Goal: Task Accomplishment & Management: Complete application form

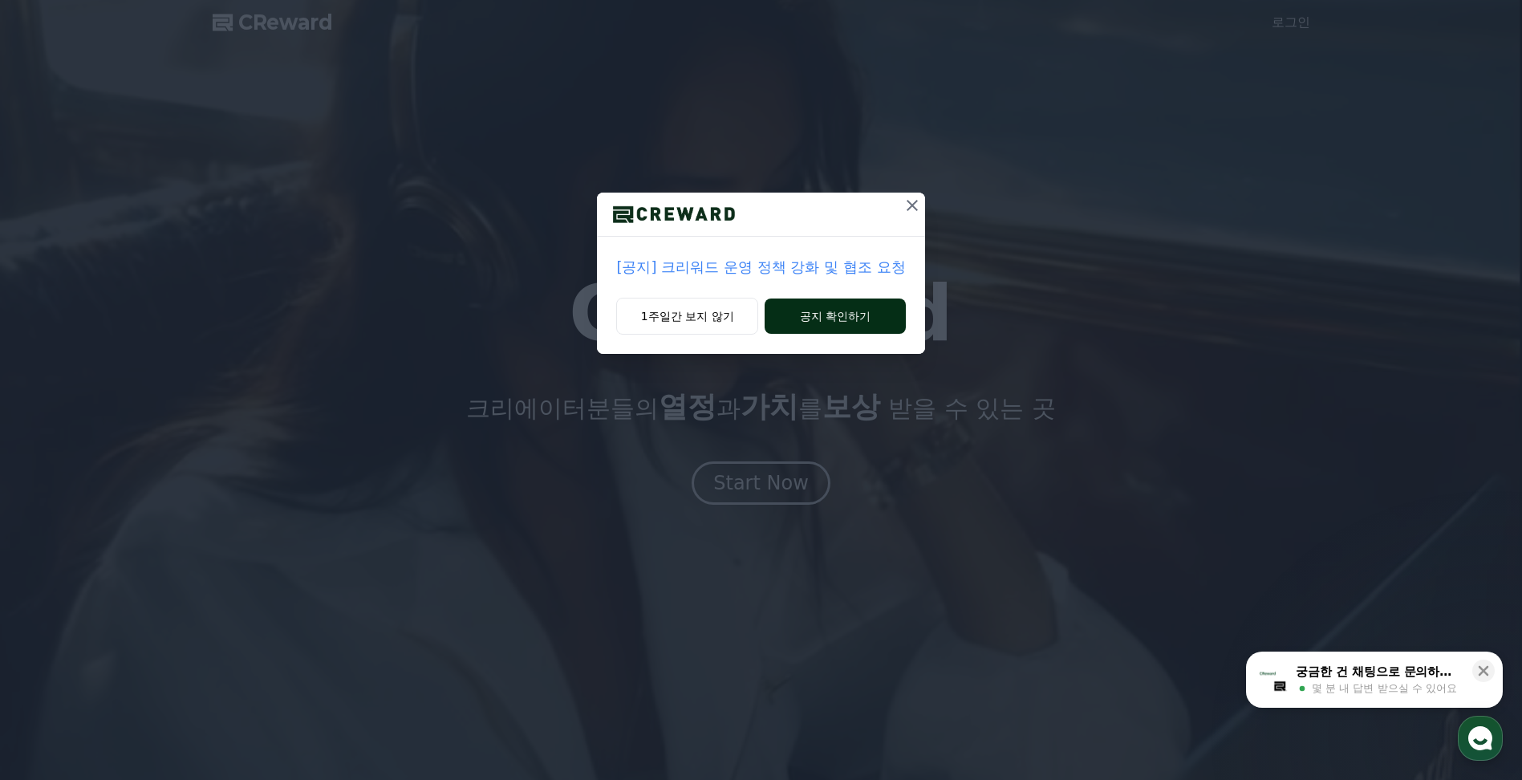
click at [871, 311] on button "공지 확인하기" at bounding box center [835, 315] width 140 height 35
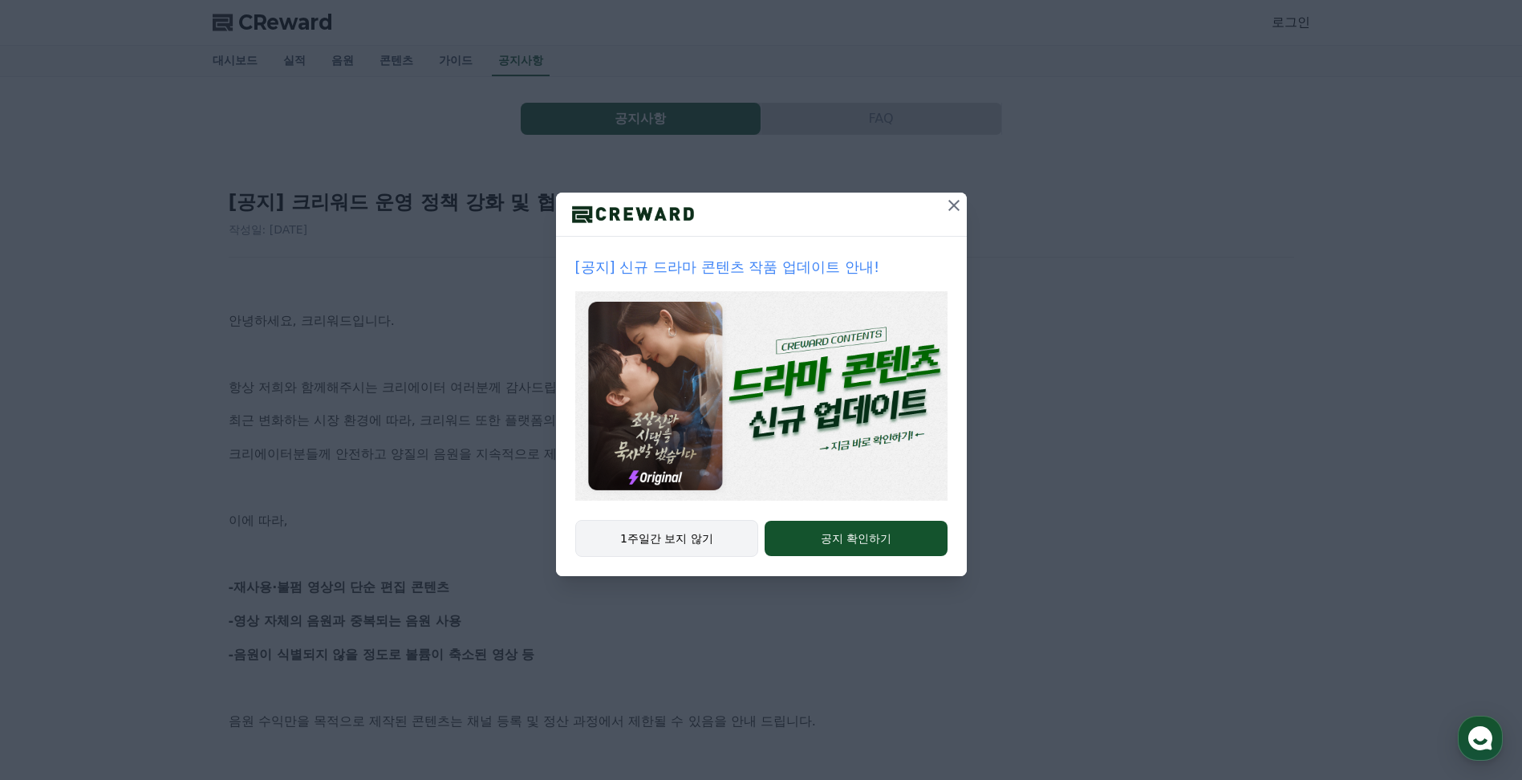
click at [671, 538] on button "1주일간 보지 않기" at bounding box center [667, 538] width 184 height 37
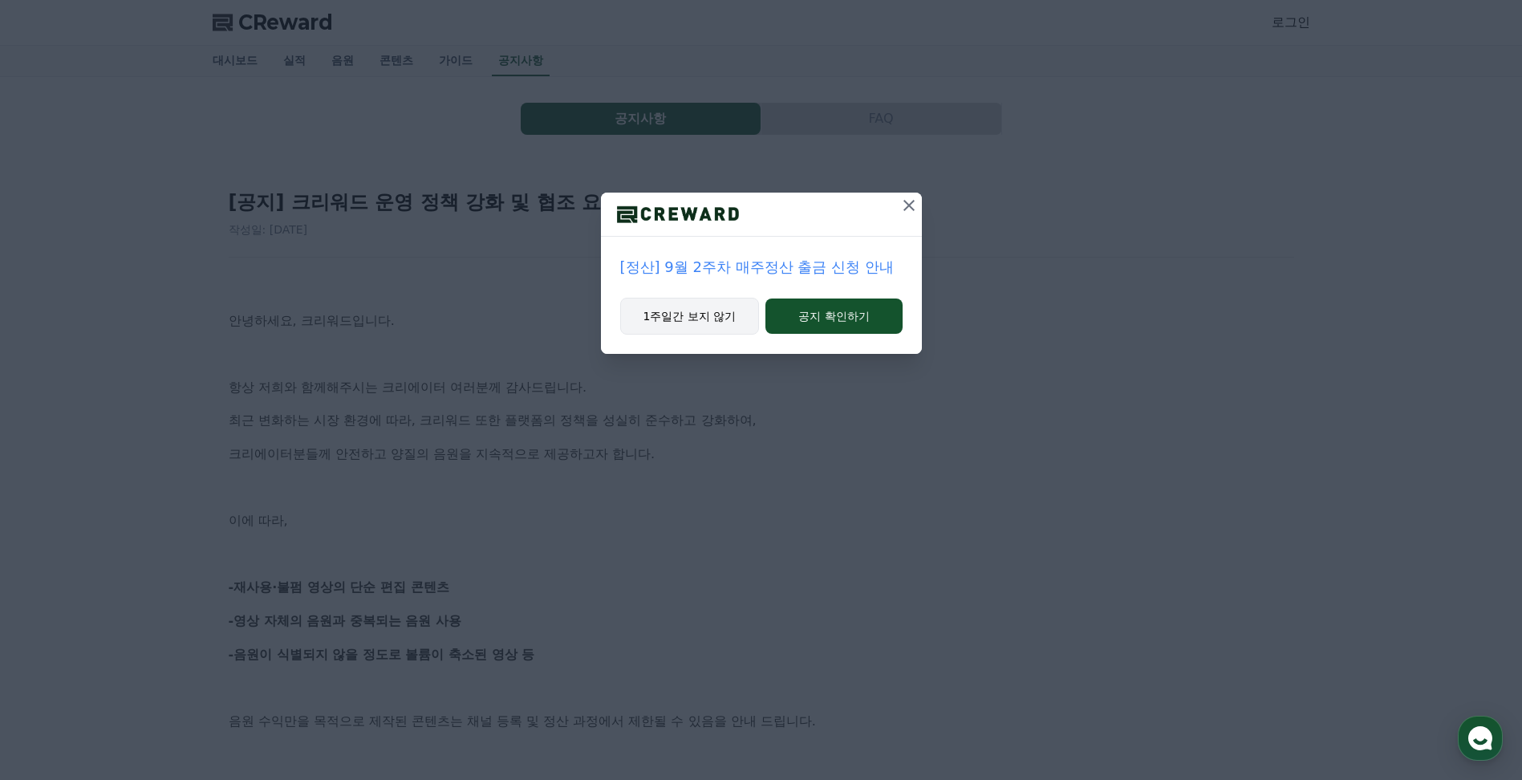
click at [700, 323] on button "1주일간 보지 않기" at bounding box center [690, 316] width 140 height 37
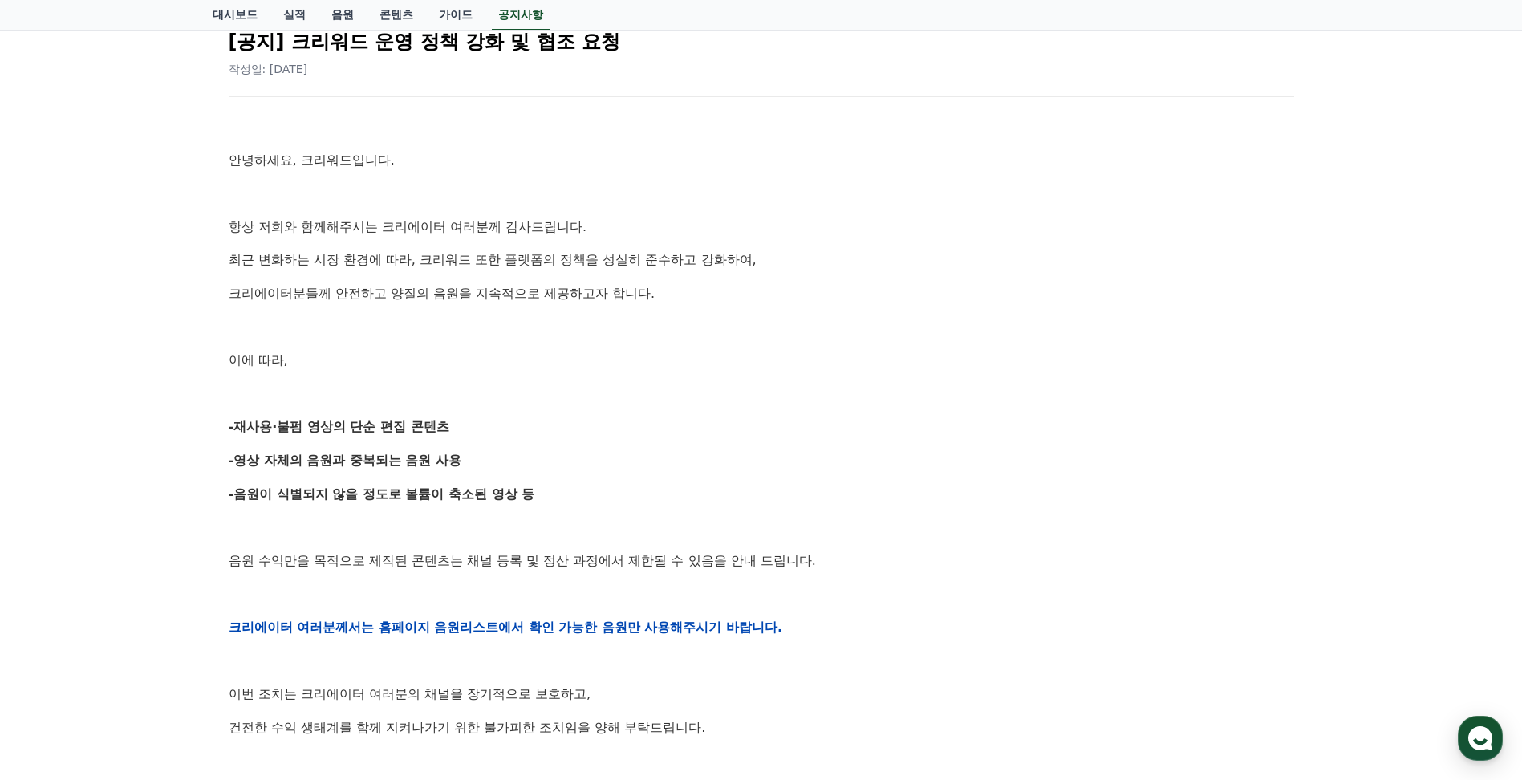
scroll to position [241, 0]
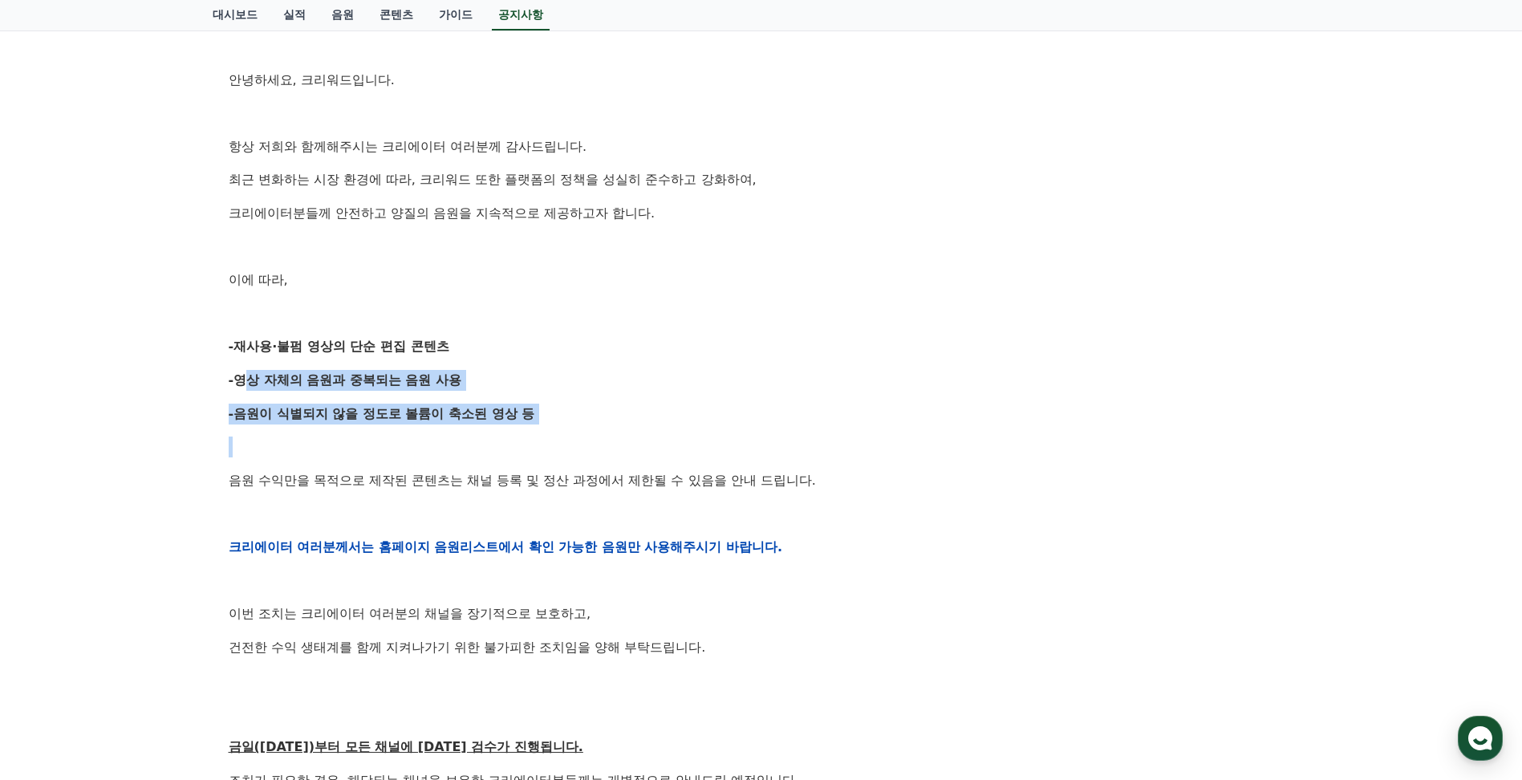
drag, startPoint x: 238, startPoint y: 378, endPoint x: 578, endPoint y: 446, distance: 346.2
click at [578, 446] on div "안녕하세요, 크리워드입니다. 항상 저희와 함께해주시는 크리에이터 여러분께 감사드립니다. 최근 변화하는 시장 환경에 따라, 크리워드 또한 플랫폼…" at bounding box center [762, 546] width 1066 height 1021
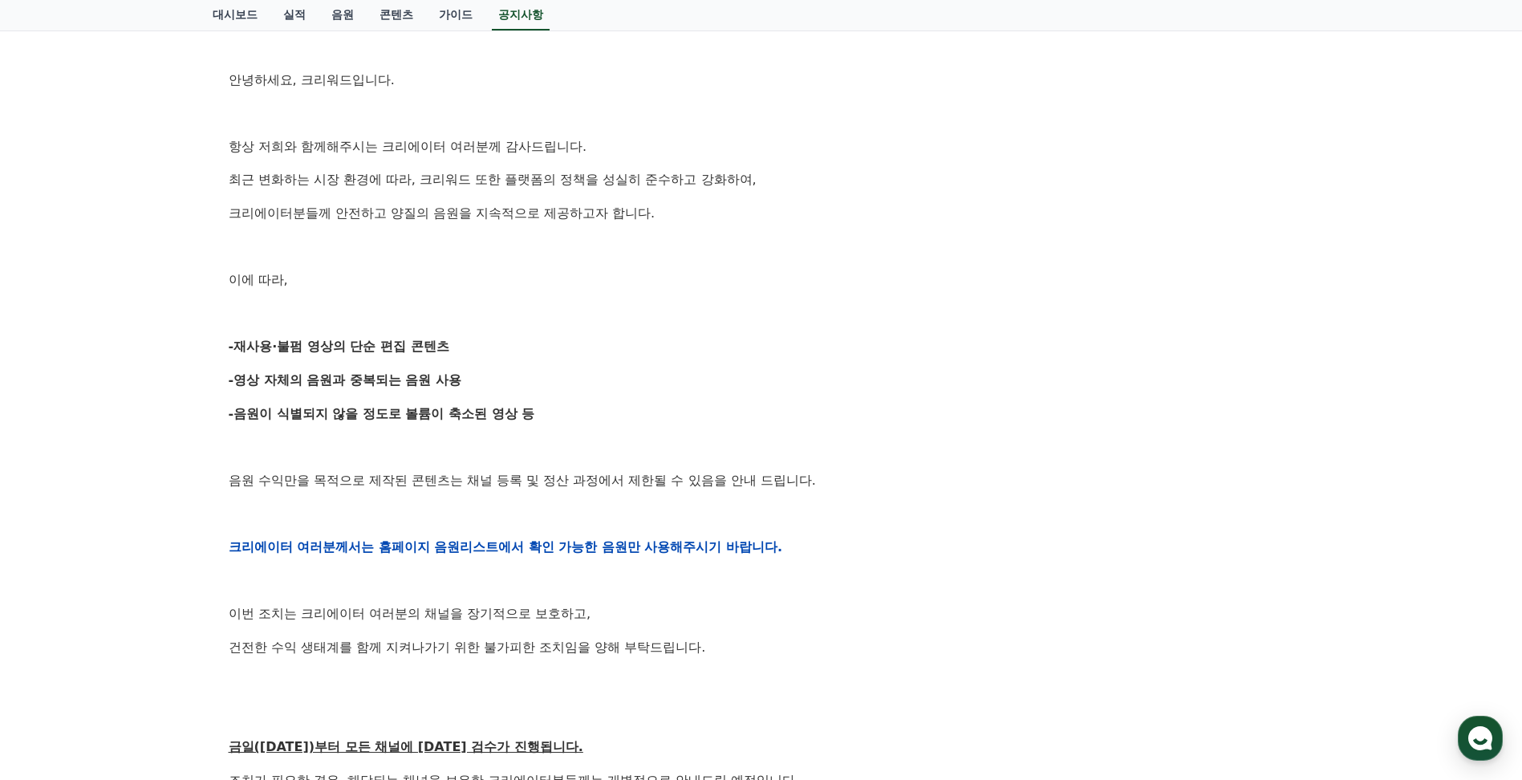
click at [904, 493] on div "안녕하세요, 크리워드입니다. 항상 저희와 함께해주시는 크리에이터 여러분께 감사드립니다. 최근 변화하는 시장 환경에 따라, 크리워드 또한 플랫폼…" at bounding box center [762, 546] width 1066 height 1021
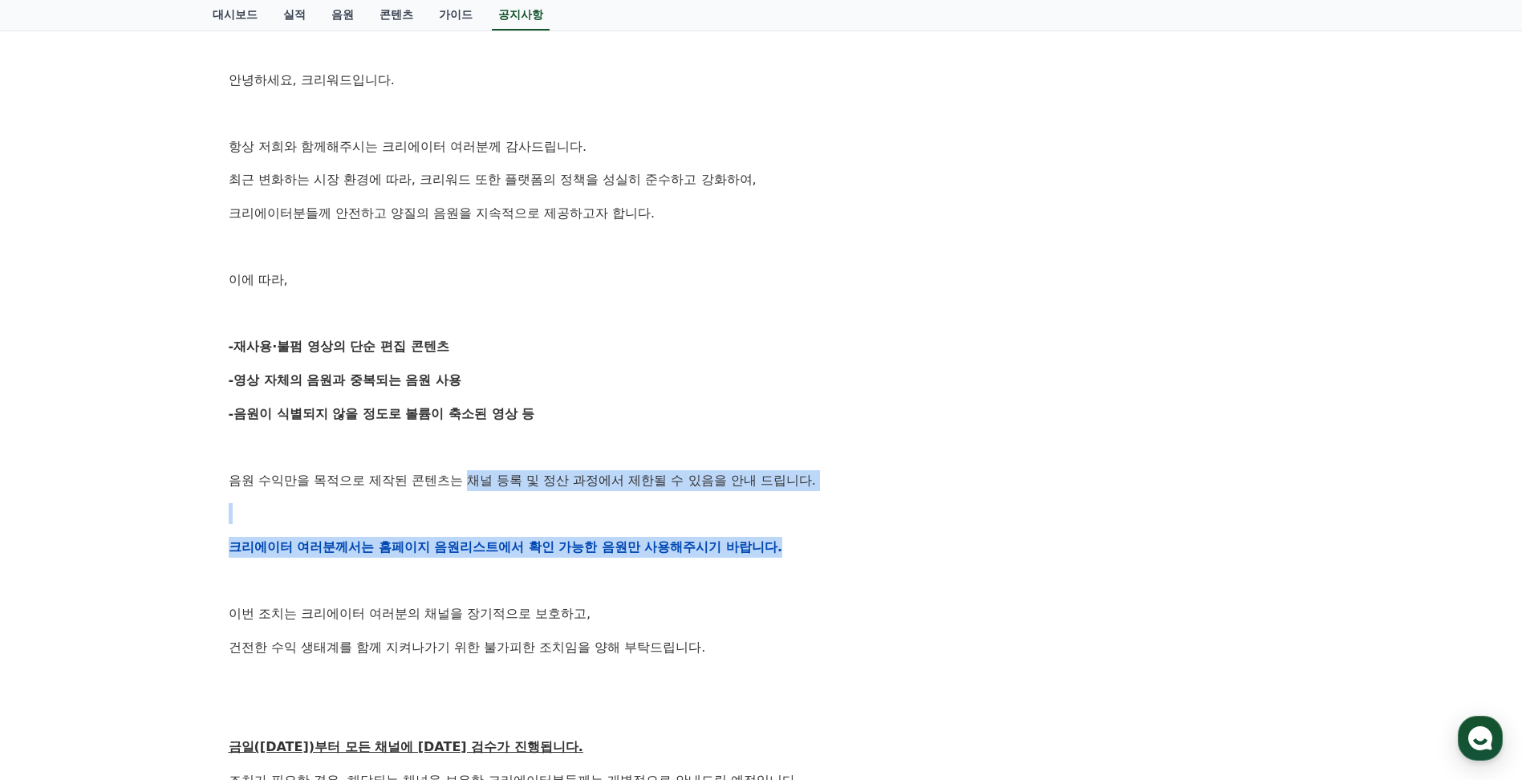
drag, startPoint x: 469, startPoint y: 485, endPoint x: 833, endPoint y: 547, distance: 369.6
click at [833, 547] on div "안녕하세요, 크리워드입니다. 항상 저희와 함께해주시는 크리에이터 여러분께 감사드립니다. 최근 변화하는 시장 환경에 따라, 크리워드 또한 플랫폼…" at bounding box center [762, 546] width 1066 height 1021
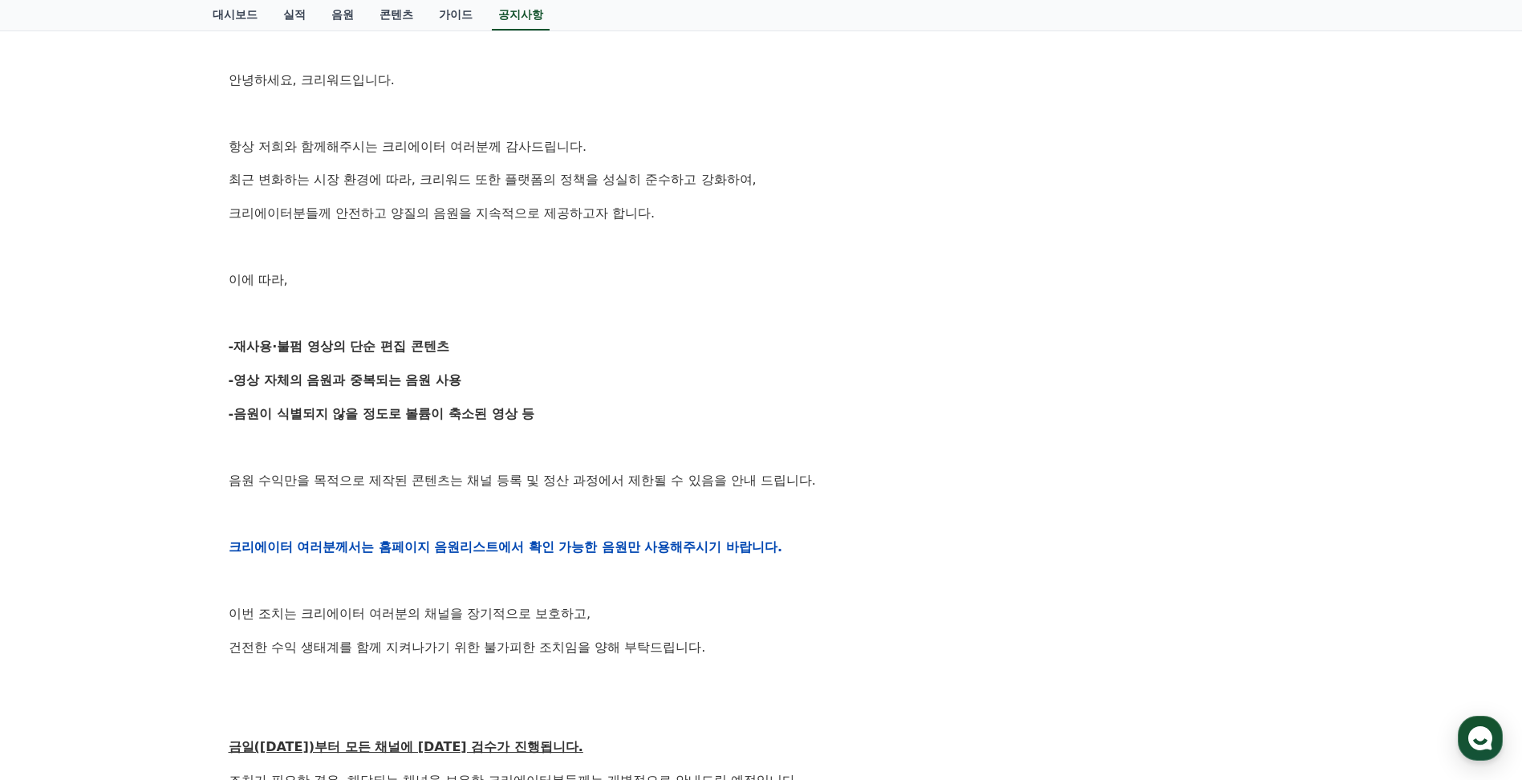
drag, startPoint x: 833, startPoint y: 547, endPoint x: 1051, endPoint y: 592, distance: 222.8
click at [1051, 592] on div "안녕하세요, 크리워드입니다. 항상 저희와 함께해주시는 크리에이터 여러분께 감사드립니다. 최근 변화하는 시장 환경에 따라, 크리워드 또한 플랫폼…" at bounding box center [762, 546] width 1066 height 1021
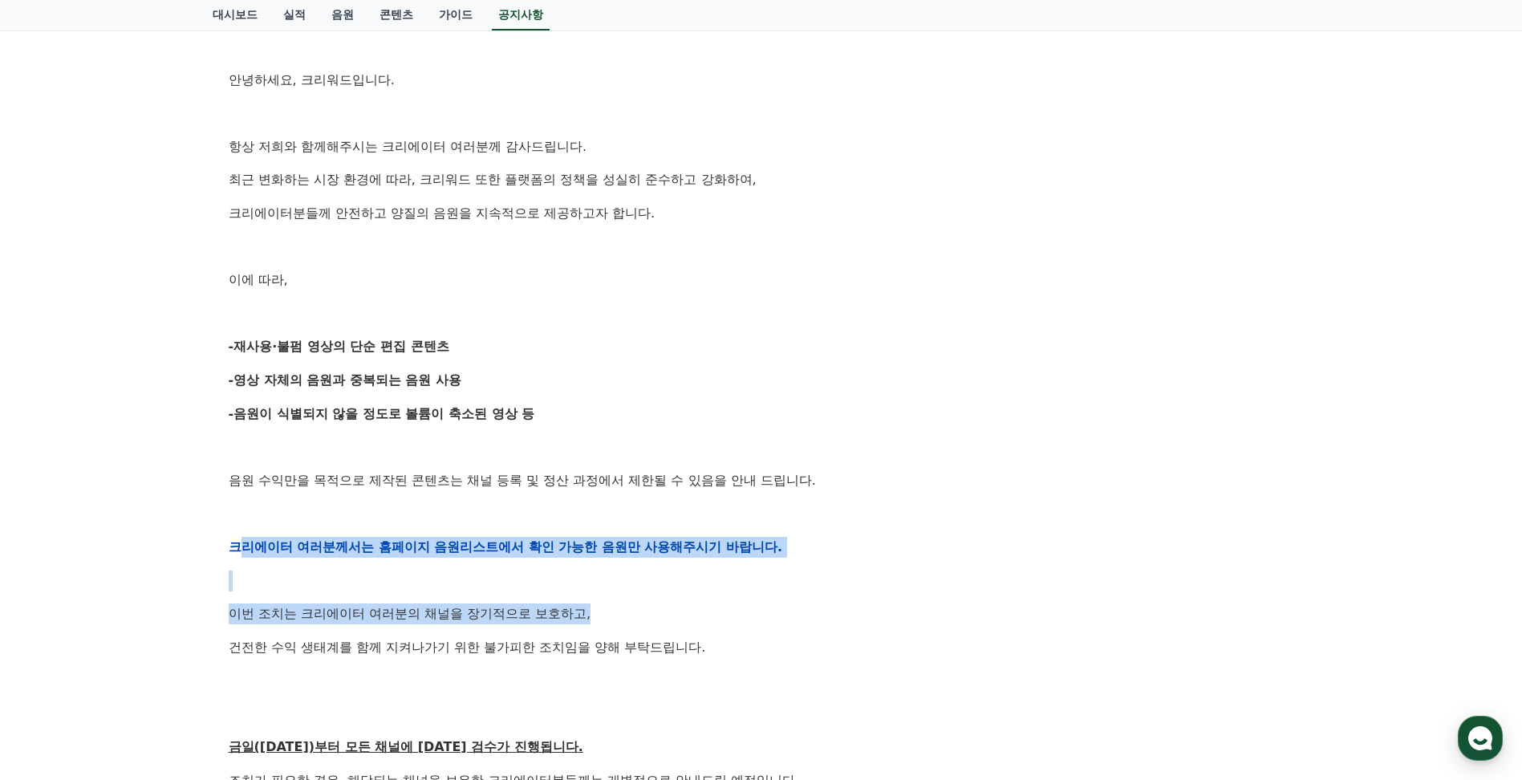
drag, startPoint x: 242, startPoint y: 543, endPoint x: 802, endPoint y: 606, distance: 563.6
click at [802, 606] on div "안녕하세요, 크리워드입니다. 항상 저희와 함께해주시는 크리에이터 여러분께 감사드립니다. 최근 변화하는 시장 환경에 따라, 크리워드 또한 플랫폼…" at bounding box center [762, 546] width 1066 height 1021
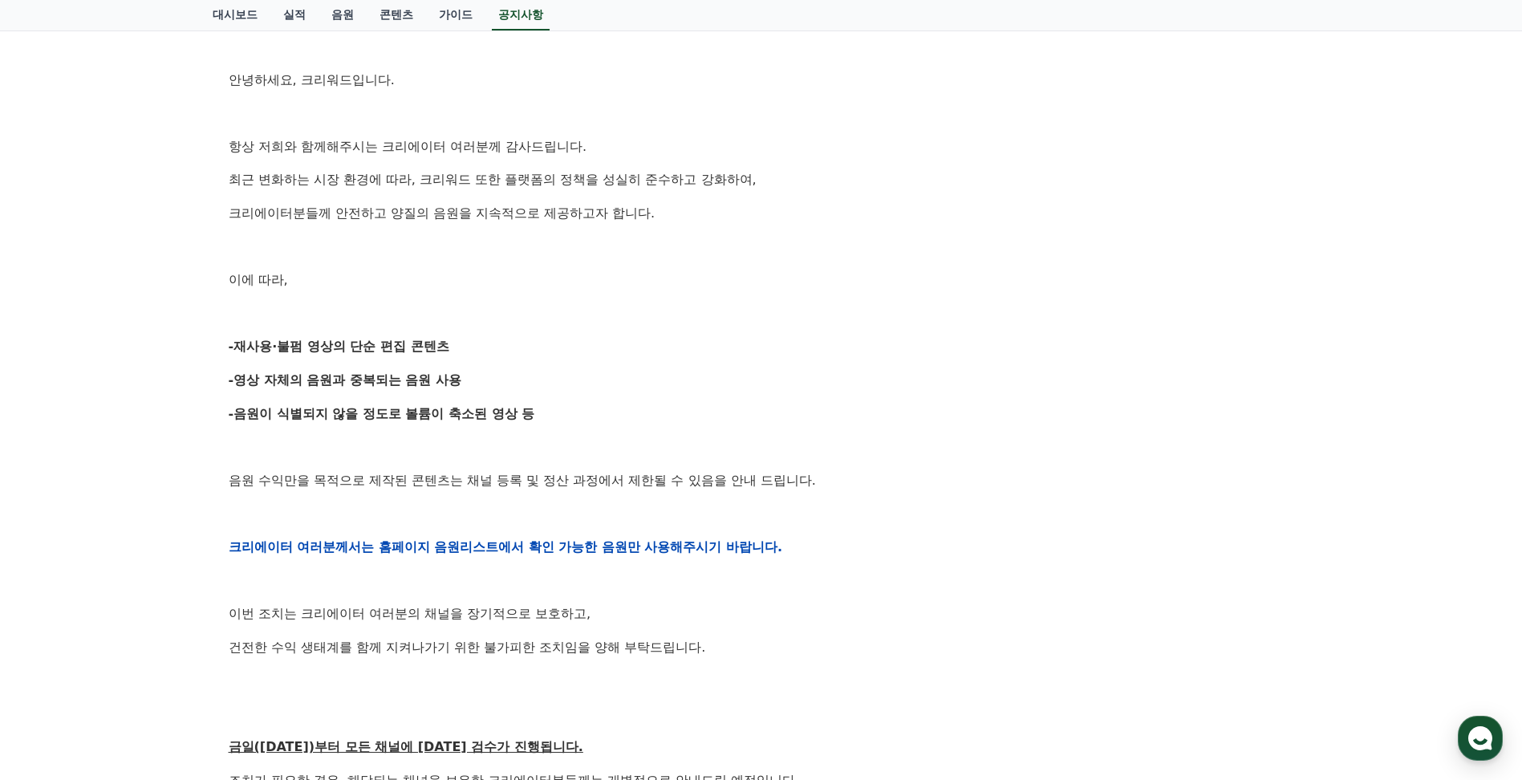
drag, startPoint x: 802, startPoint y: 606, endPoint x: 715, endPoint y: 634, distance: 91.1
click at [715, 634] on div "안녕하세요, 크리워드입니다. 항상 저희와 함께해주시는 크리에이터 여러분께 감사드립니다. 최근 변화하는 시장 환경에 따라, 크리워드 또한 플랫폼…" at bounding box center [762, 546] width 1066 height 1021
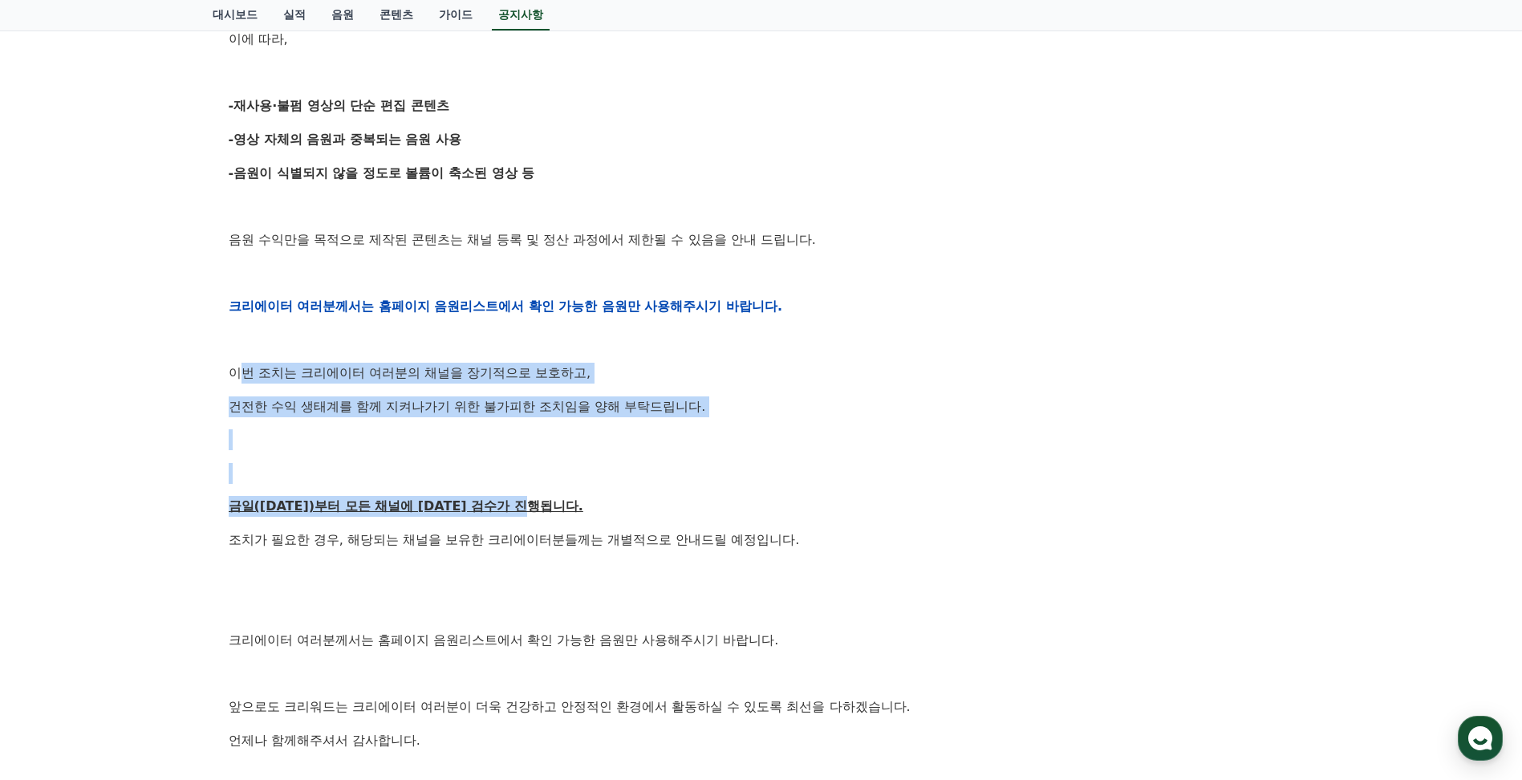
drag, startPoint x: 237, startPoint y: 379, endPoint x: 847, endPoint y: 506, distance: 623.0
click at [847, 506] on div "안녕하세요, 크리워드입니다. 항상 저희와 함께해주시는 크리에이터 여러분께 감사드립니다. 최근 변화하는 시장 환경에 따라, 크리워드 또한 플랫폼…" at bounding box center [762, 305] width 1066 height 1021
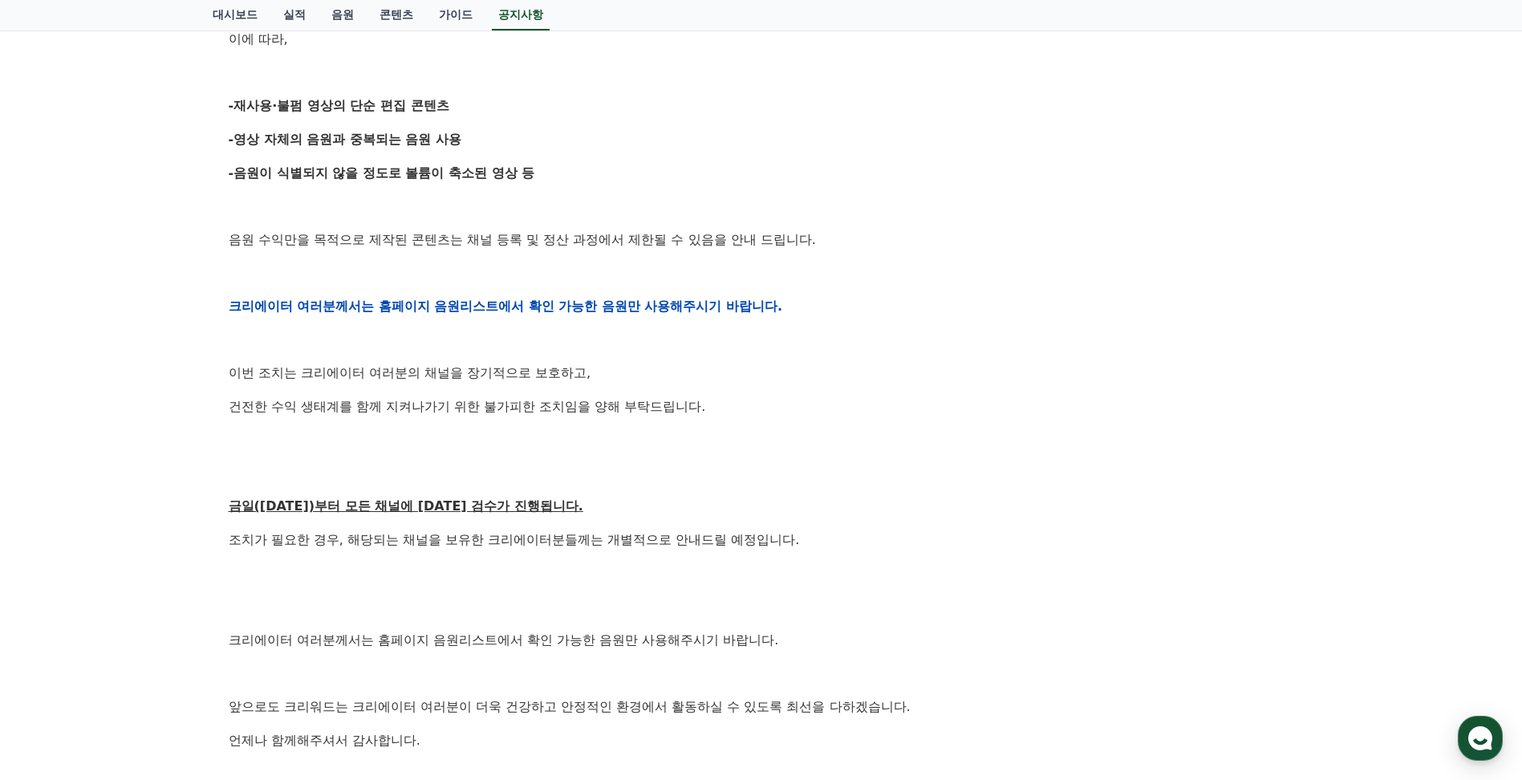
click at [531, 599] on p at bounding box center [762, 606] width 1066 height 21
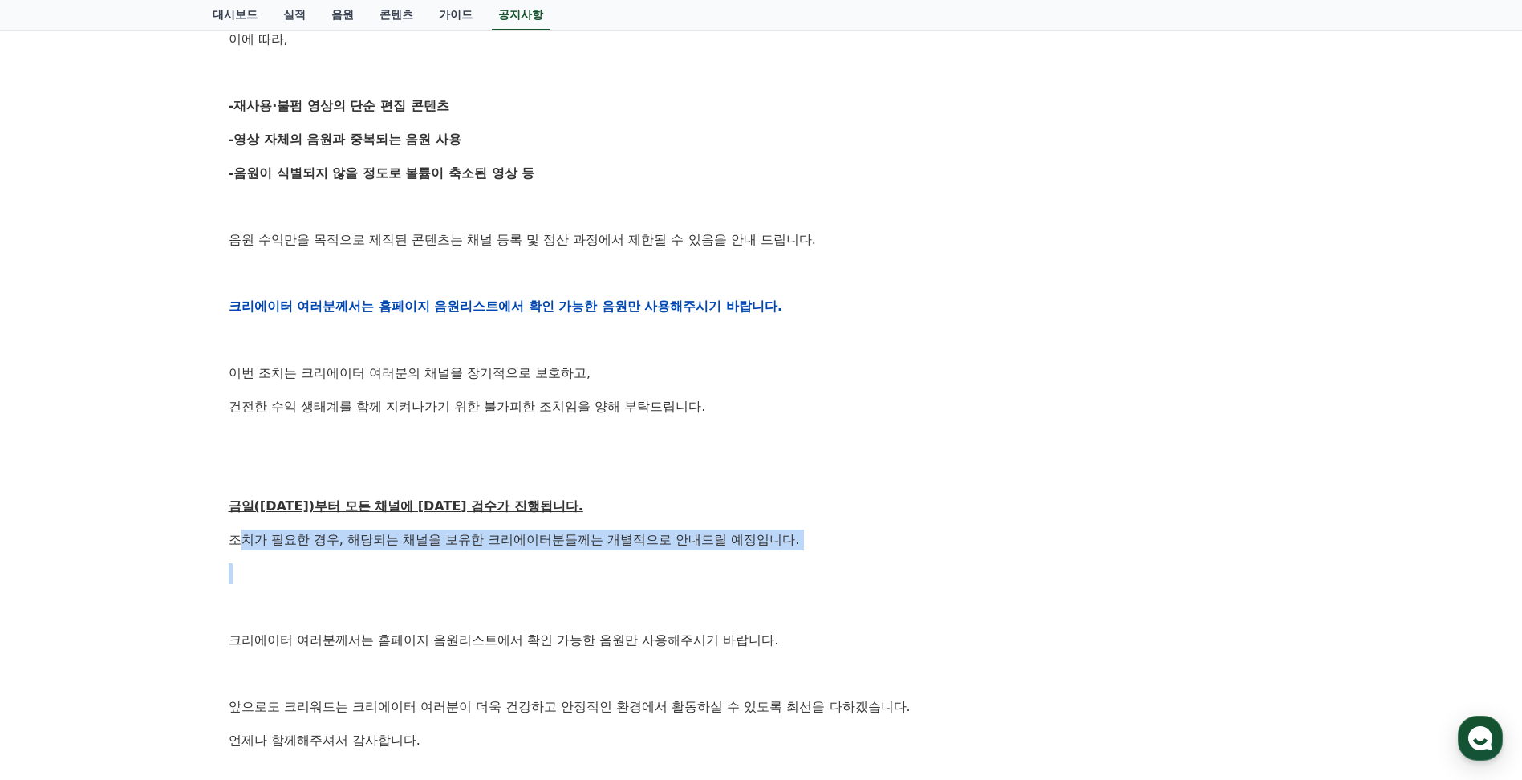
drag, startPoint x: 235, startPoint y: 546, endPoint x: 766, endPoint y: 583, distance: 532.4
click at [766, 583] on div "안녕하세요, 크리워드입니다. 항상 저희와 함께해주시는 크리에이터 여러분께 감사드립니다. 최근 변화하는 시장 환경에 따라, 크리워드 또한 플랫폼…" at bounding box center [762, 305] width 1066 height 1021
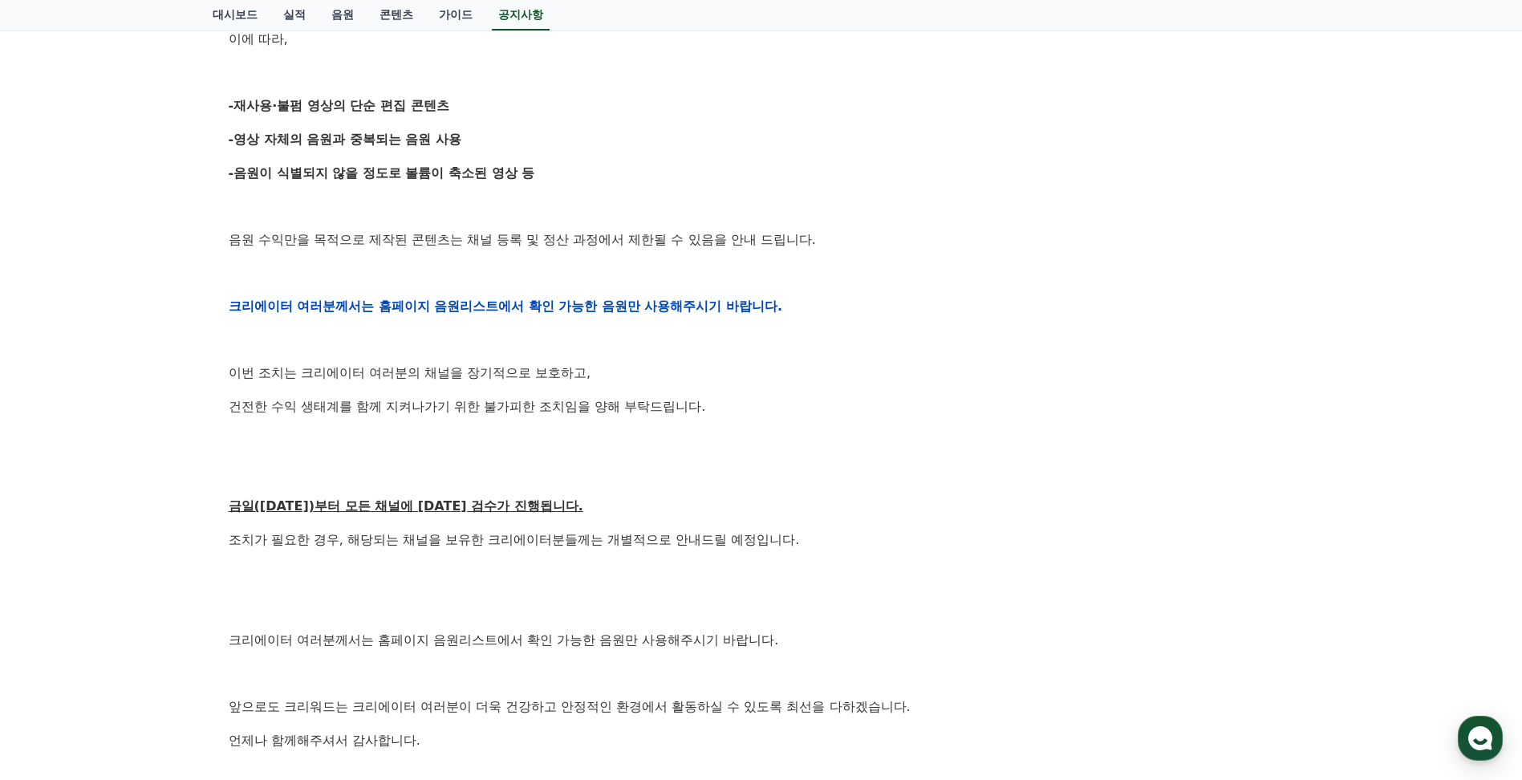
click at [564, 597] on p at bounding box center [762, 606] width 1066 height 21
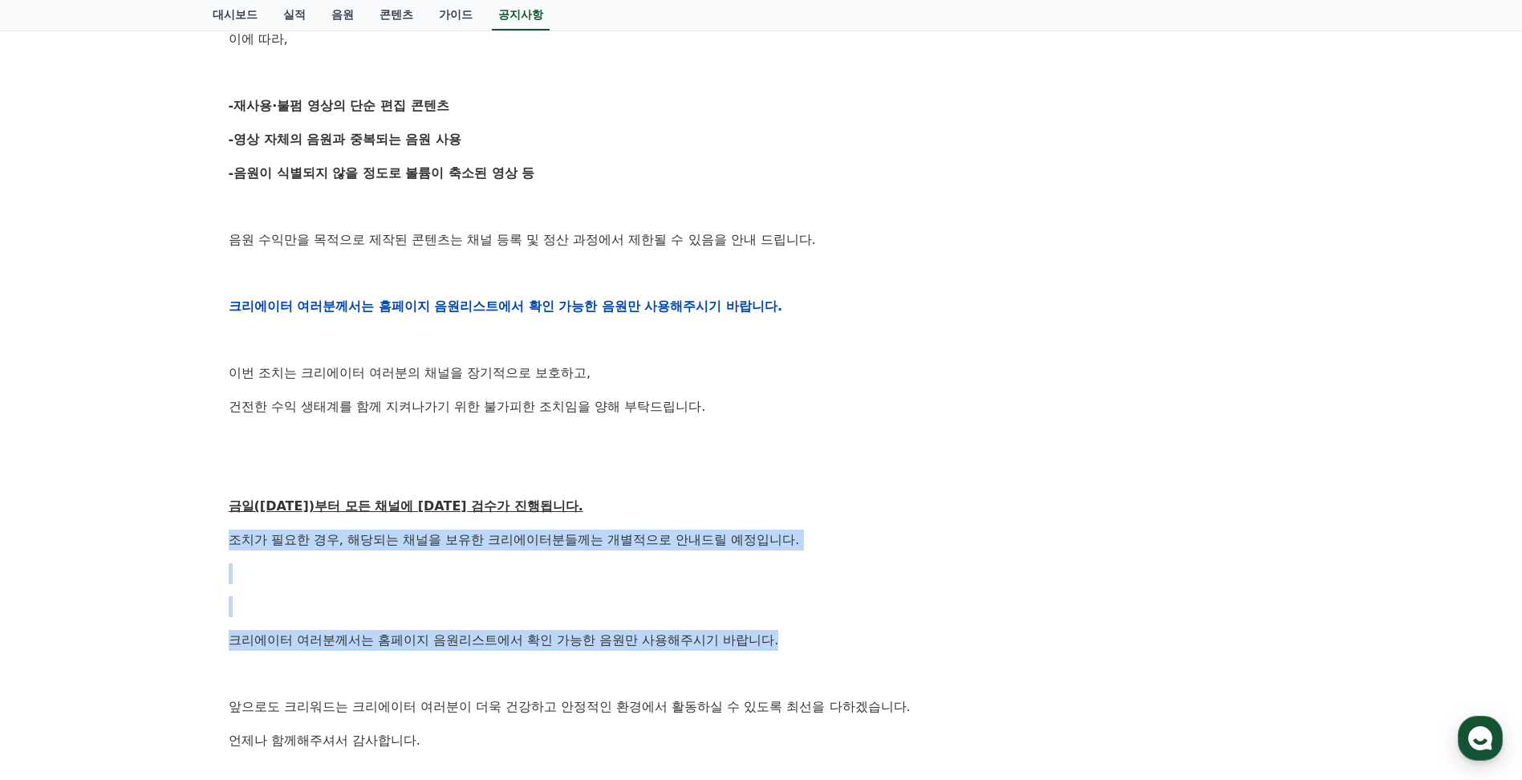
drag, startPoint x: 230, startPoint y: 540, endPoint x: 859, endPoint y: 636, distance: 635.5
click at [859, 636] on div "안녕하세요, 크리워드입니다. 항상 저희와 함께해주시는 크리에이터 여러분께 감사드립니다. 최근 변화하는 시장 환경에 따라, 크리워드 또한 플랫폼…" at bounding box center [762, 305] width 1066 height 1021
drag, startPoint x: 859, startPoint y: 636, endPoint x: 1066, endPoint y: 644, distance: 208.0
click at [1066, 644] on p "크리에이터 여러분께서는 홈페이지 음원리스트에서 확인 가능한 음원만 사용해주시기 바랍니다." at bounding box center [762, 640] width 1066 height 21
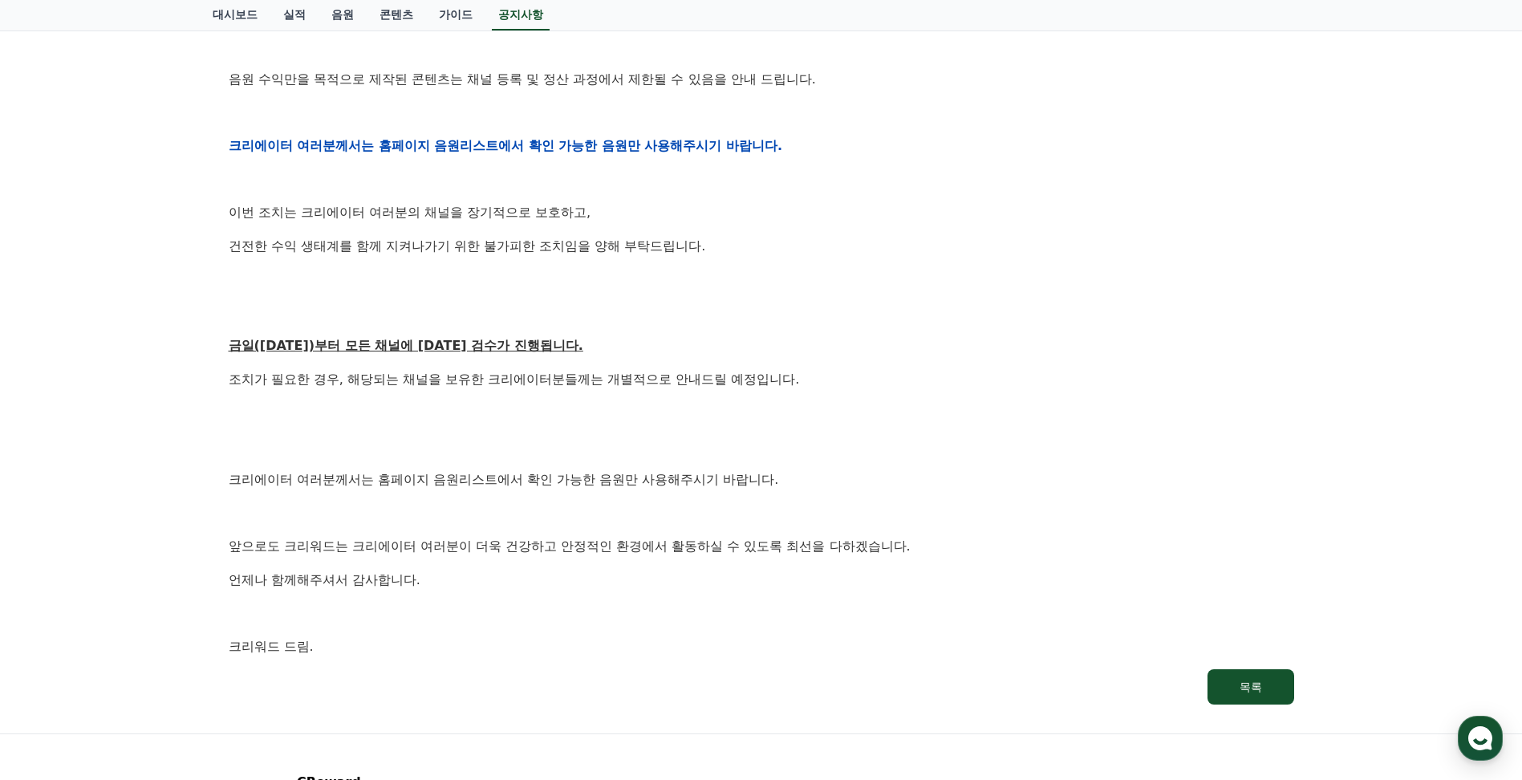
scroll to position [722, 0]
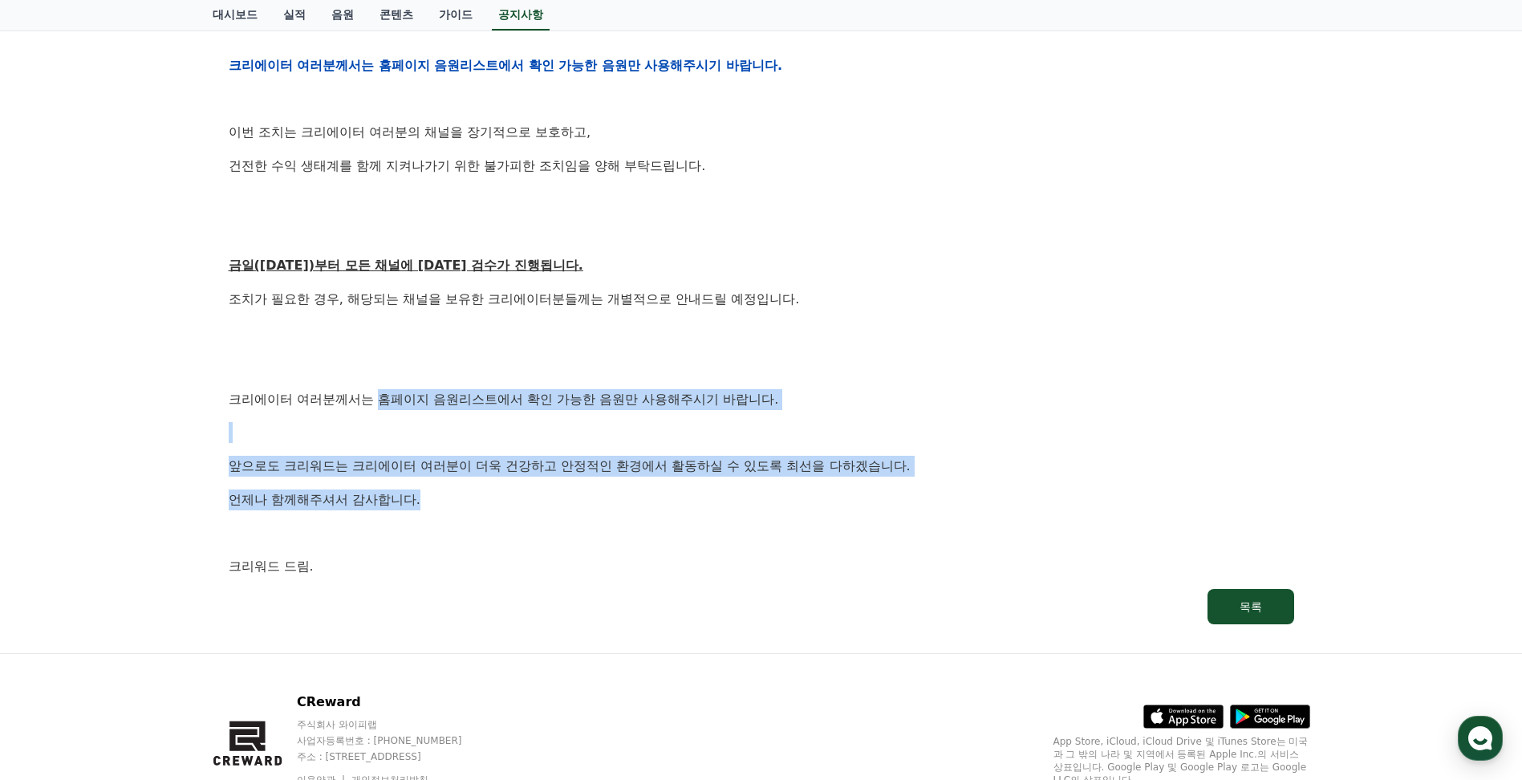
drag, startPoint x: 377, startPoint y: 399, endPoint x: 931, endPoint y: 493, distance: 561.6
click at [931, 493] on div "안녕하세요, 크리워드입니다. 항상 저희와 함께해주시는 크리에이터 여러분께 감사드립니다. 최근 변화하는 시장 환경에 따라, 크리워드 또한 플랫폼…" at bounding box center [762, 65] width 1066 height 1021
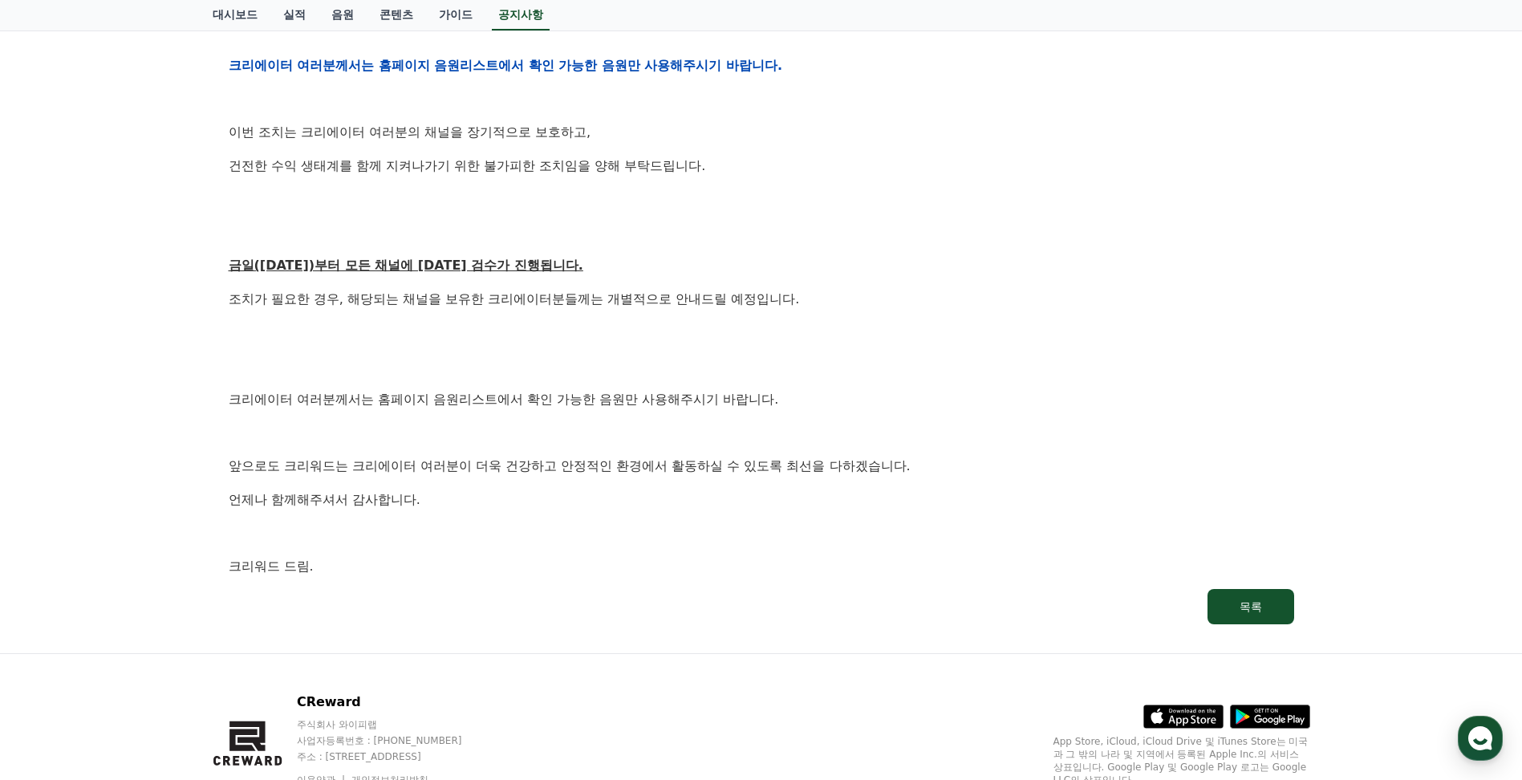
click at [514, 558] on p "크리워드 드림." at bounding box center [762, 566] width 1066 height 21
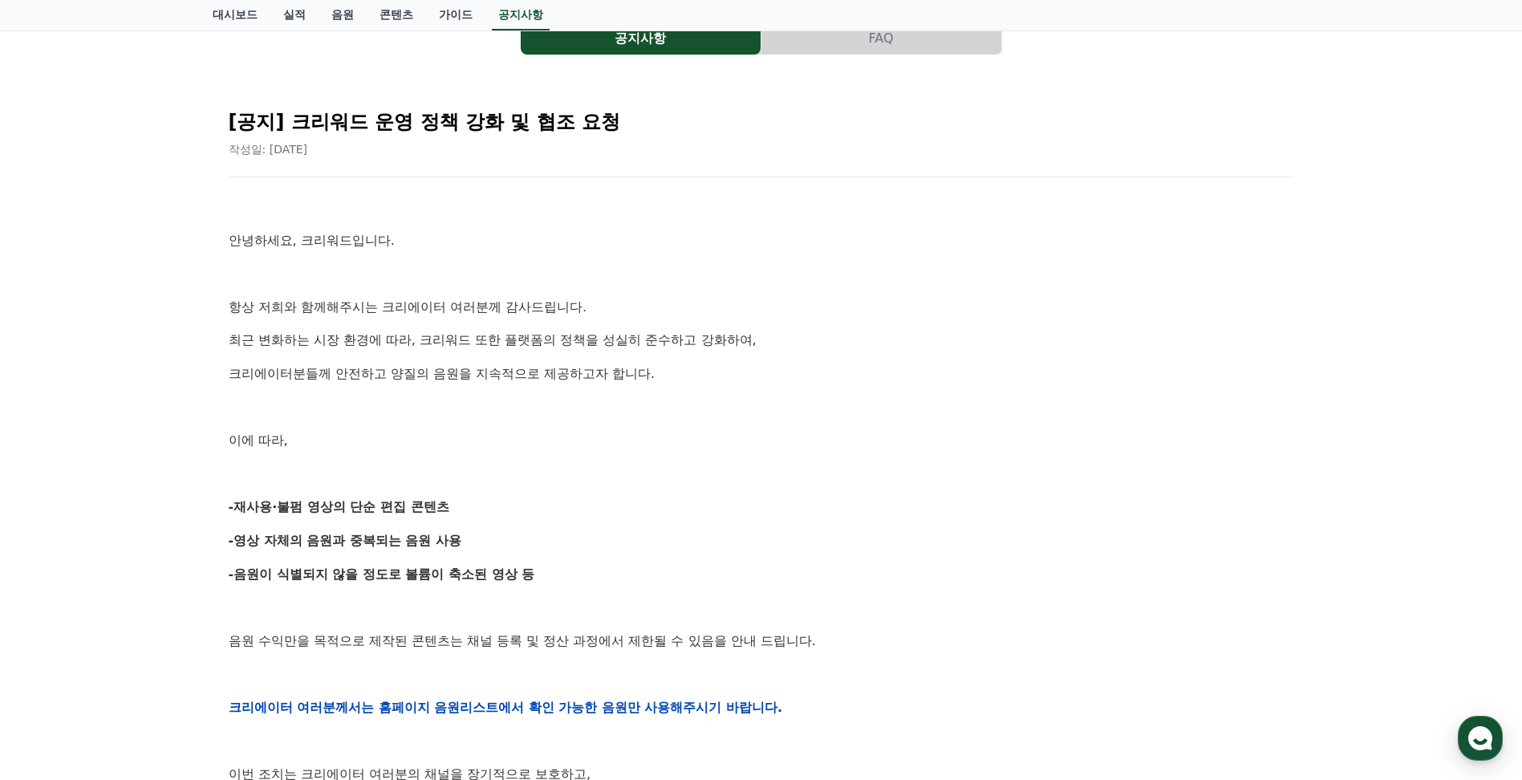
scroll to position [0, 0]
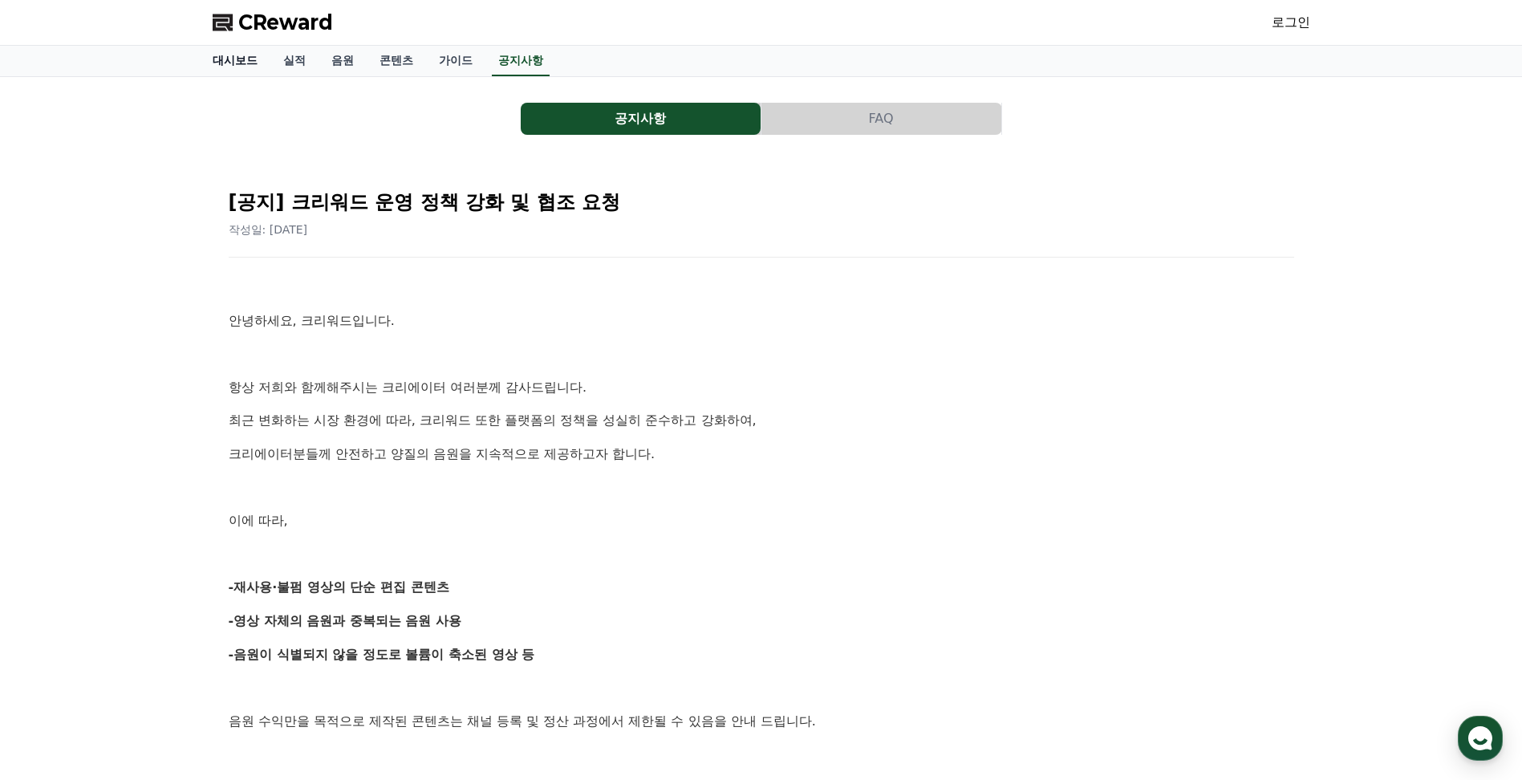
click at [257, 62] on link "대시보드" at bounding box center [235, 61] width 71 height 30
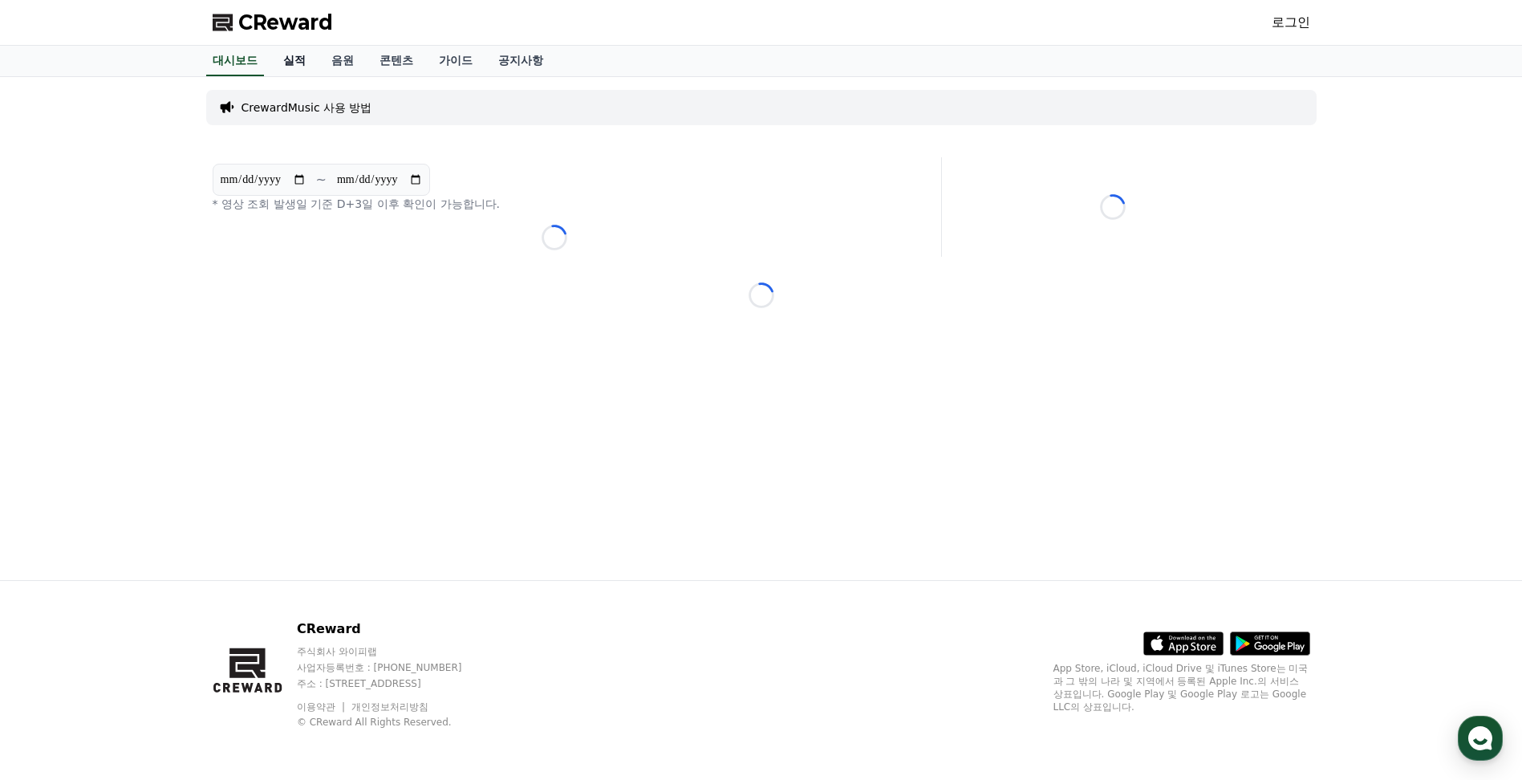
click at [289, 63] on link "실적" at bounding box center [294, 61] width 48 height 30
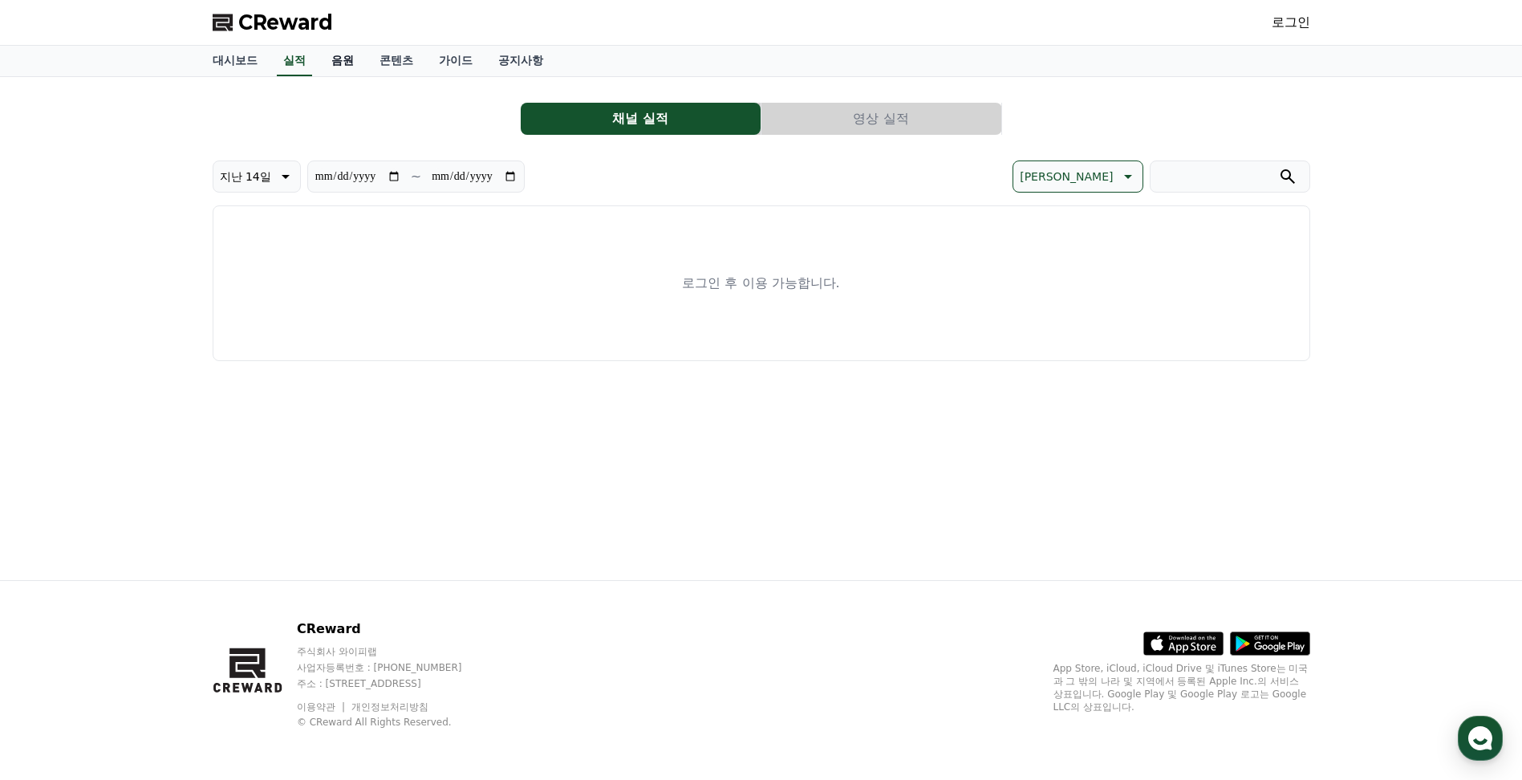
click at [348, 69] on link "음원" at bounding box center [343, 61] width 48 height 30
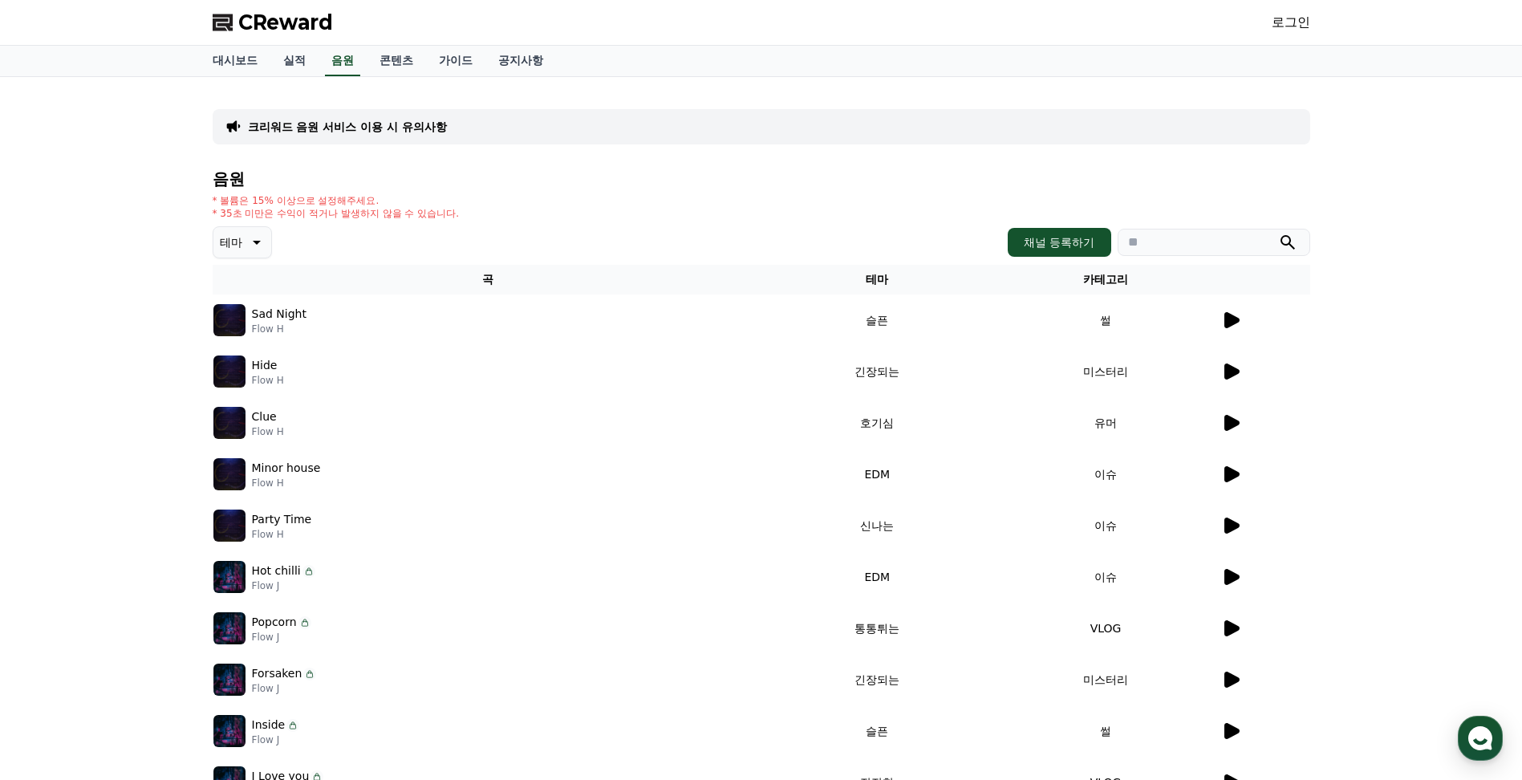
click at [1231, 323] on icon at bounding box center [1231, 320] width 15 height 16
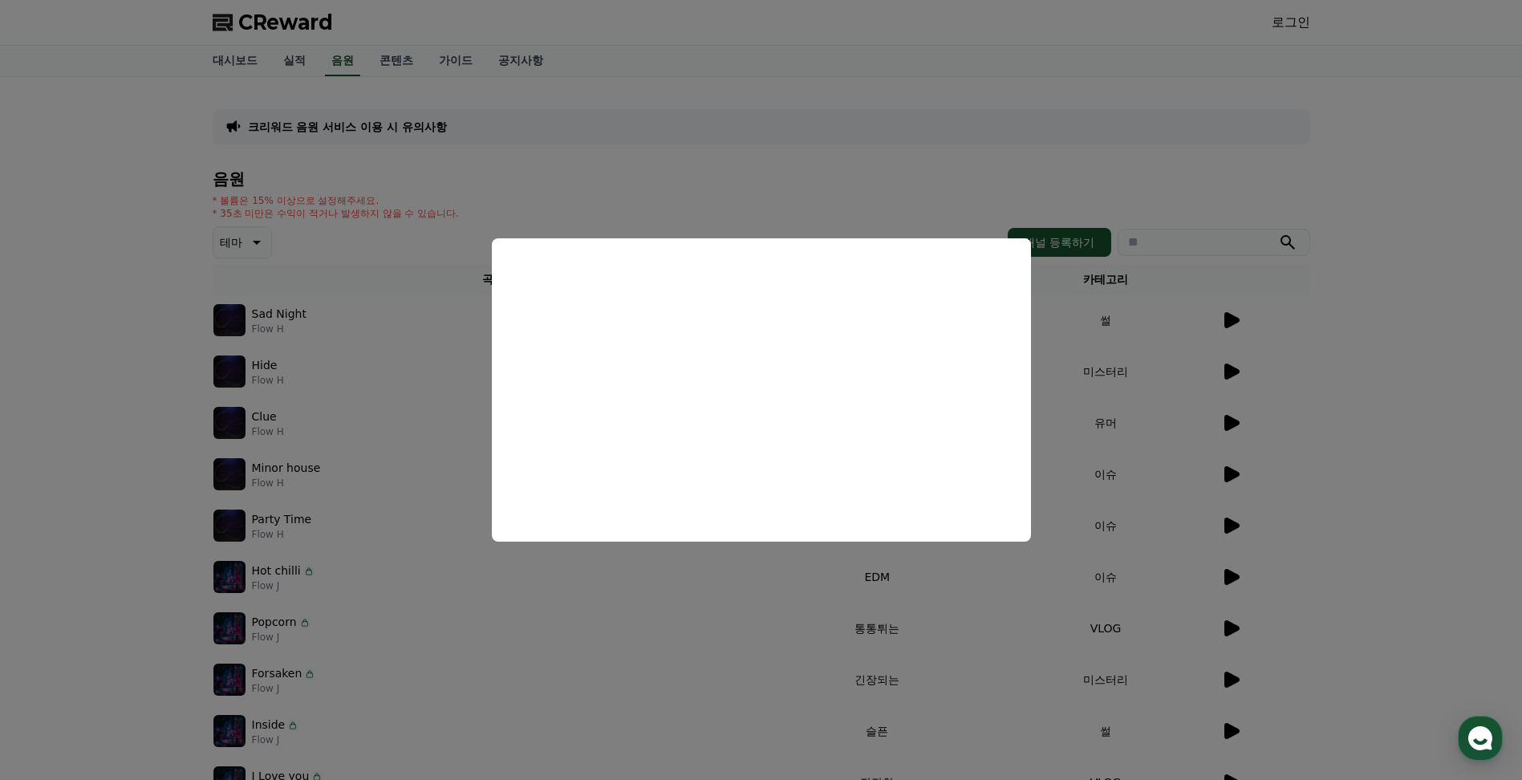
click at [90, 448] on button "close modal" at bounding box center [761, 390] width 1522 height 780
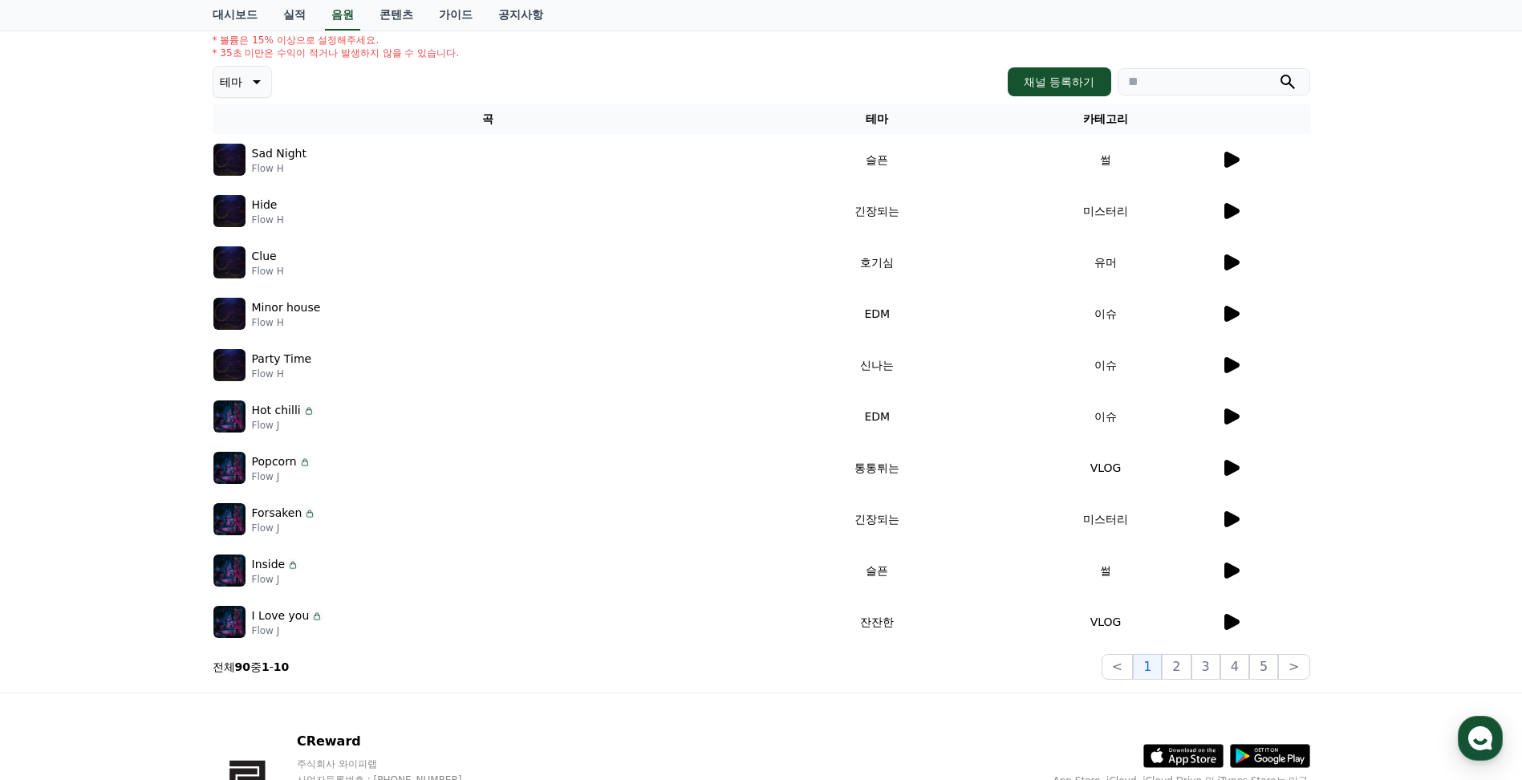
scroll to position [241, 0]
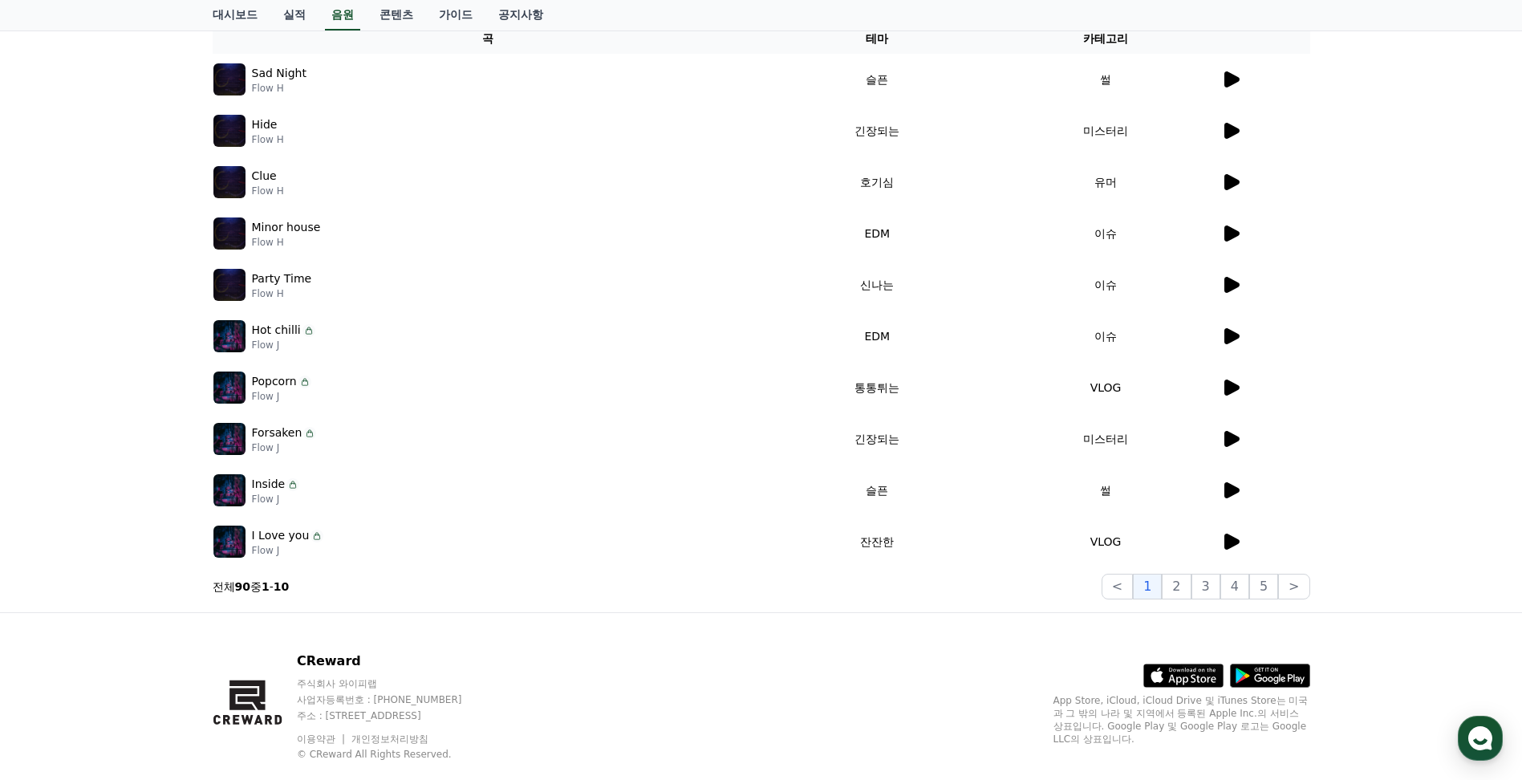
click at [1231, 387] on icon at bounding box center [1231, 388] width 15 height 16
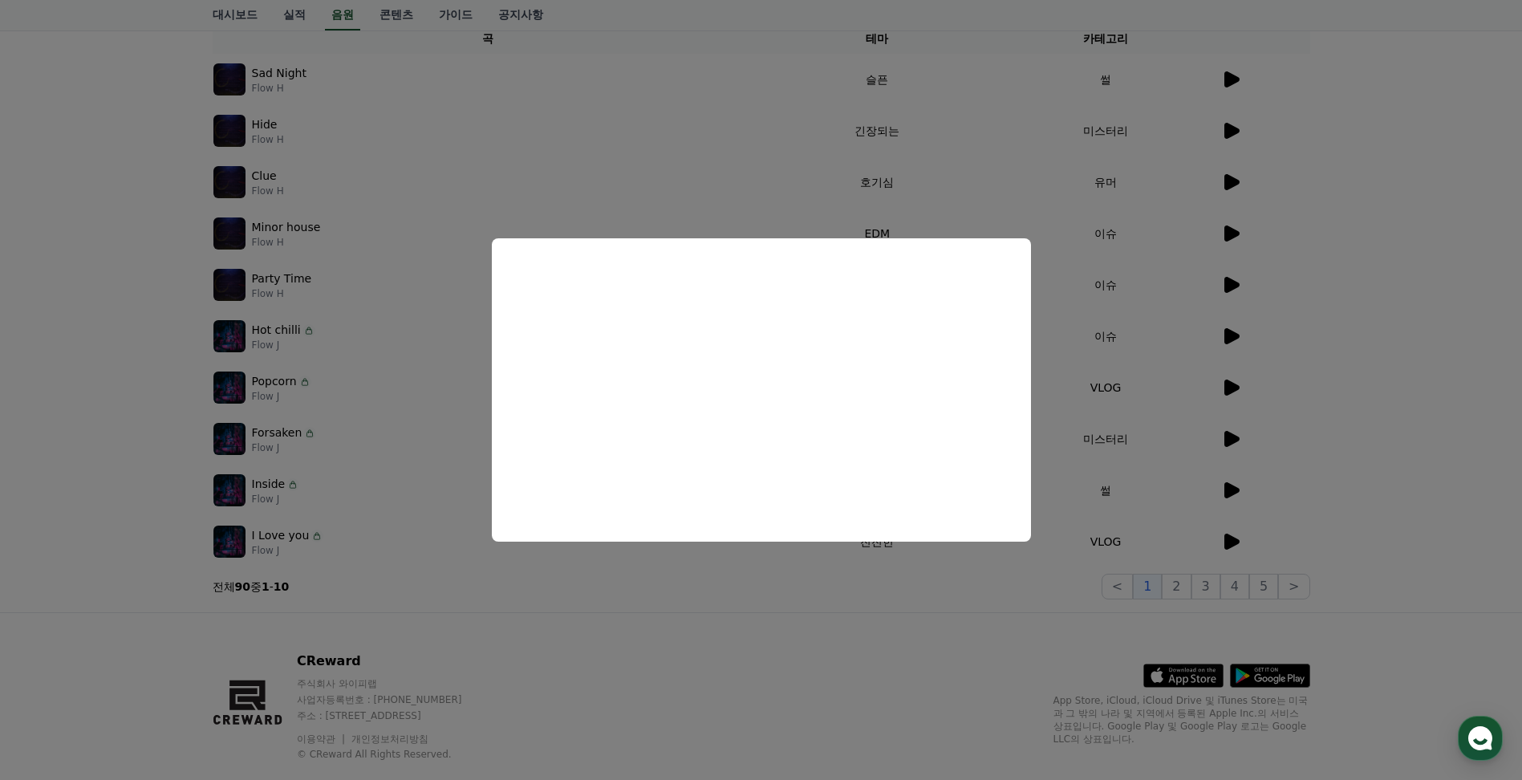
click at [93, 507] on button "close modal" at bounding box center [761, 390] width 1522 height 780
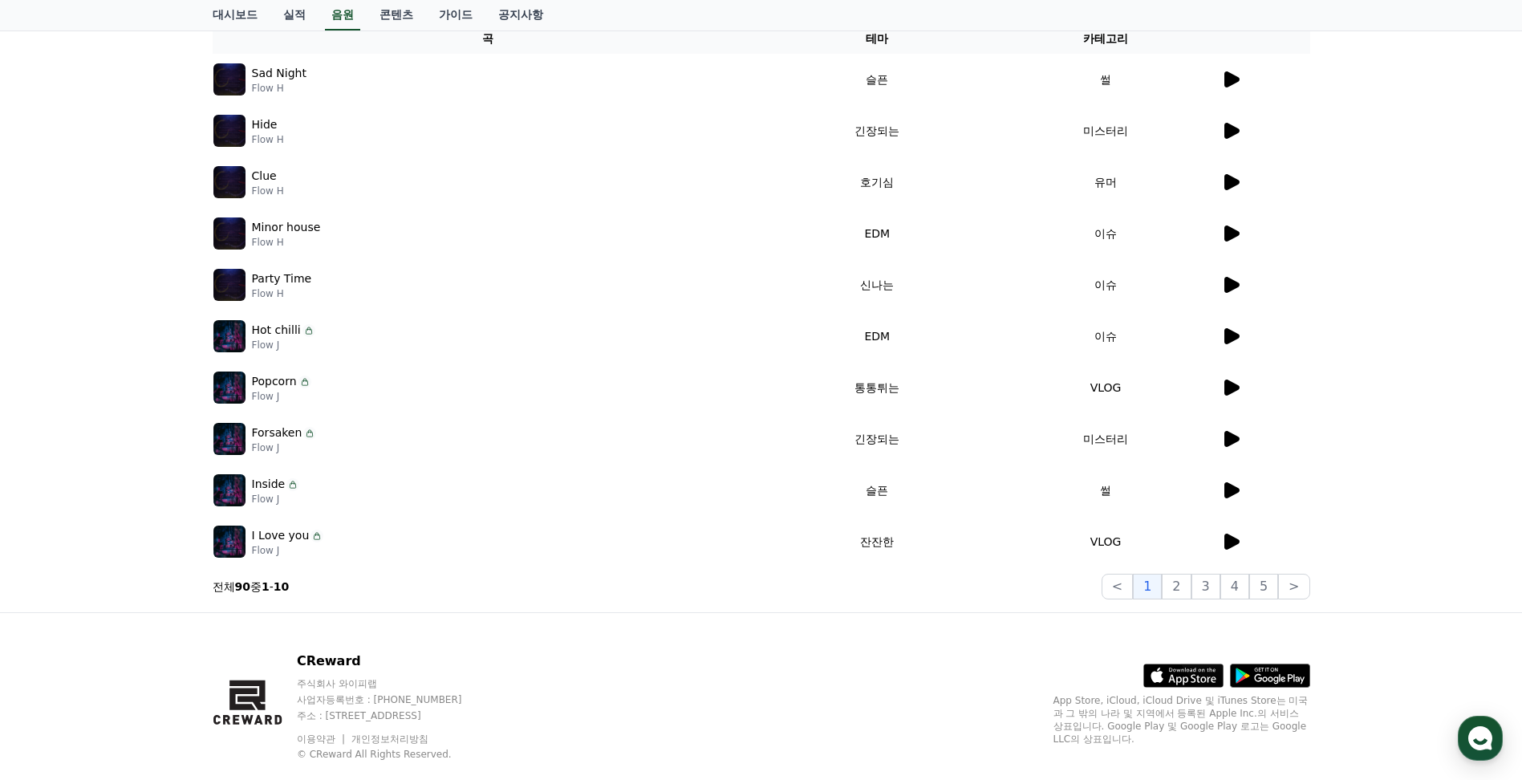
scroll to position [0, 0]
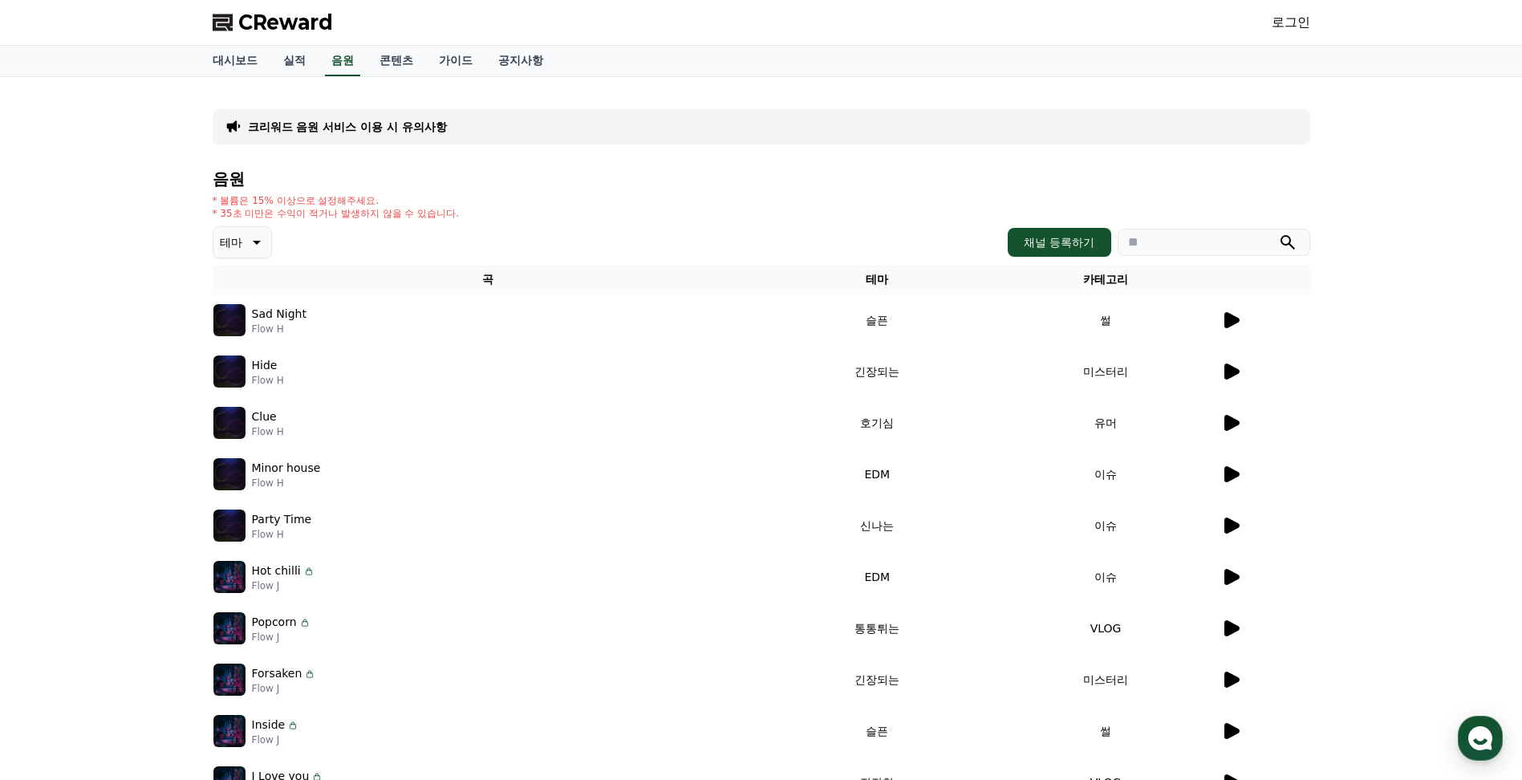
click at [1286, 29] on link "로그인" at bounding box center [1291, 22] width 39 height 19
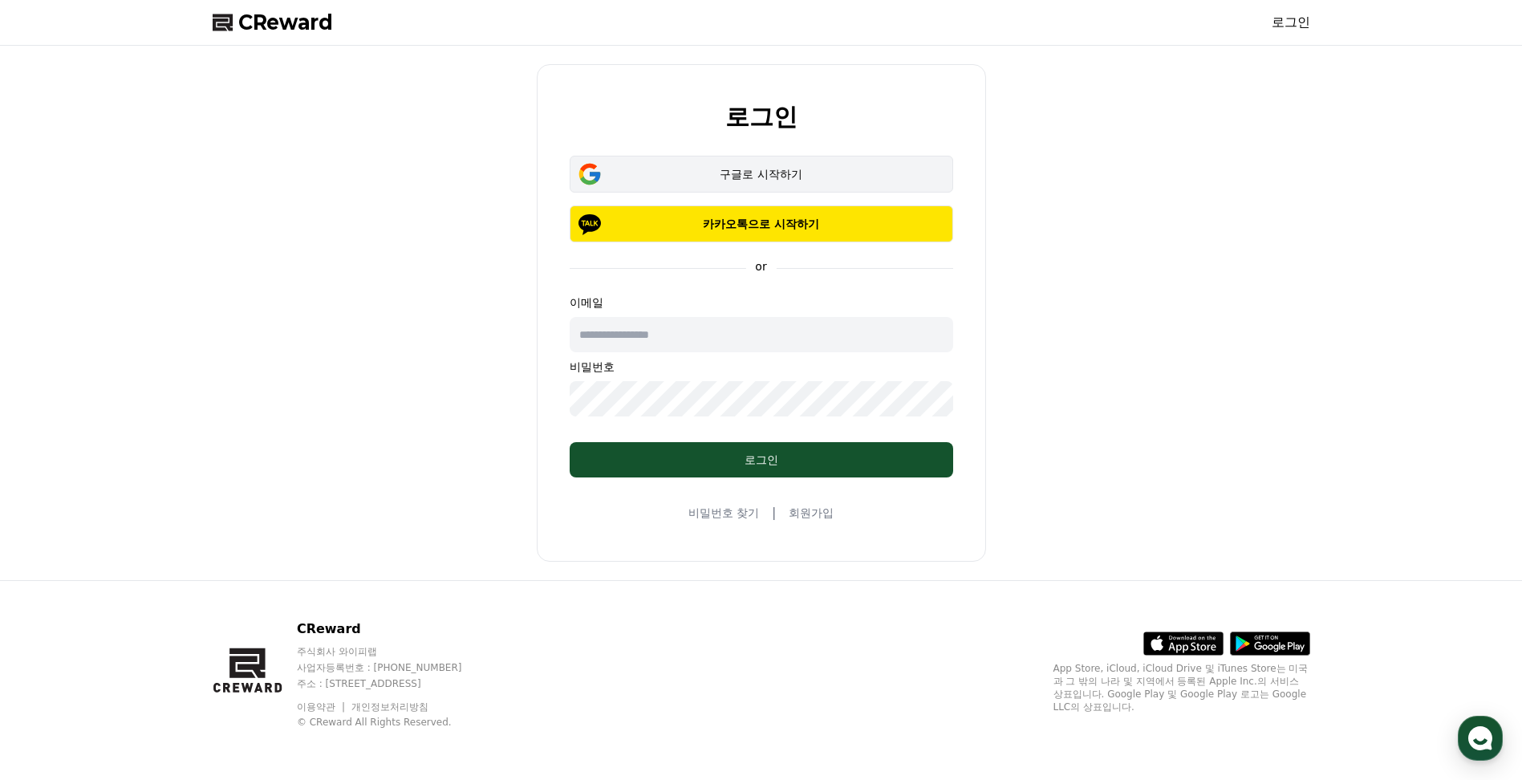
click at [691, 180] on div "구글로 시작하기" at bounding box center [761, 174] width 337 height 16
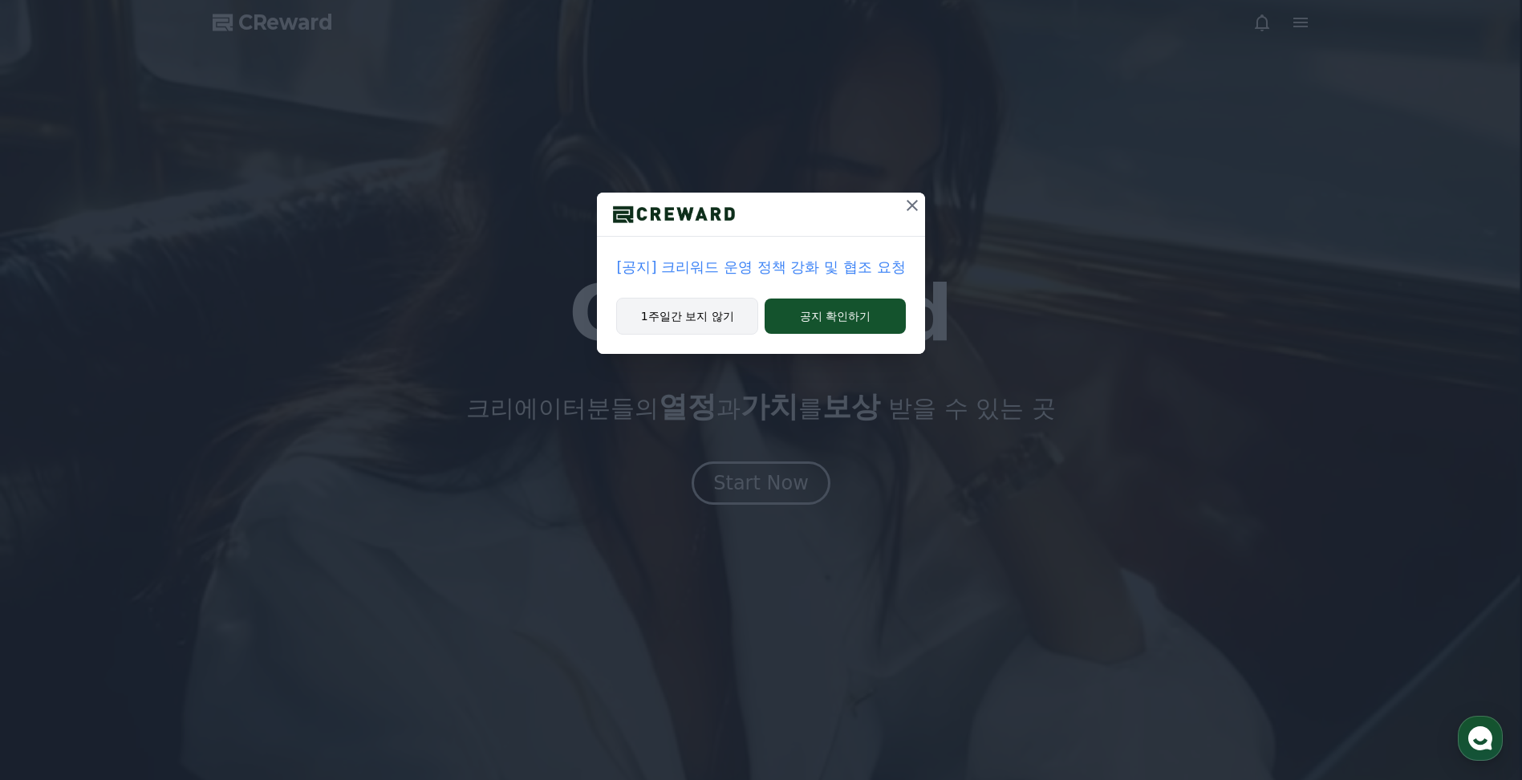
click at [700, 322] on button "1주일간 보지 않기" at bounding box center [687, 316] width 142 height 37
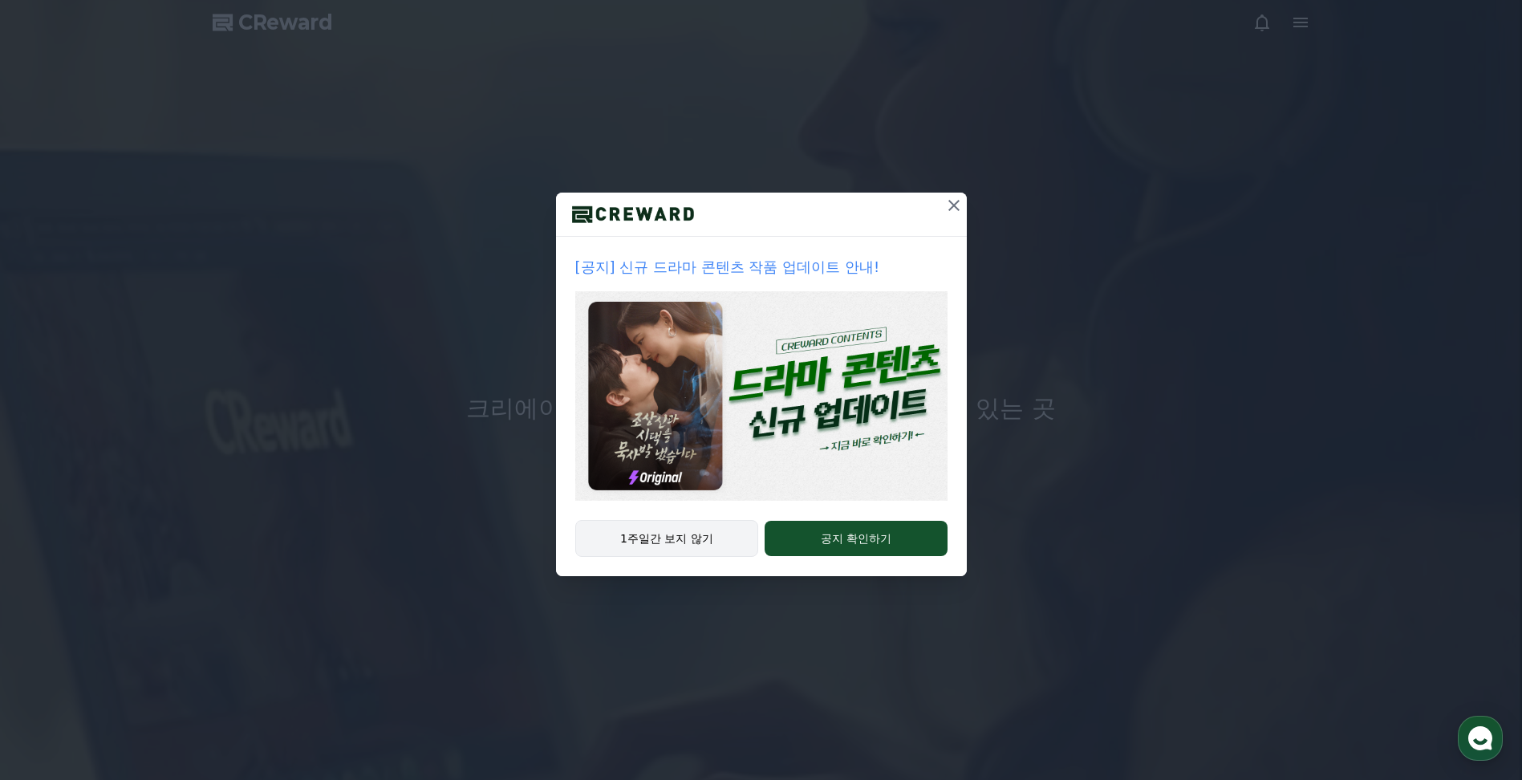
click at [681, 538] on button "1주일간 보지 않기" at bounding box center [667, 538] width 184 height 37
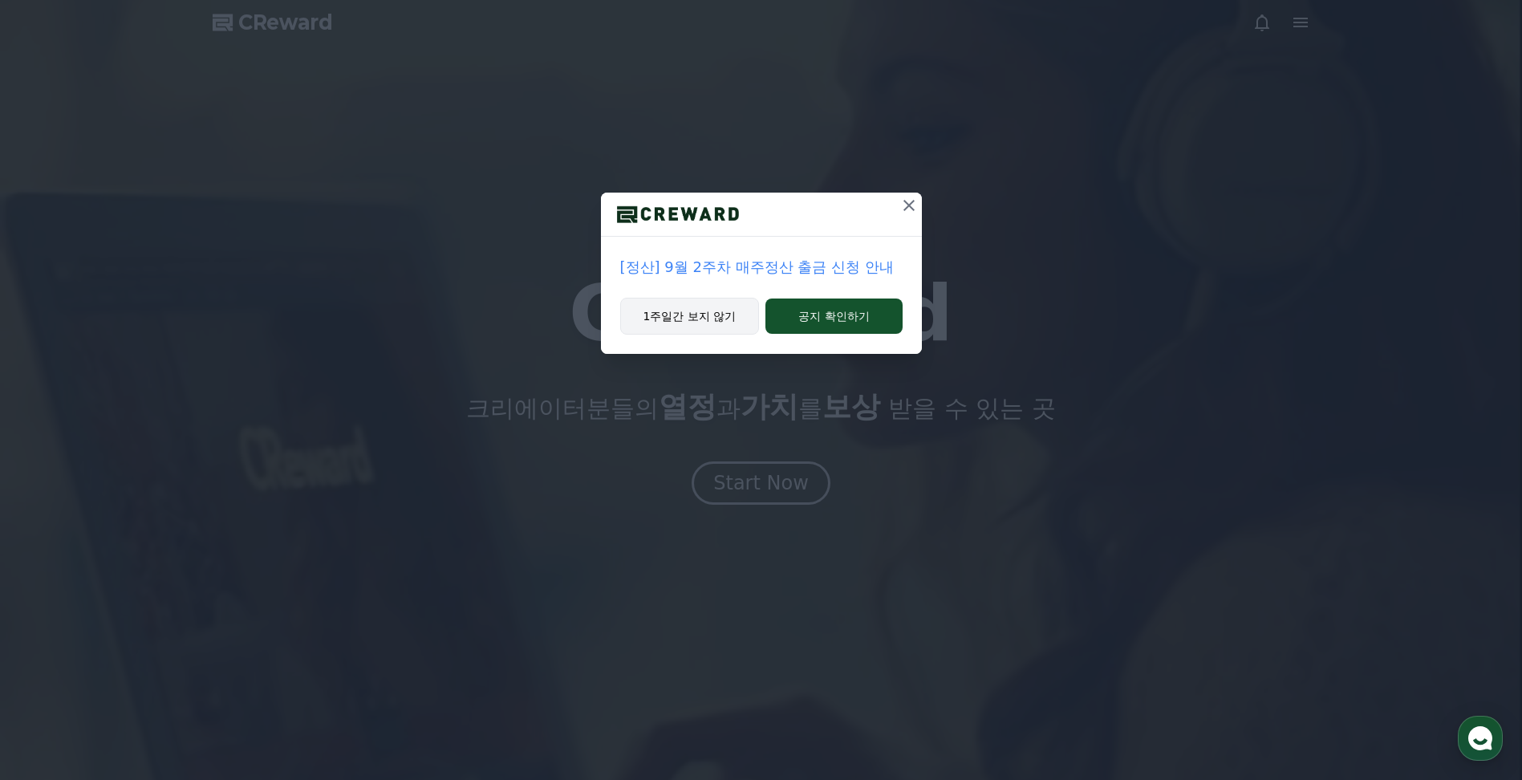
click at [687, 325] on button "1주일간 보지 않기" at bounding box center [690, 316] width 140 height 37
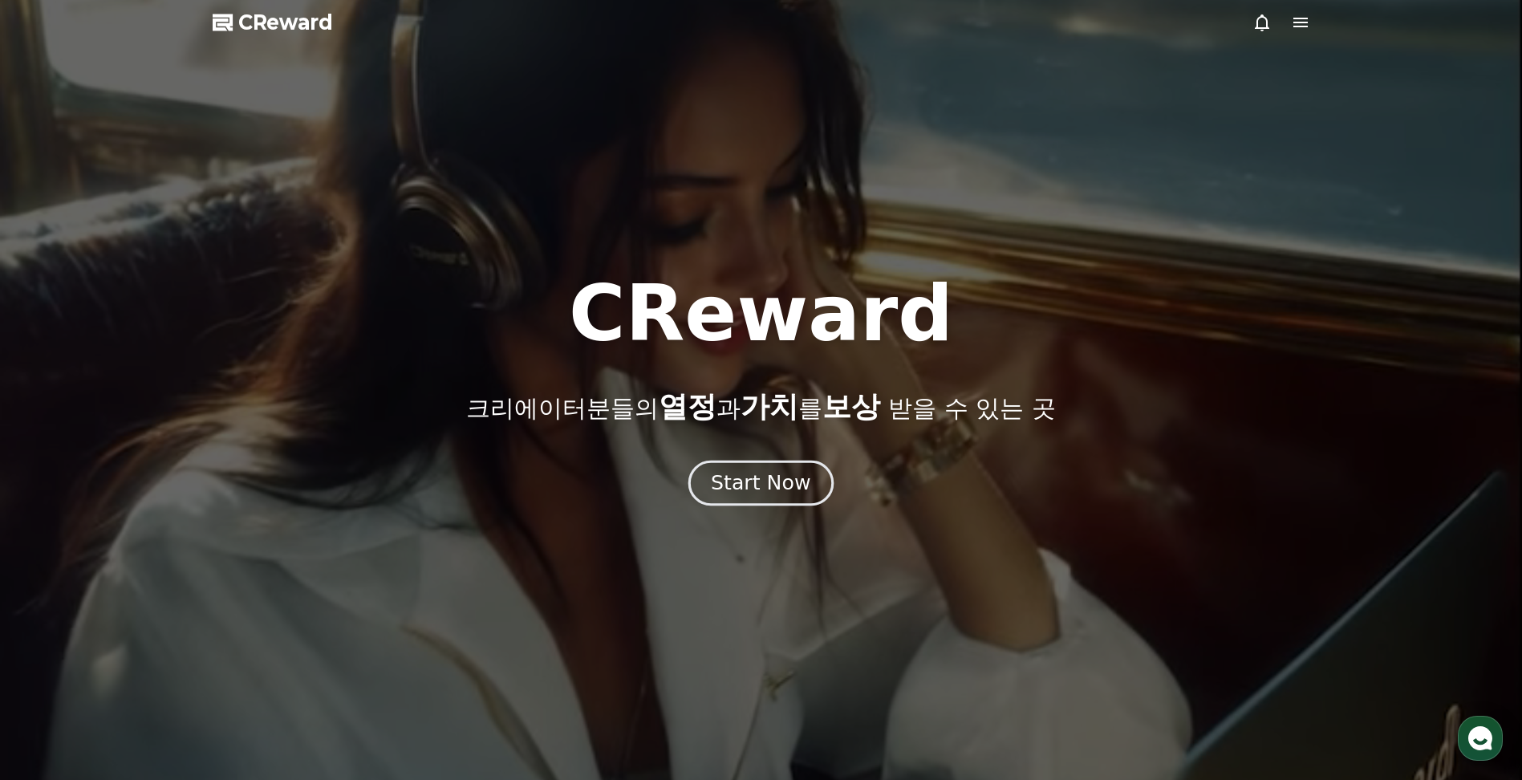
click at [767, 486] on div "Start Now" at bounding box center [760, 482] width 99 height 27
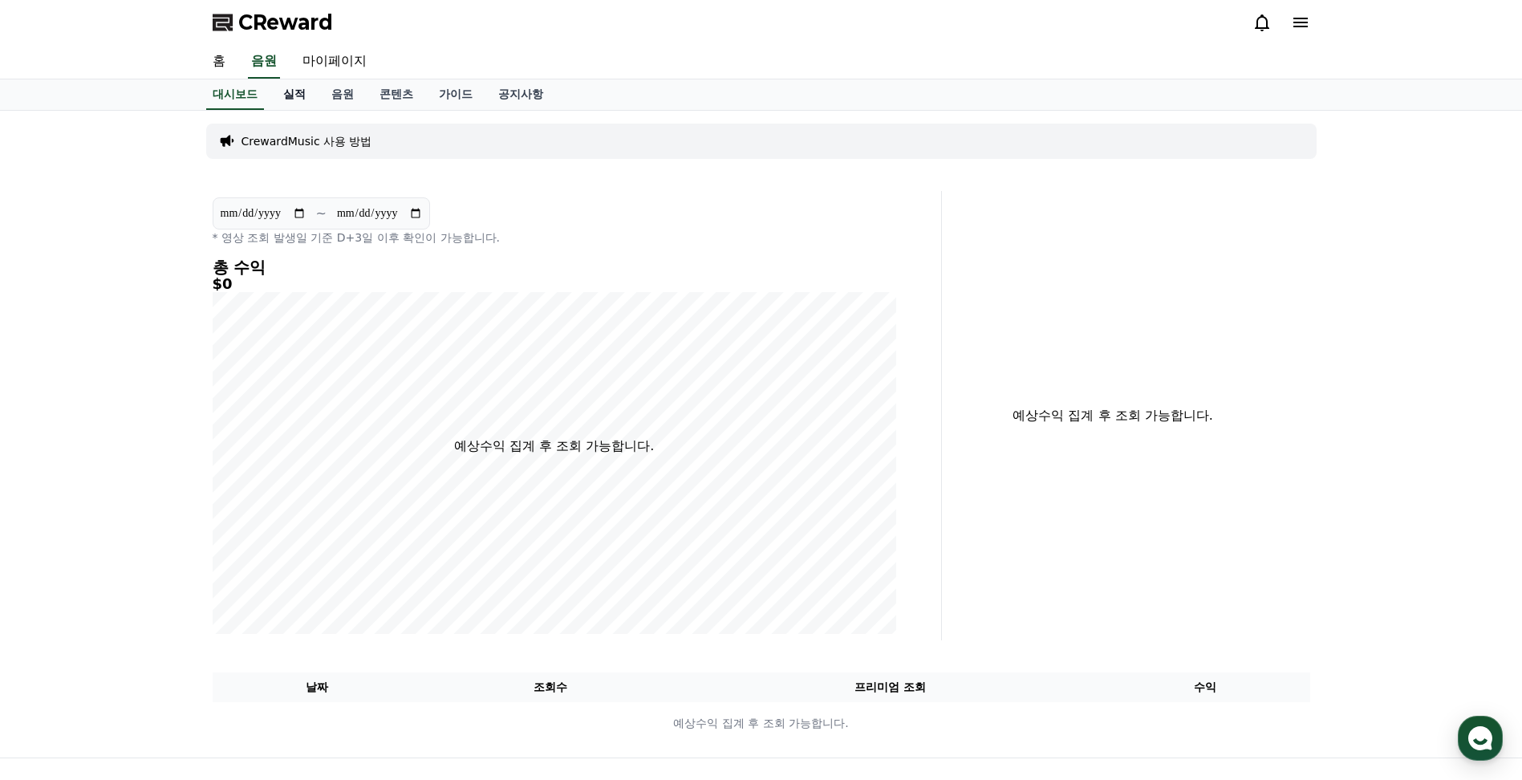
click at [294, 98] on link "실적" at bounding box center [294, 94] width 48 height 30
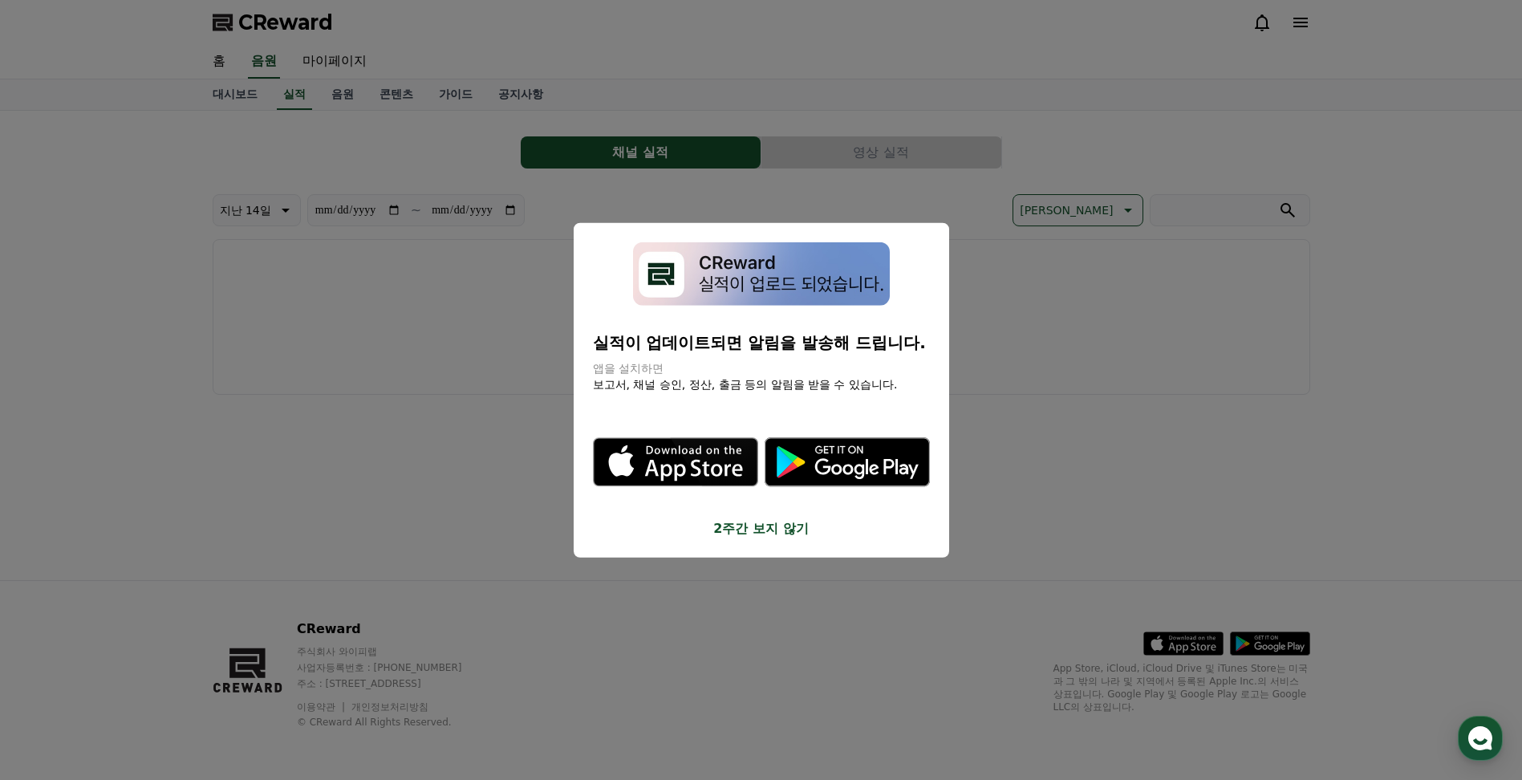
click at [771, 529] on button "2주간 보지 않기" at bounding box center [761, 527] width 337 height 19
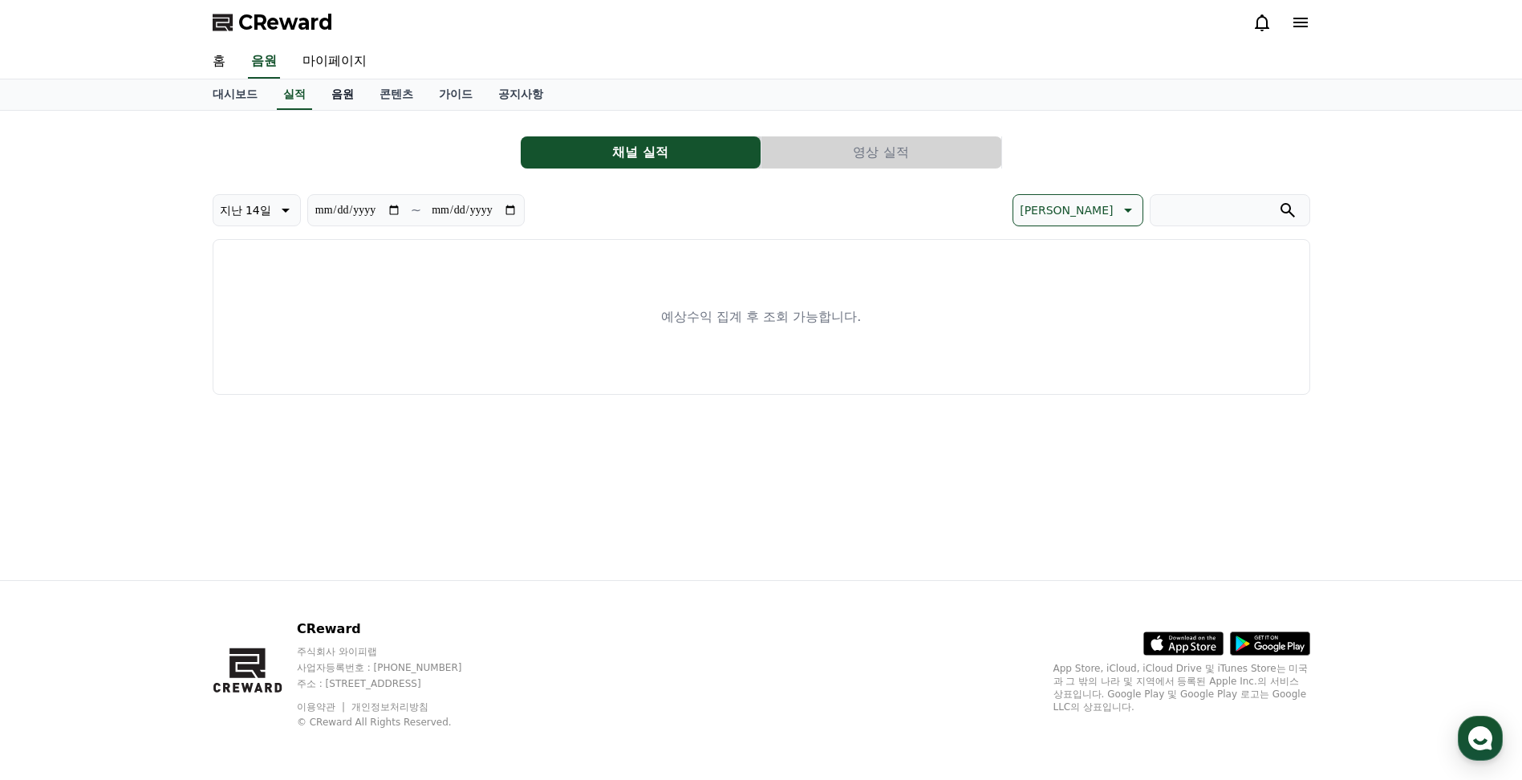
click at [353, 93] on link "음원" at bounding box center [343, 94] width 48 height 30
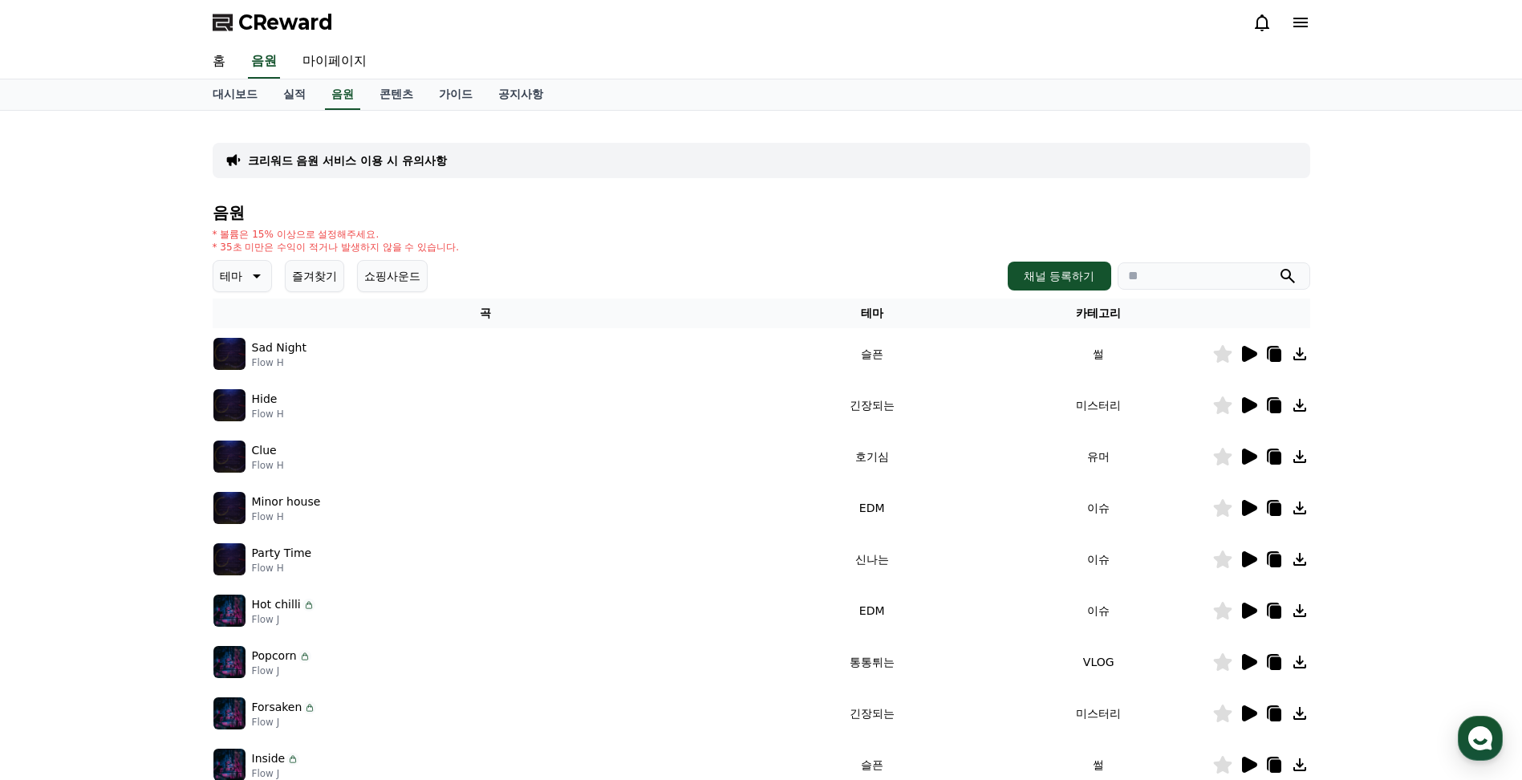
click at [387, 282] on button "쇼핑사운드" at bounding box center [392, 276] width 71 height 32
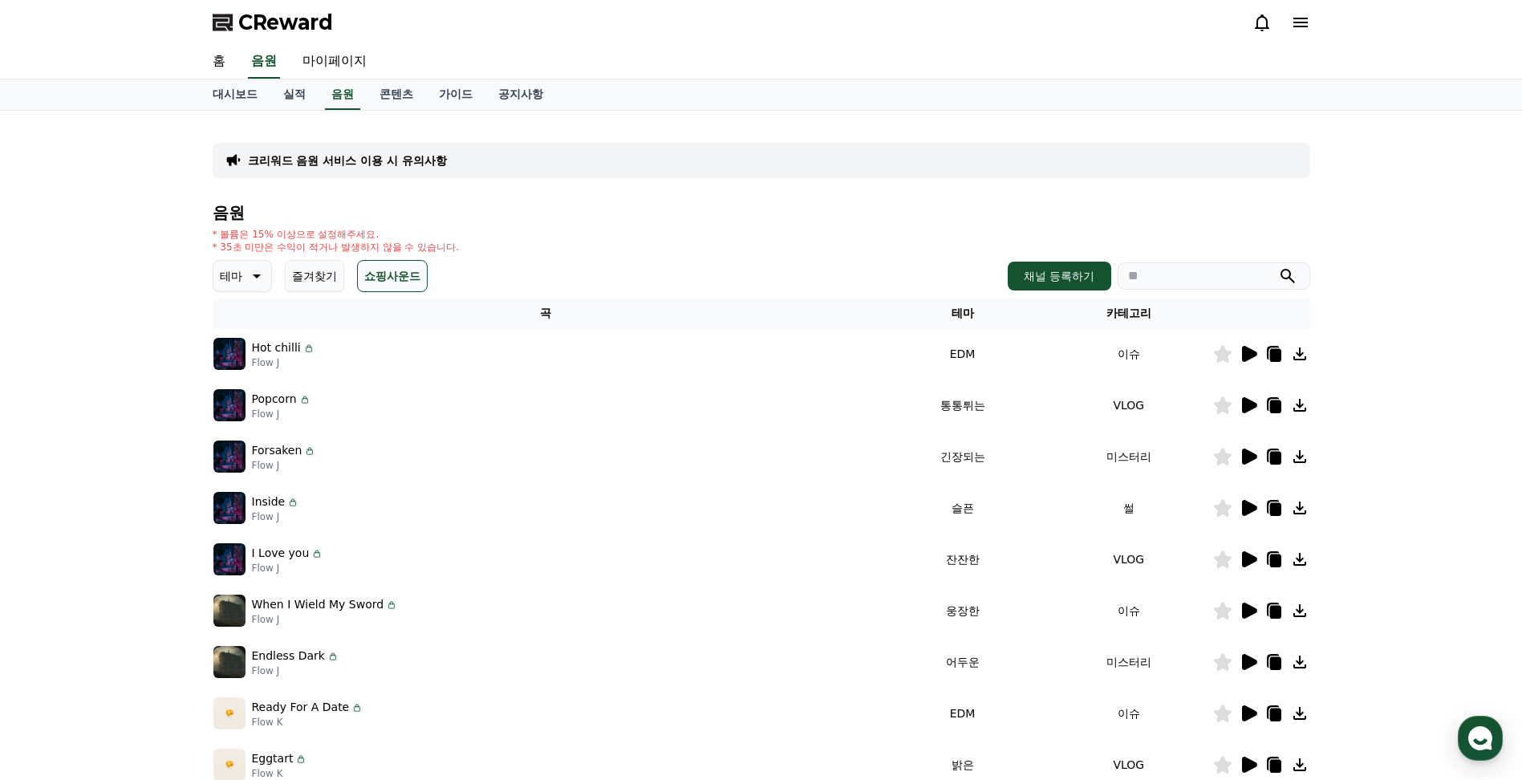
click at [270, 355] on p "Hot chilli" at bounding box center [276, 347] width 49 height 17
click at [1248, 359] on icon at bounding box center [1249, 354] width 15 height 16
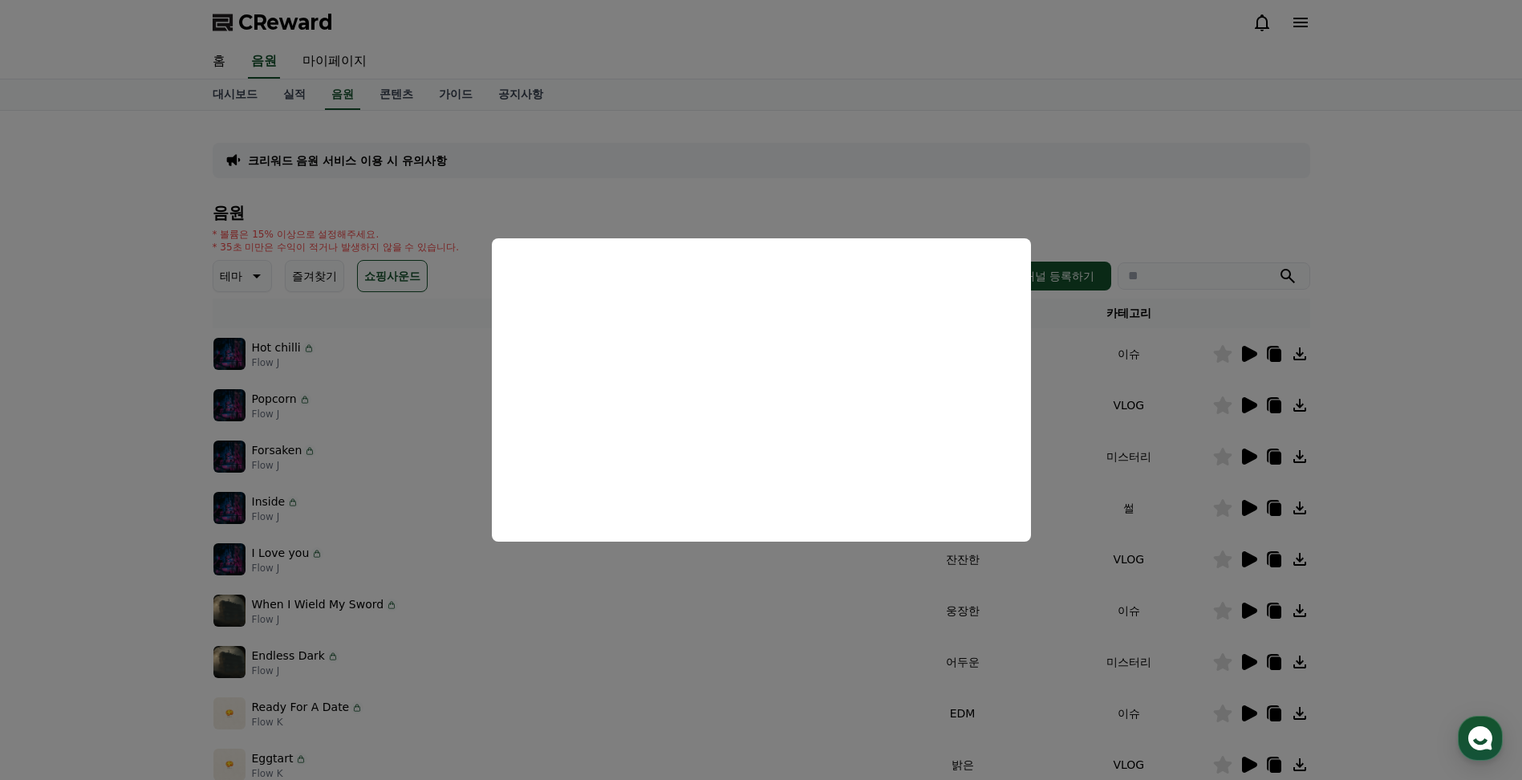
click at [90, 506] on button "close modal" at bounding box center [761, 390] width 1522 height 780
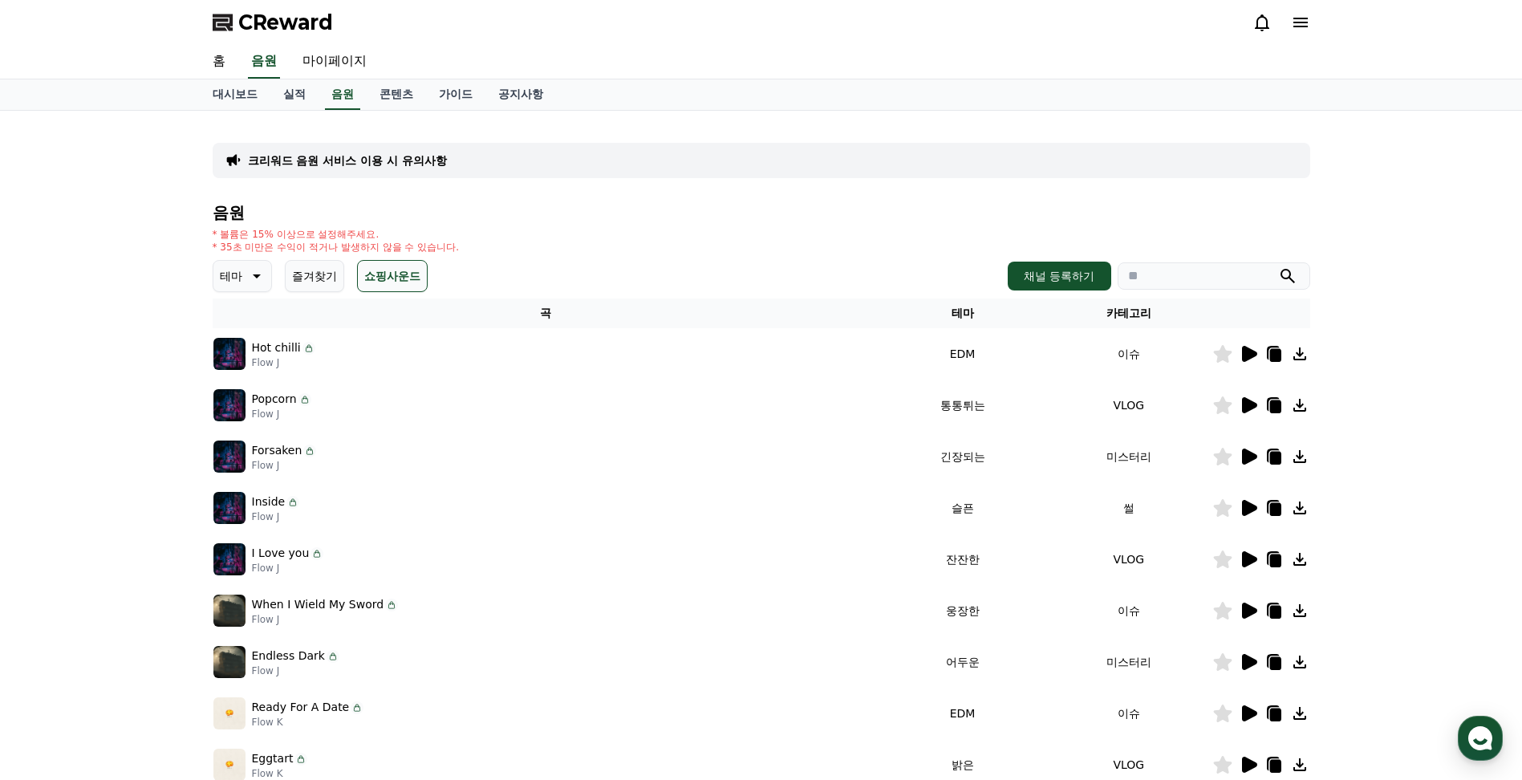
click at [90, 506] on div "크리워드 음원 서비스 이용 시 유의사항 음원 * 볼륨은 15% 이상으로 설정해주세요. * 35초 미만은 수익이 적거나 발생하지 않을 수 있습니…" at bounding box center [761, 499] width 1522 height 776
click at [1274, 355] on icon at bounding box center [1274, 355] width 11 height 13
click at [1383, 547] on div "크리워드 음원 서비스 이용 시 유의사항 음원 * 볼륨은 15% 이상으로 설정해주세요. * 35초 미만은 수익이 적거나 발생하지 않을 수 있습니…" at bounding box center [761, 499] width 1522 height 776
click at [1303, 27] on icon at bounding box center [1300, 23] width 14 height 10
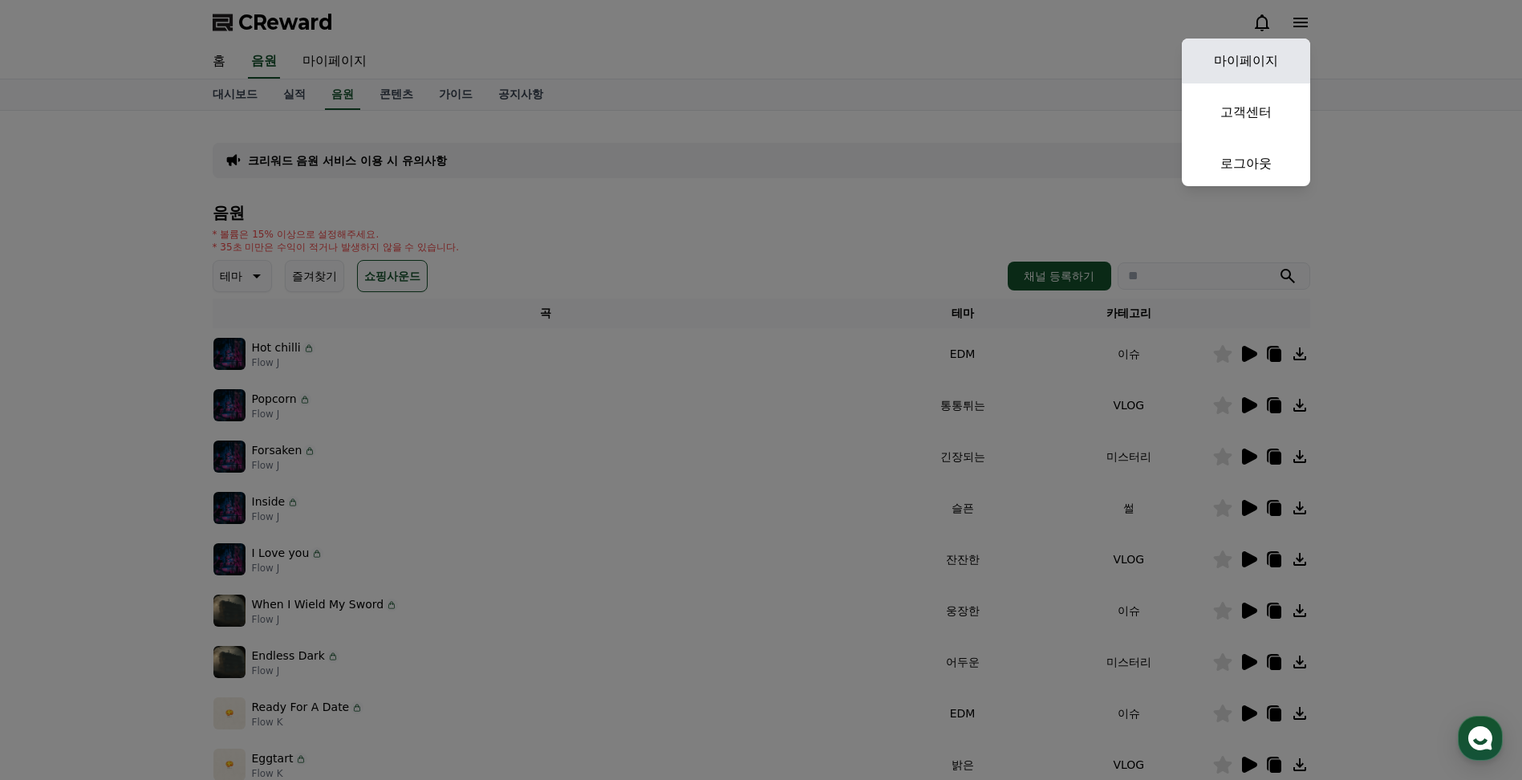
click at [1277, 60] on link "마이페이지" at bounding box center [1246, 61] width 128 height 45
select select "**********"
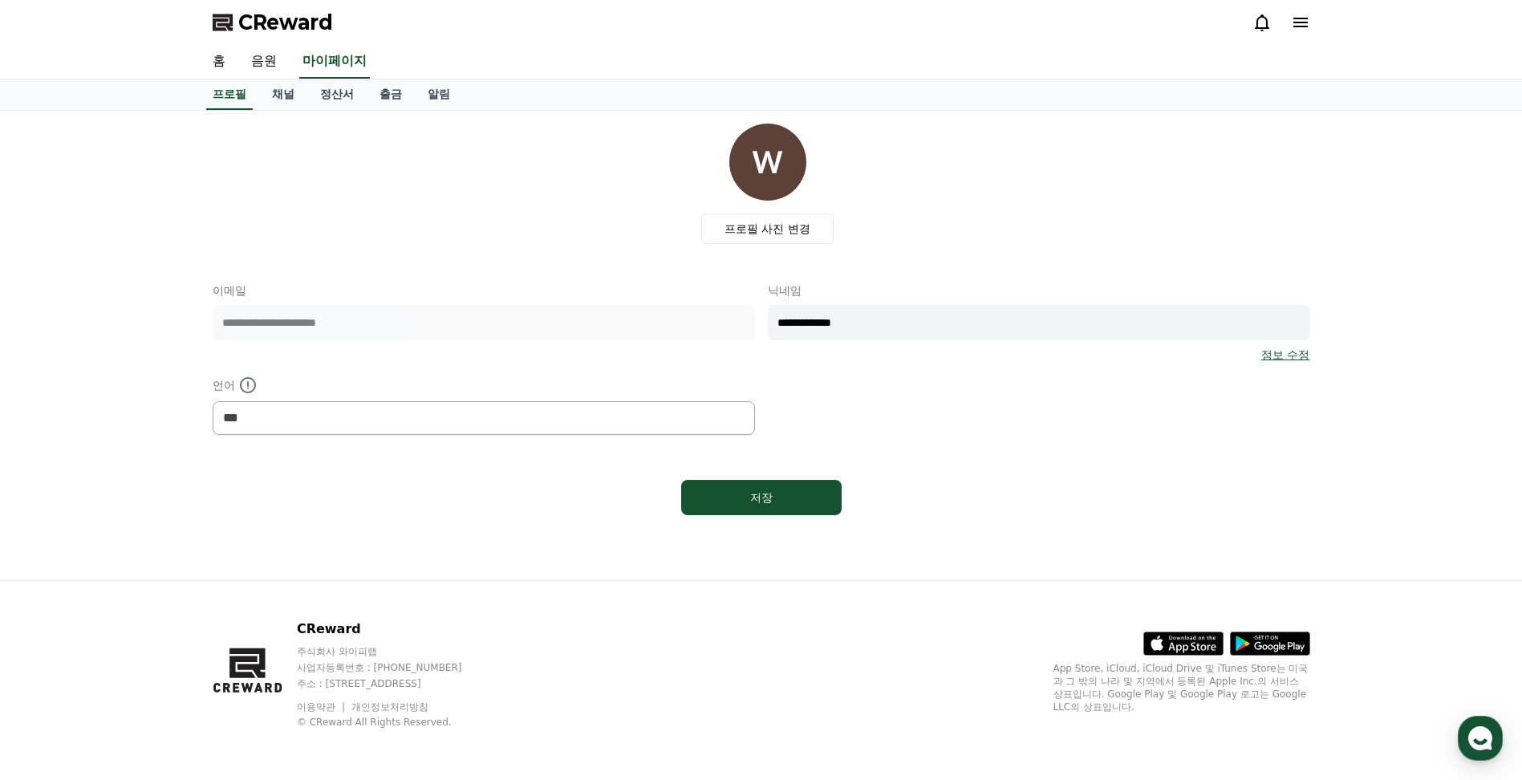
click at [1293, 359] on link "정보 수정" at bounding box center [1285, 355] width 48 height 16
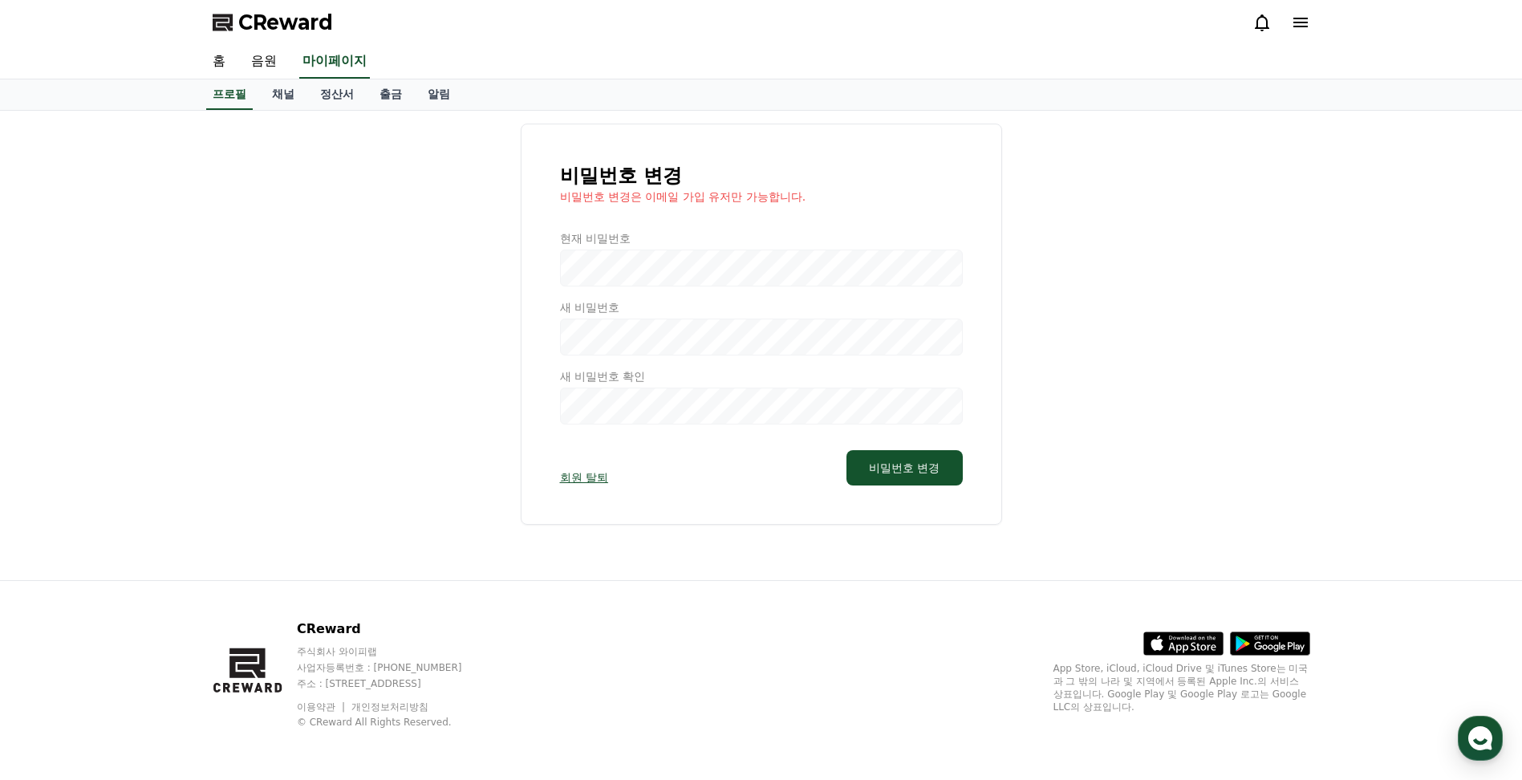
click at [260, 231] on div "비밀번호 변경 비밀번호 변경은 이메일 가입 유저만 가능합니다. 현재 비밀번호 새 비밀번호 새 비밀번호 확인 회원 탈퇴 비밀번호 변경" at bounding box center [762, 324] width 1098 height 401
click at [319, 60] on link "마이페이지" at bounding box center [334, 62] width 71 height 34
select select "**********"
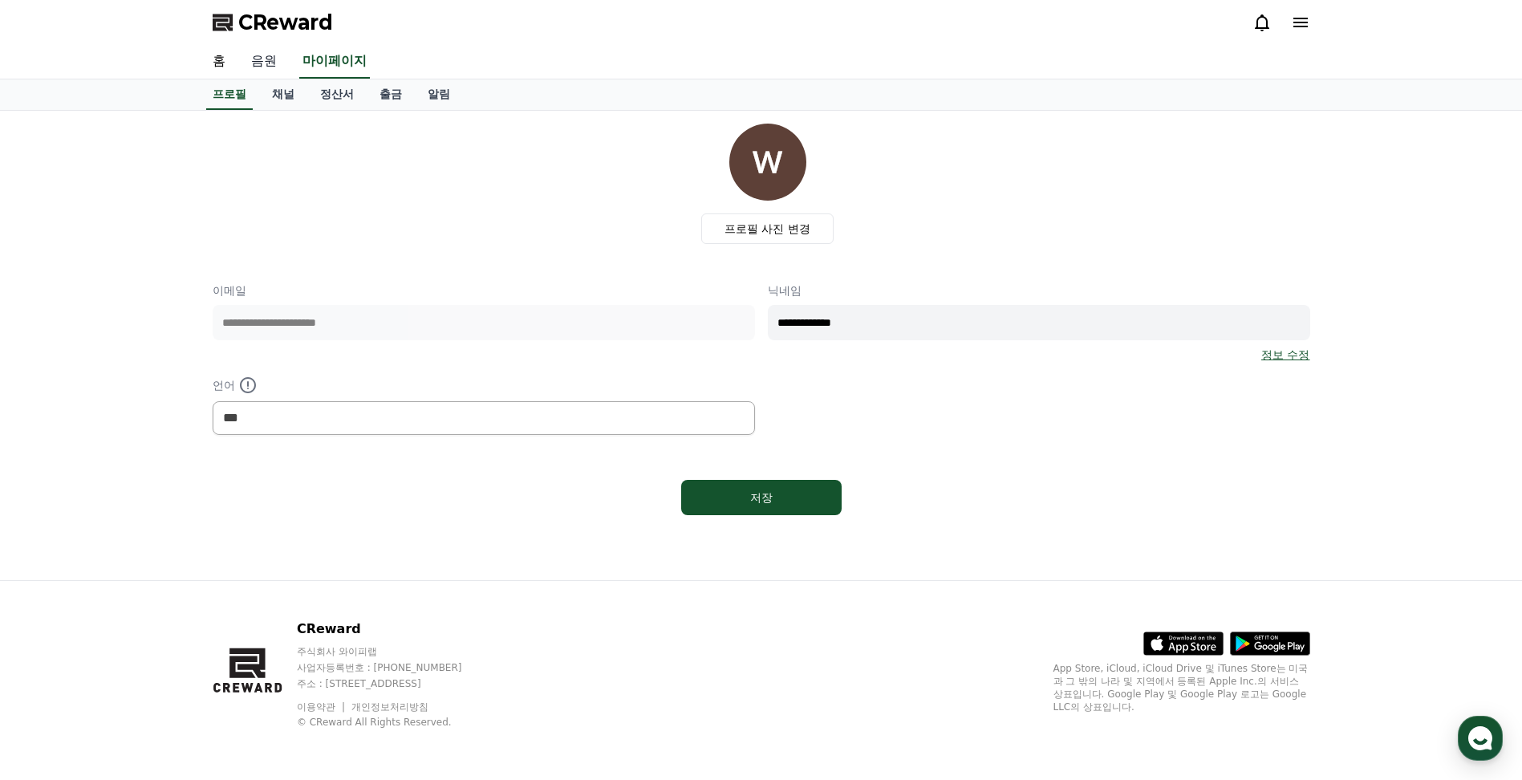
click at [266, 67] on link "음원" at bounding box center [263, 62] width 51 height 34
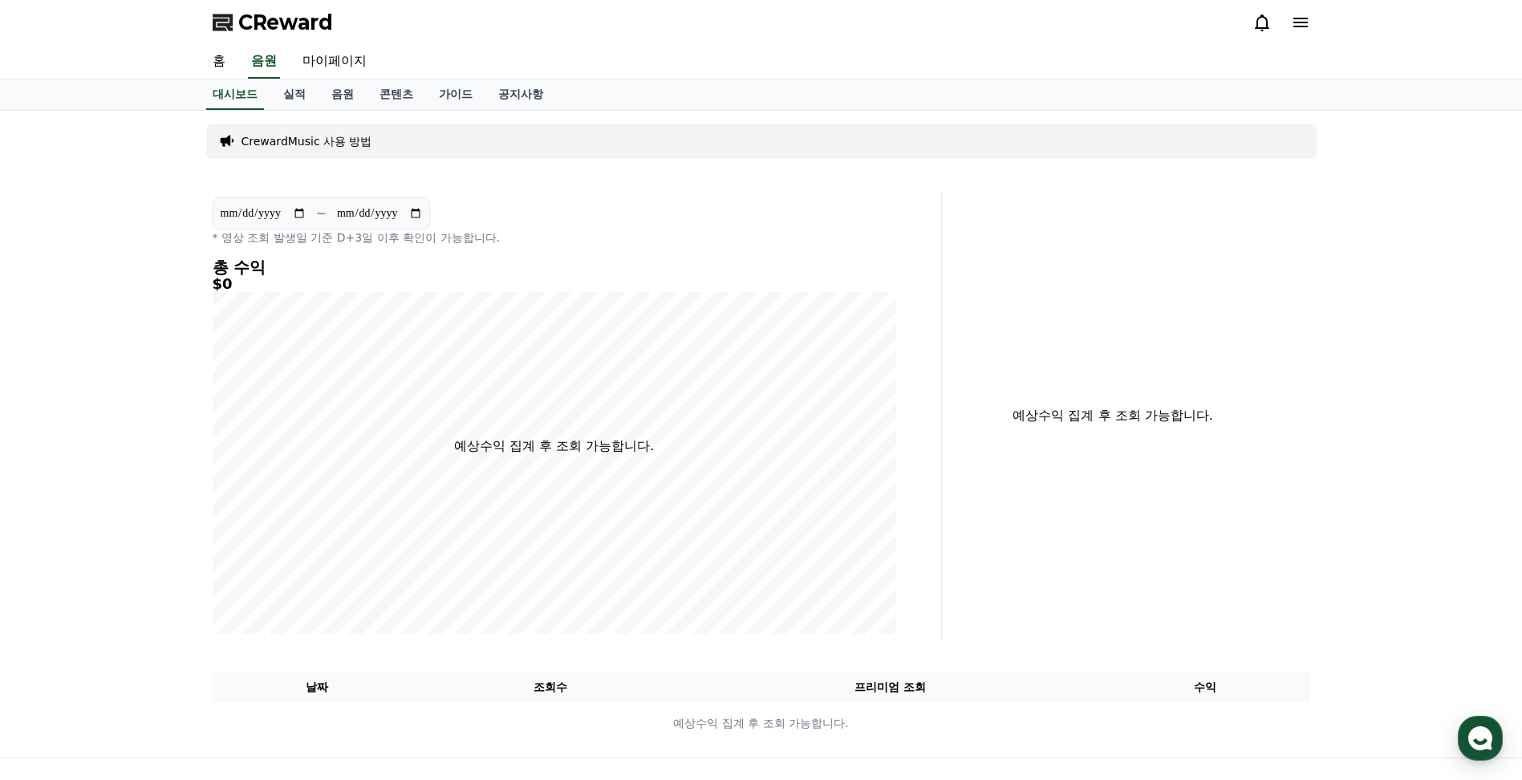
click at [262, 144] on p "CrewardMusic 사용 방법" at bounding box center [307, 141] width 131 height 16
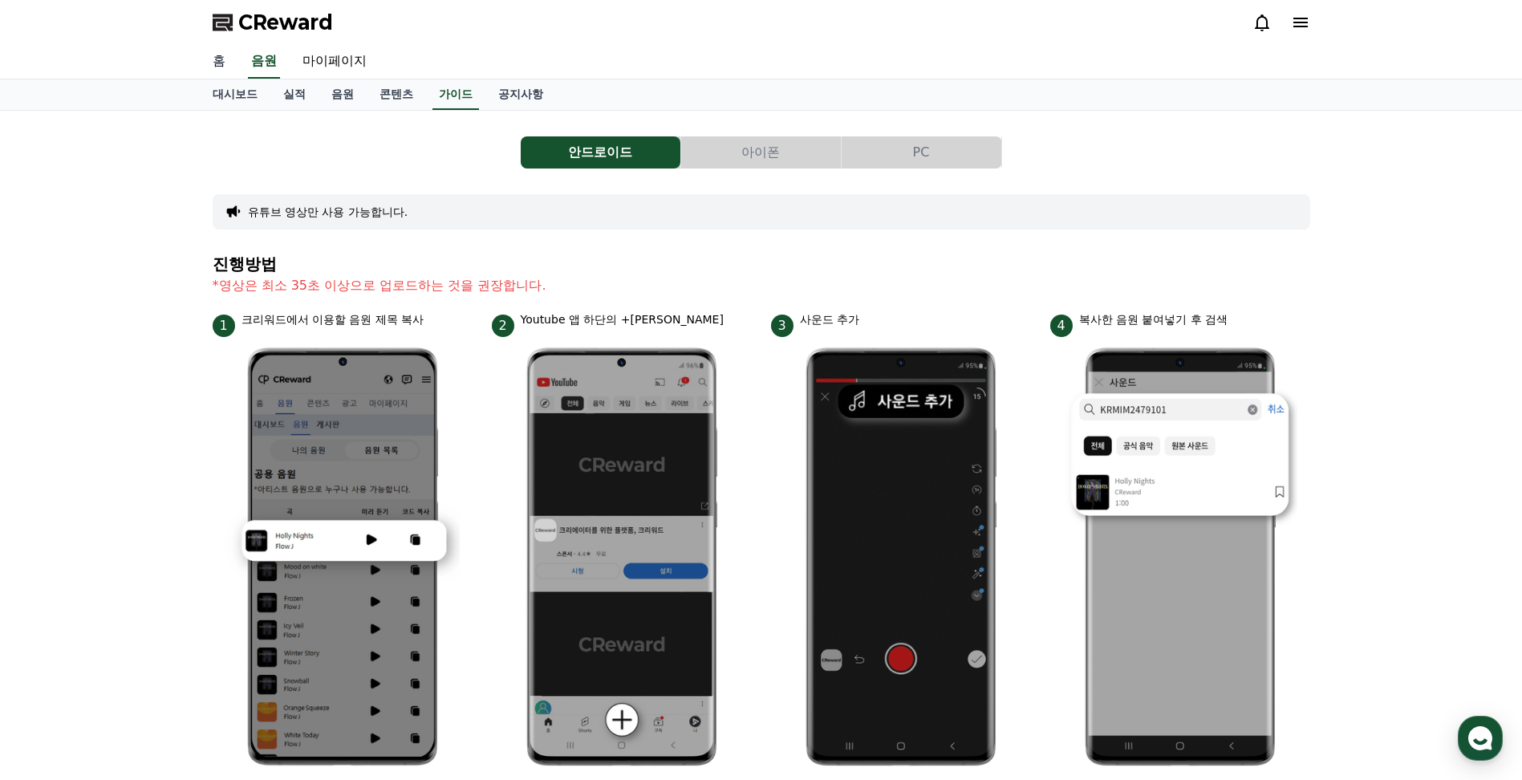
click at [221, 66] on link "홈" at bounding box center [219, 62] width 39 height 34
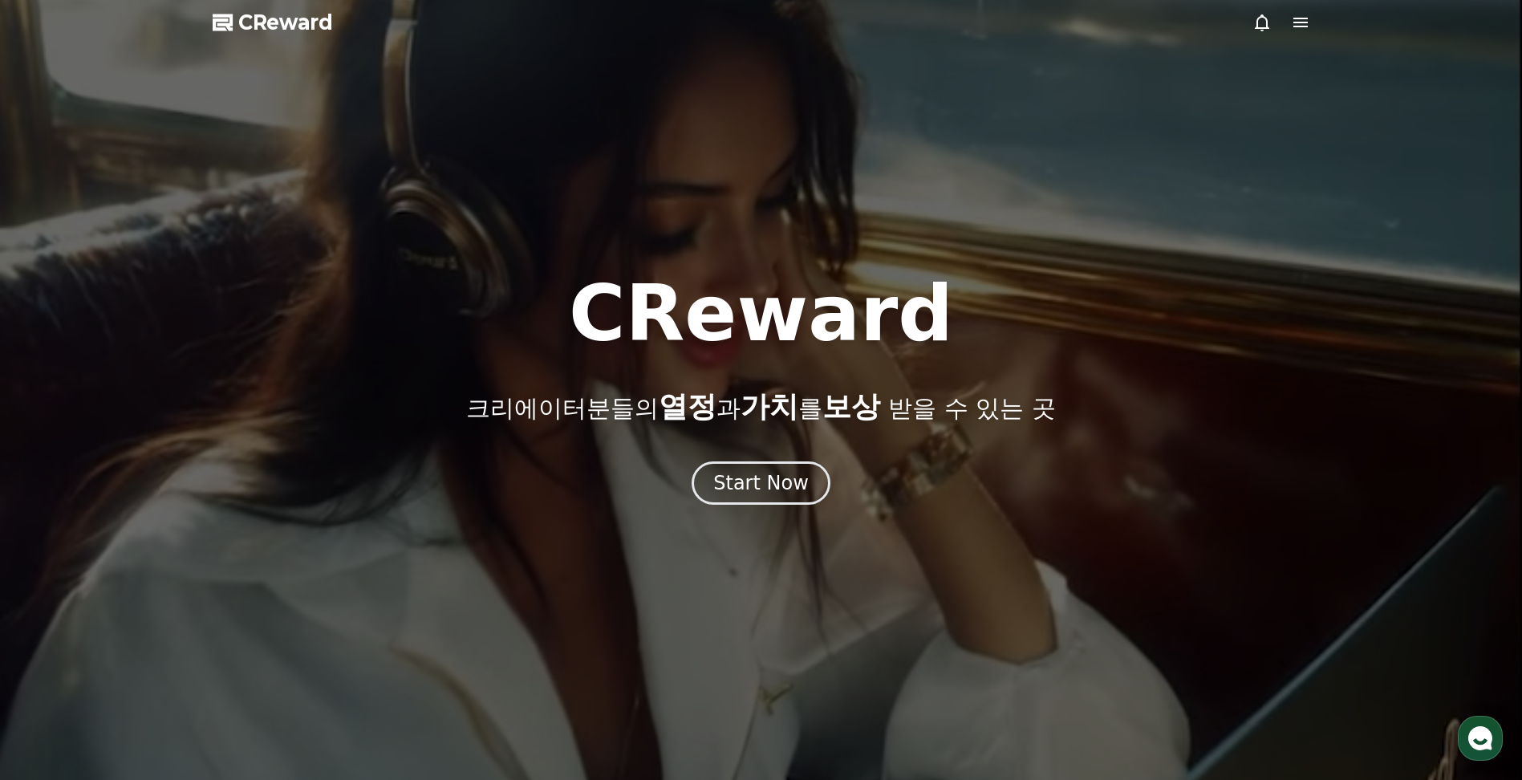
click at [1303, 22] on icon at bounding box center [1300, 23] width 14 height 10
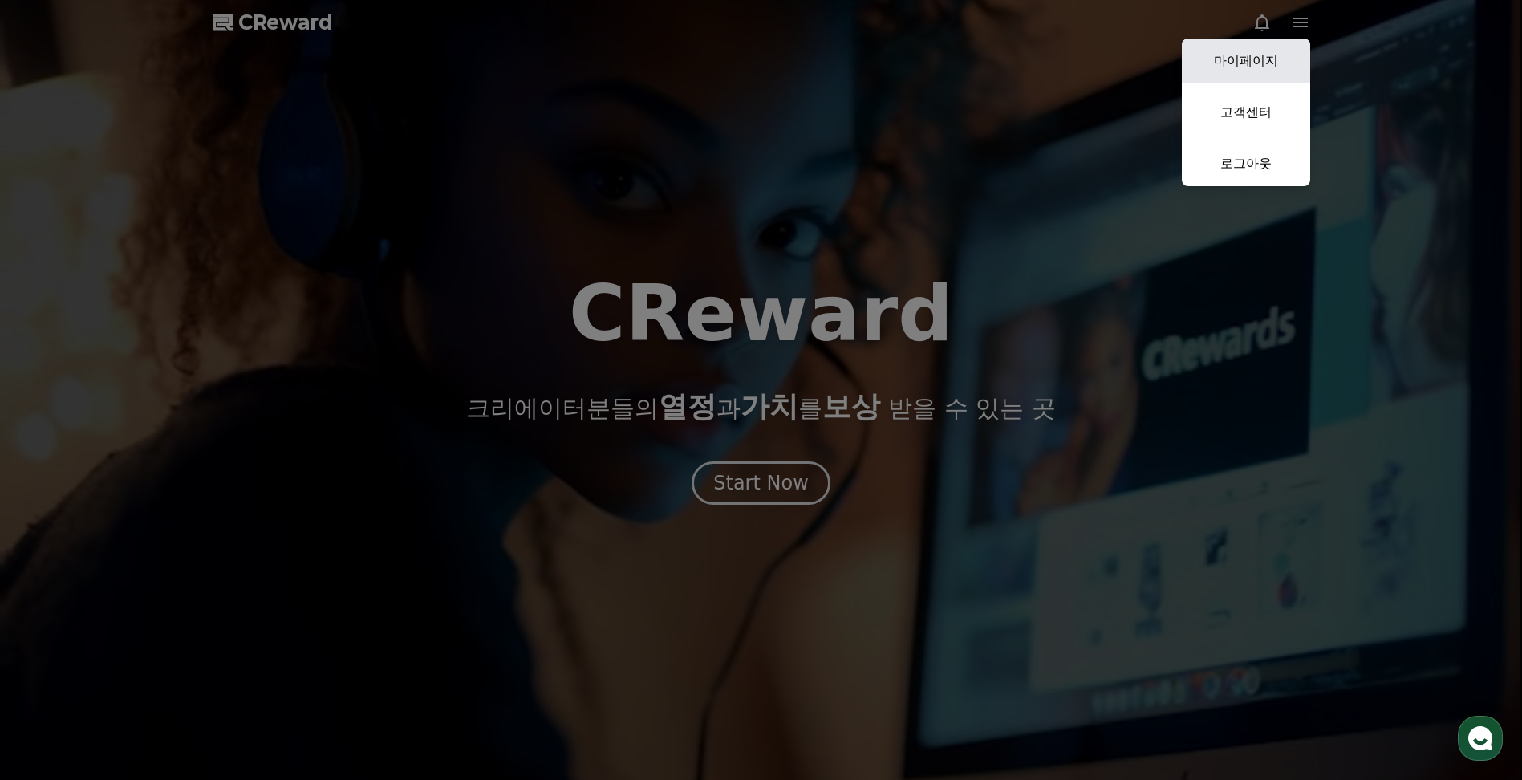
click at [1246, 63] on link "마이페이지" at bounding box center [1246, 61] width 128 height 45
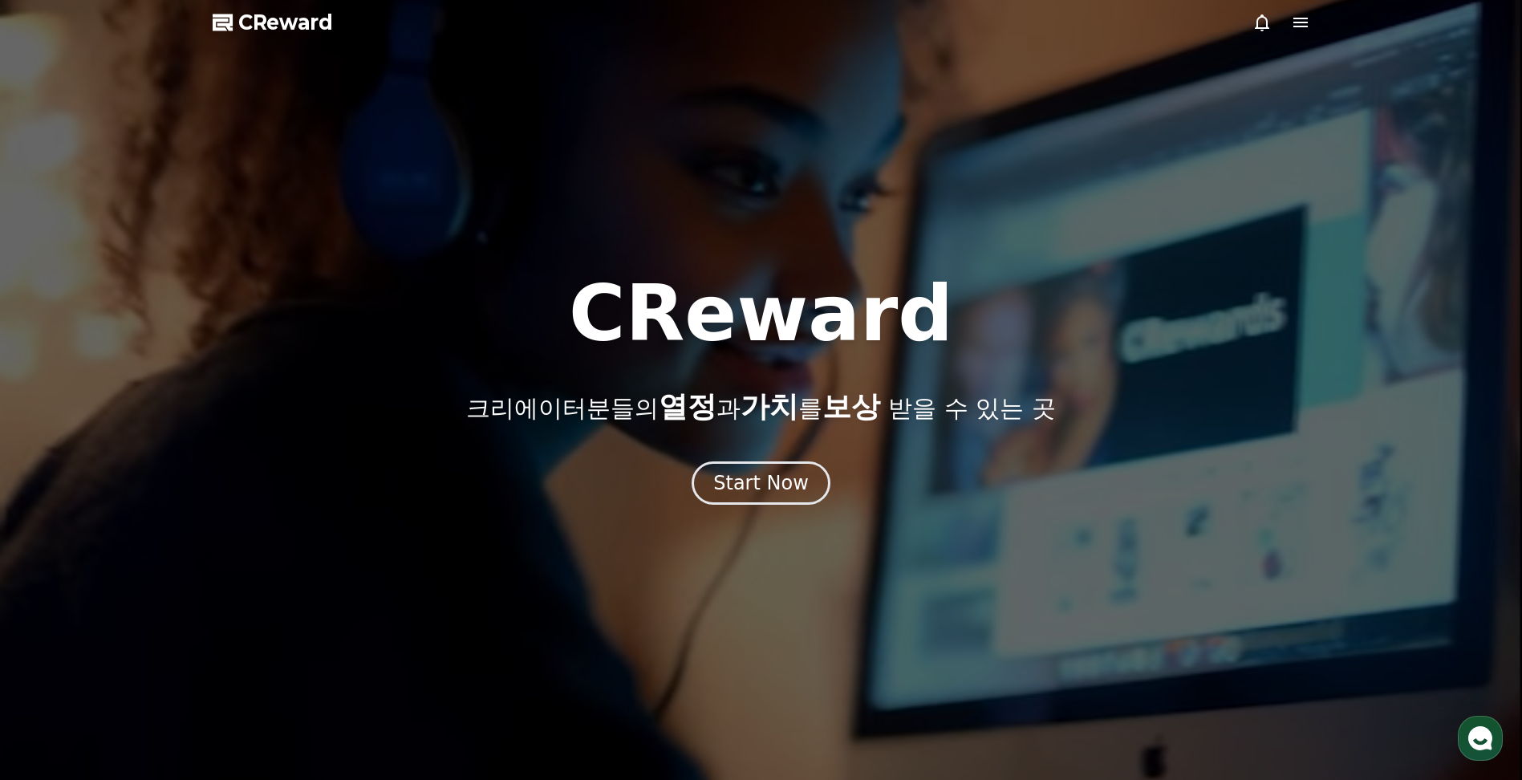
select select "**********"
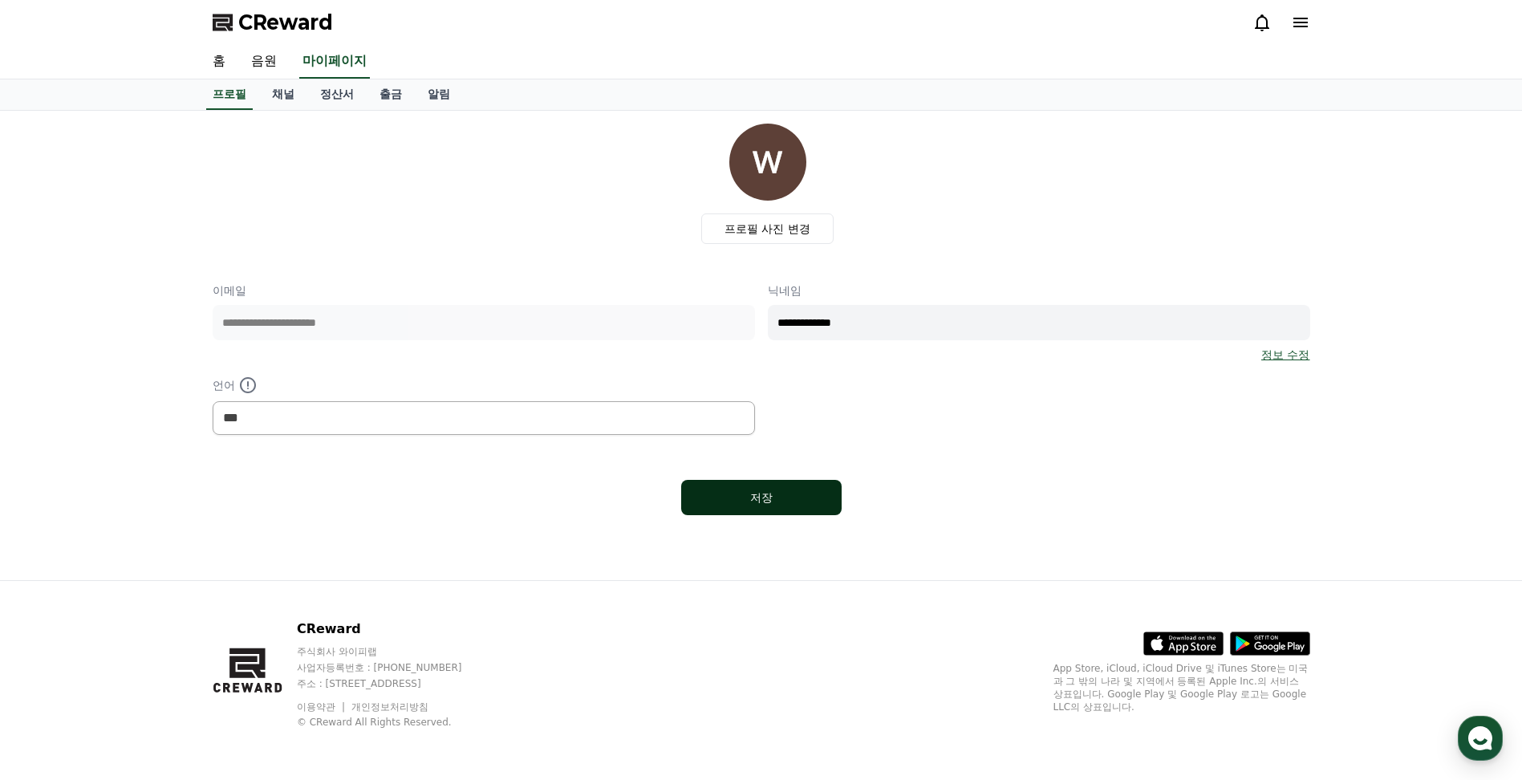
click at [738, 504] on div "저장" at bounding box center [761, 497] width 96 height 16
select select "**********"
click at [254, 65] on link "음원" at bounding box center [263, 62] width 51 height 34
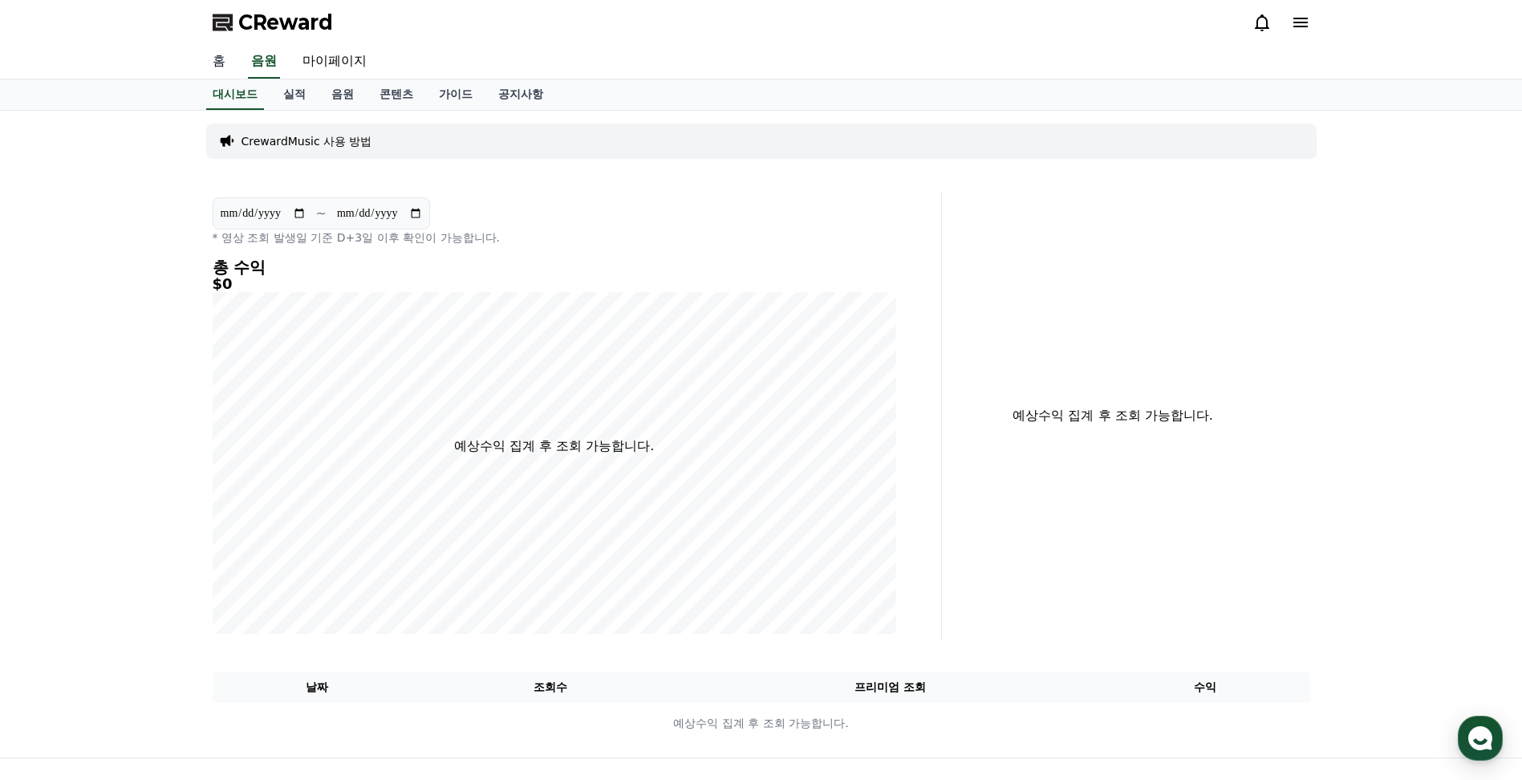
click at [217, 60] on link "홈" at bounding box center [219, 62] width 39 height 34
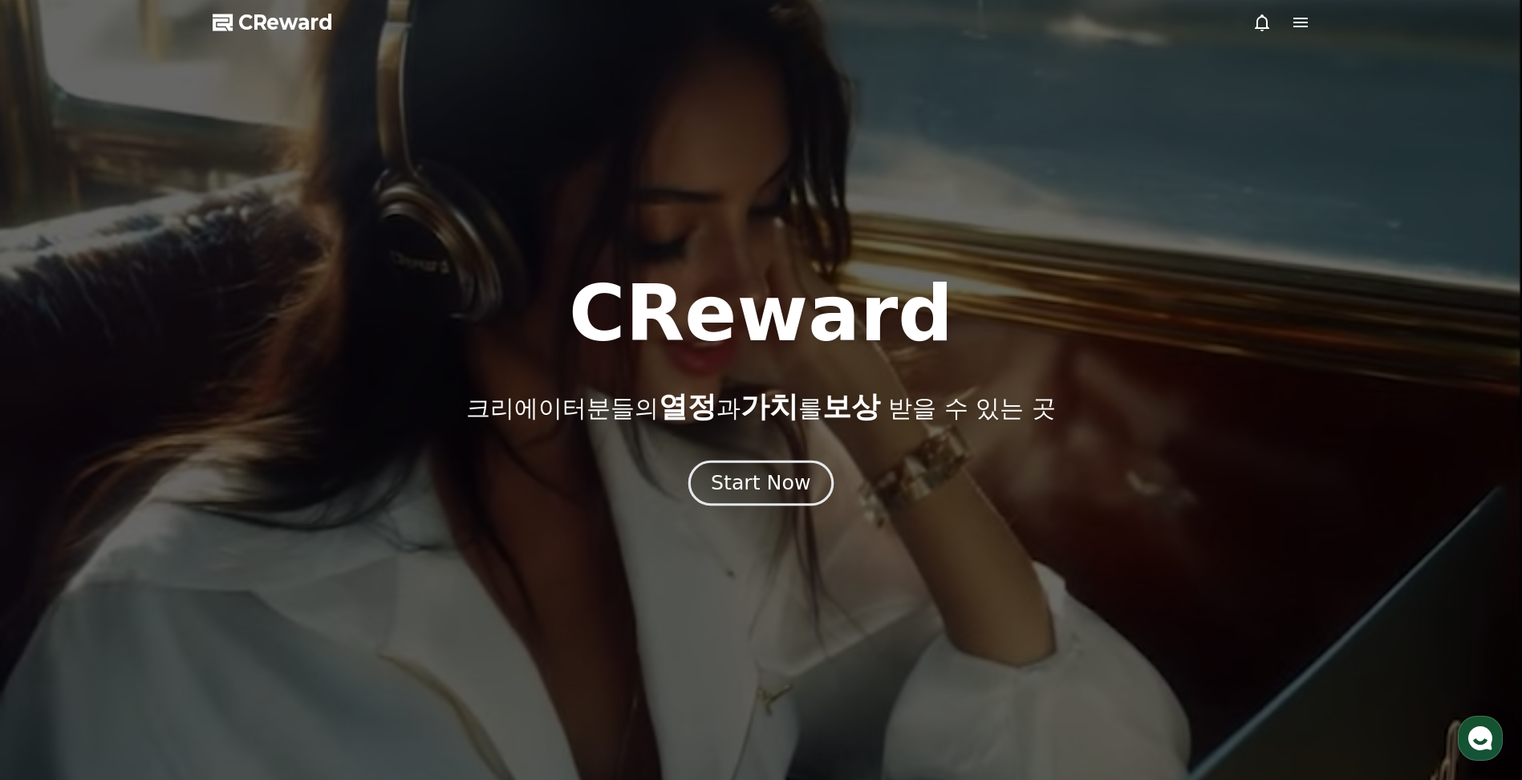
click at [760, 484] on div "Start Now" at bounding box center [760, 482] width 99 height 27
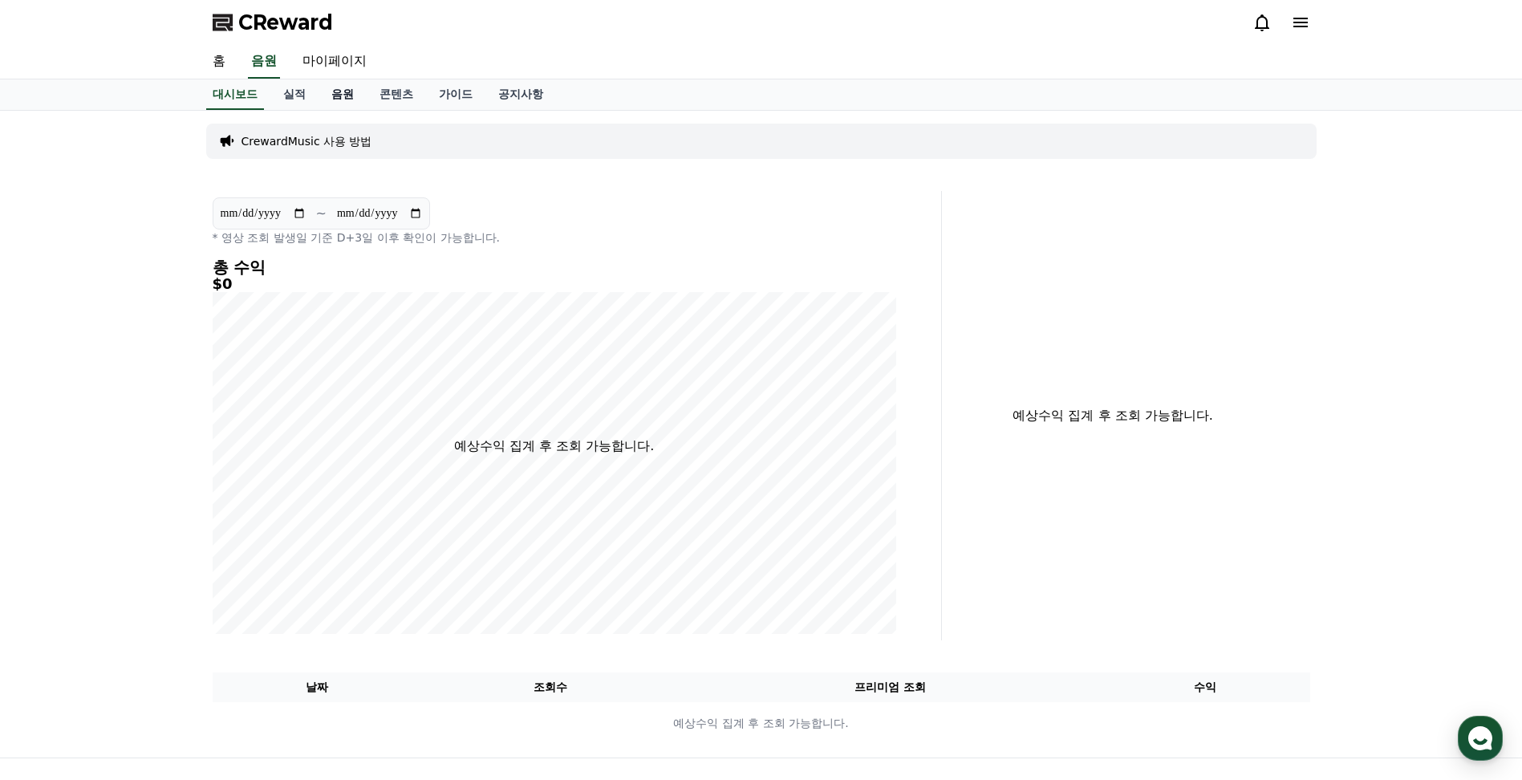
click at [353, 97] on link "음원" at bounding box center [343, 94] width 48 height 30
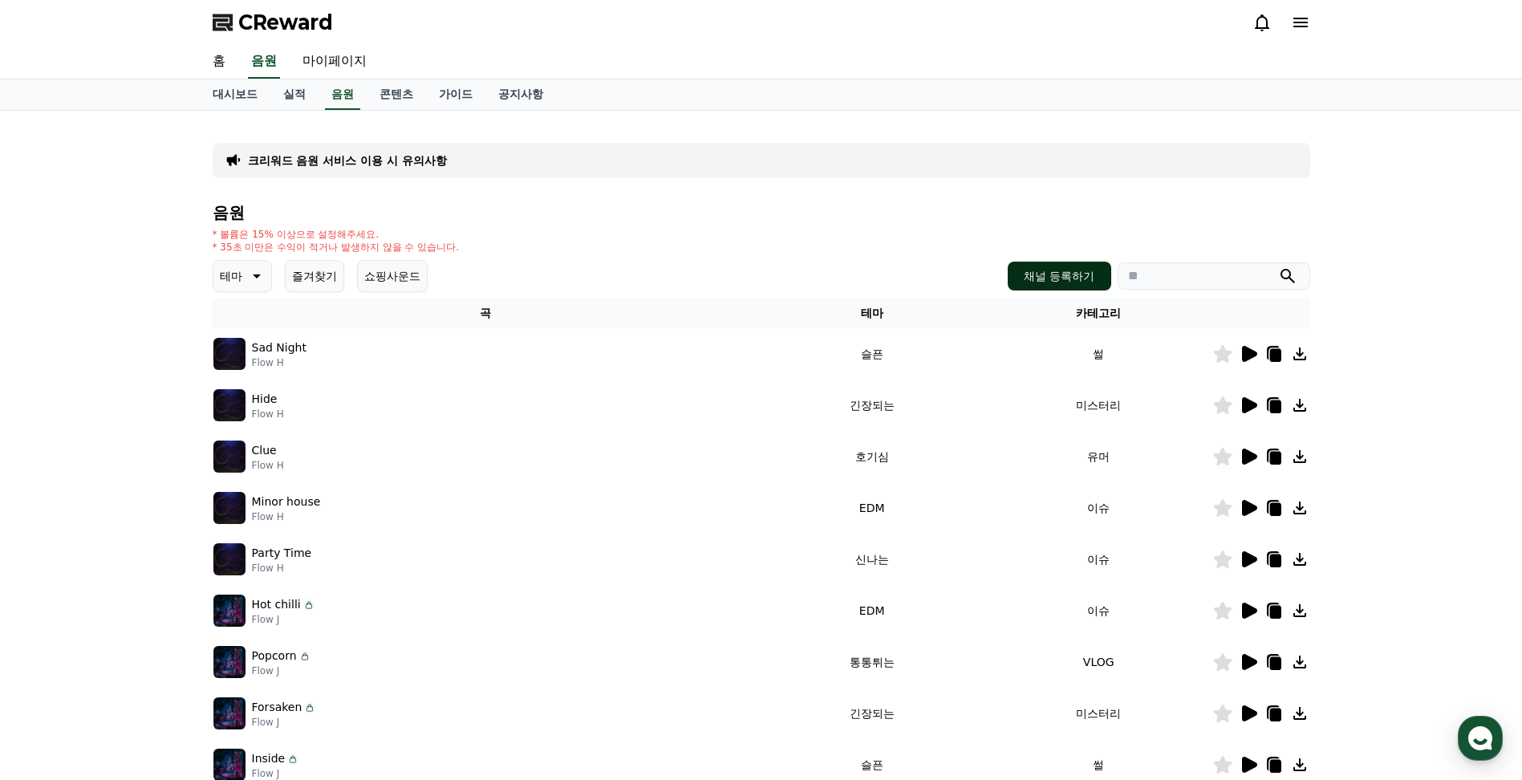
click at [1058, 278] on button "채널 등록하기" at bounding box center [1059, 276] width 103 height 29
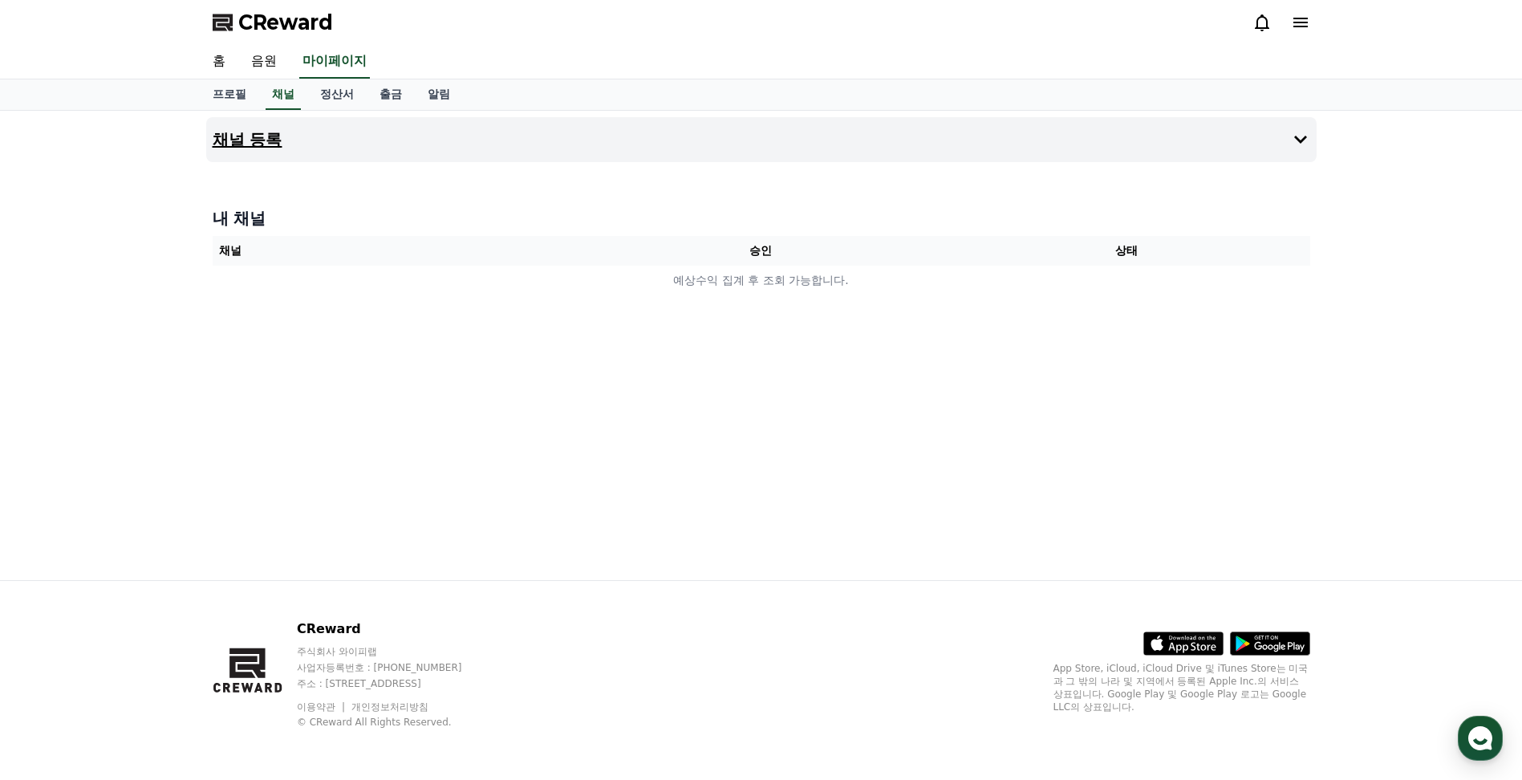
click at [246, 152] on button "채널 등록" at bounding box center [761, 139] width 1111 height 45
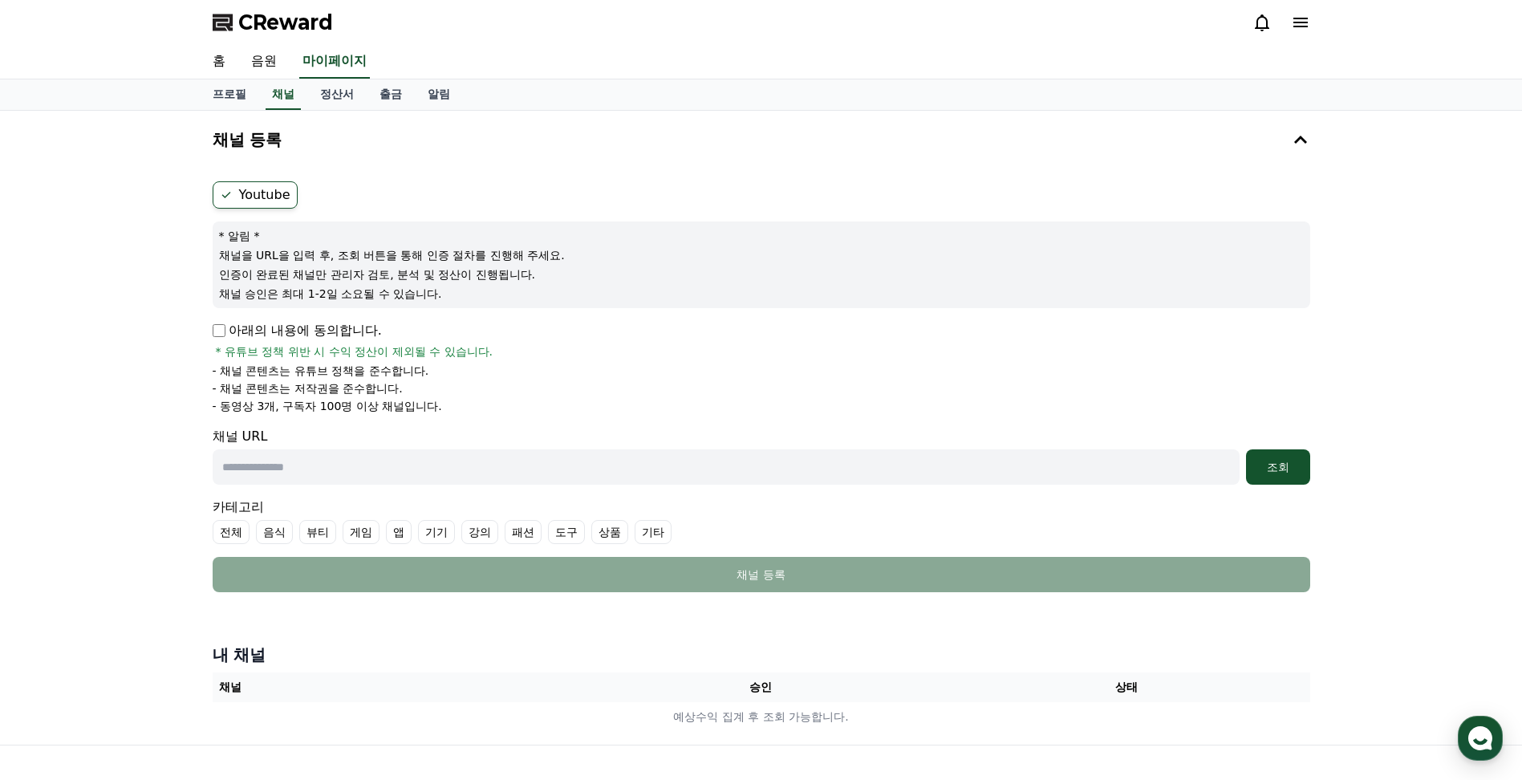
click at [244, 197] on label "Youtube" at bounding box center [255, 194] width 85 height 27
drag, startPoint x: 220, startPoint y: 295, endPoint x: 506, endPoint y: 306, distance: 286.6
click at [506, 306] on div "* 알림 * 채널을 URL을 입력 후, 조회 버튼을 통해 인증 절차를 진행해 주세요. 인증이 완료된 채널만 관리자 검토, 분석 및 정산이 진행…" at bounding box center [762, 264] width 1098 height 87
click at [148, 384] on div "채널 등록 Youtube * 알림 * 채널을 URL을 입력 후, 조회 버튼을 통해 인증 절차를 진행해 주세요. 인증이 완료된 채널만 관리자 검…" at bounding box center [761, 428] width 1522 height 634
drag, startPoint x: 207, startPoint y: 406, endPoint x: 507, endPoint y: 404, distance: 300.1
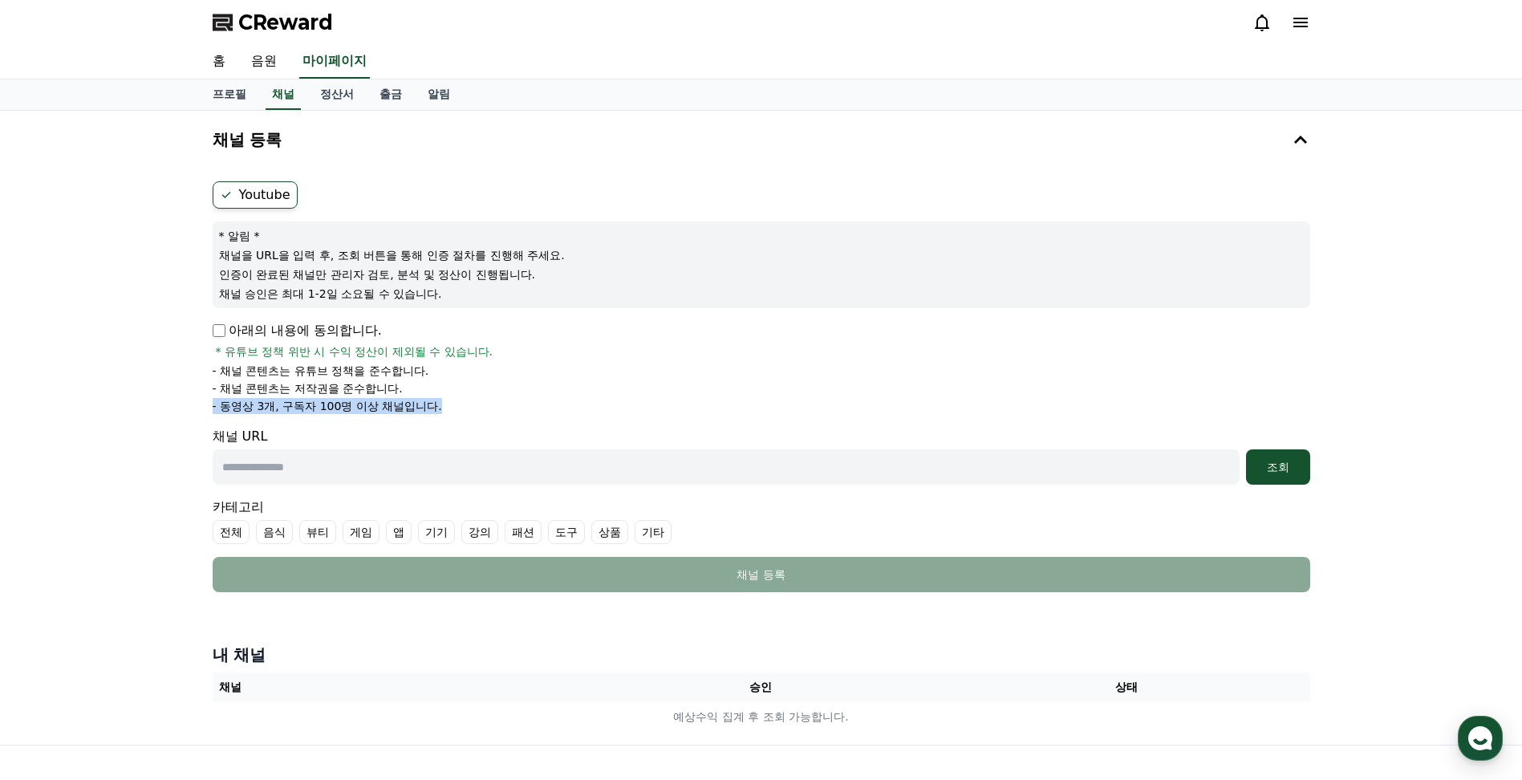
click at [502, 404] on div "Youtube * 알림 * 채널을 URL을 입력 후, 조회 버튼을 통해 인증 절차를 진행해 주세요. 인증이 완료된 채널만 관리자 검토, 분석 …" at bounding box center [761, 387] width 1111 height 424
click at [644, 403] on li "- 동영상 3개, 구독자 100명 이상 채널입니다." at bounding box center [762, 406] width 1098 height 16
